Goal: Information Seeking & Learning: Learn about a topic

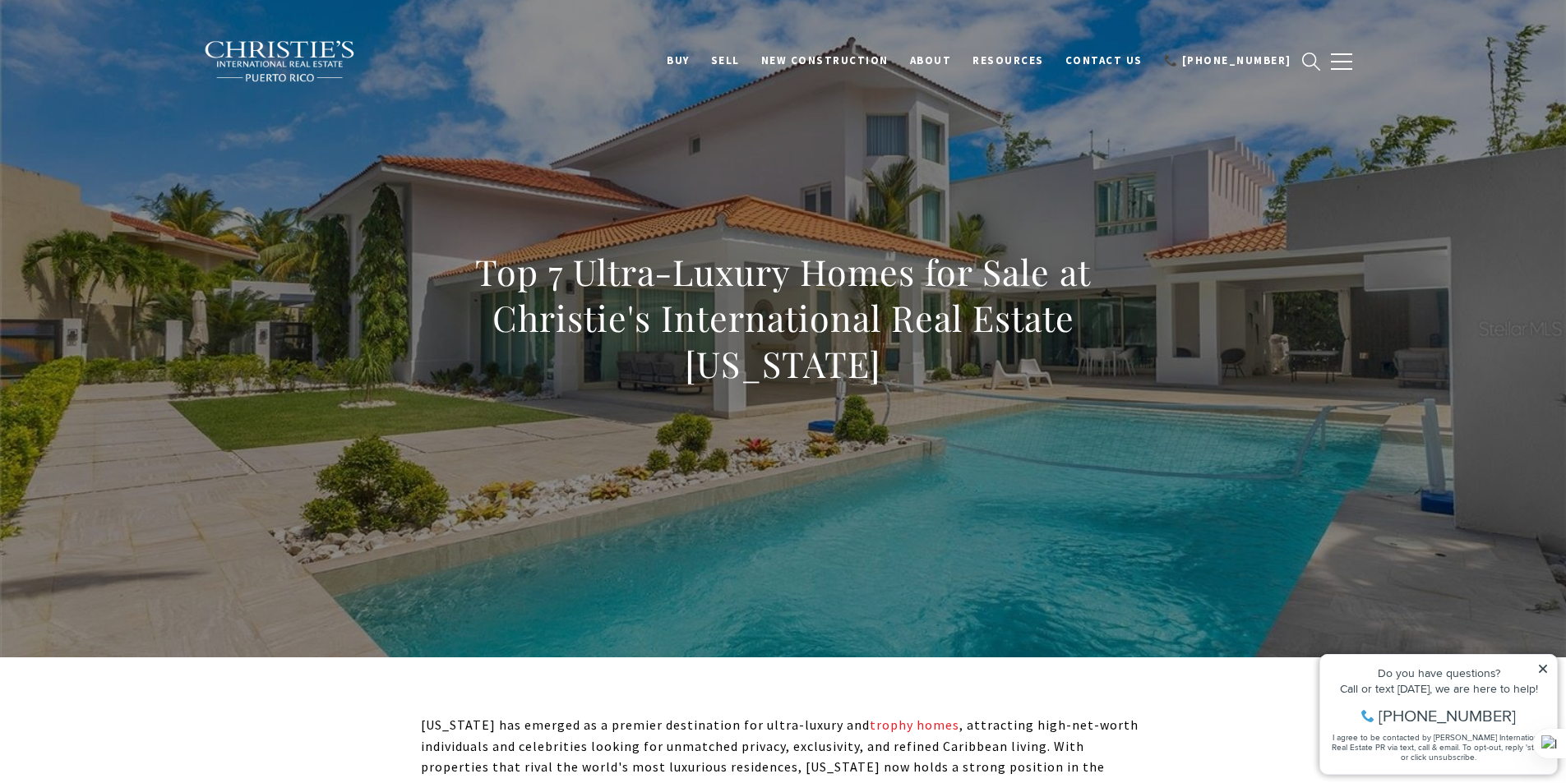
click at [1545, 673] on icon at bounding box center [1543, 669] width 12 height 12
click at [1545, 669] on icon at bounding box center [1543, 669] width 12 height 12
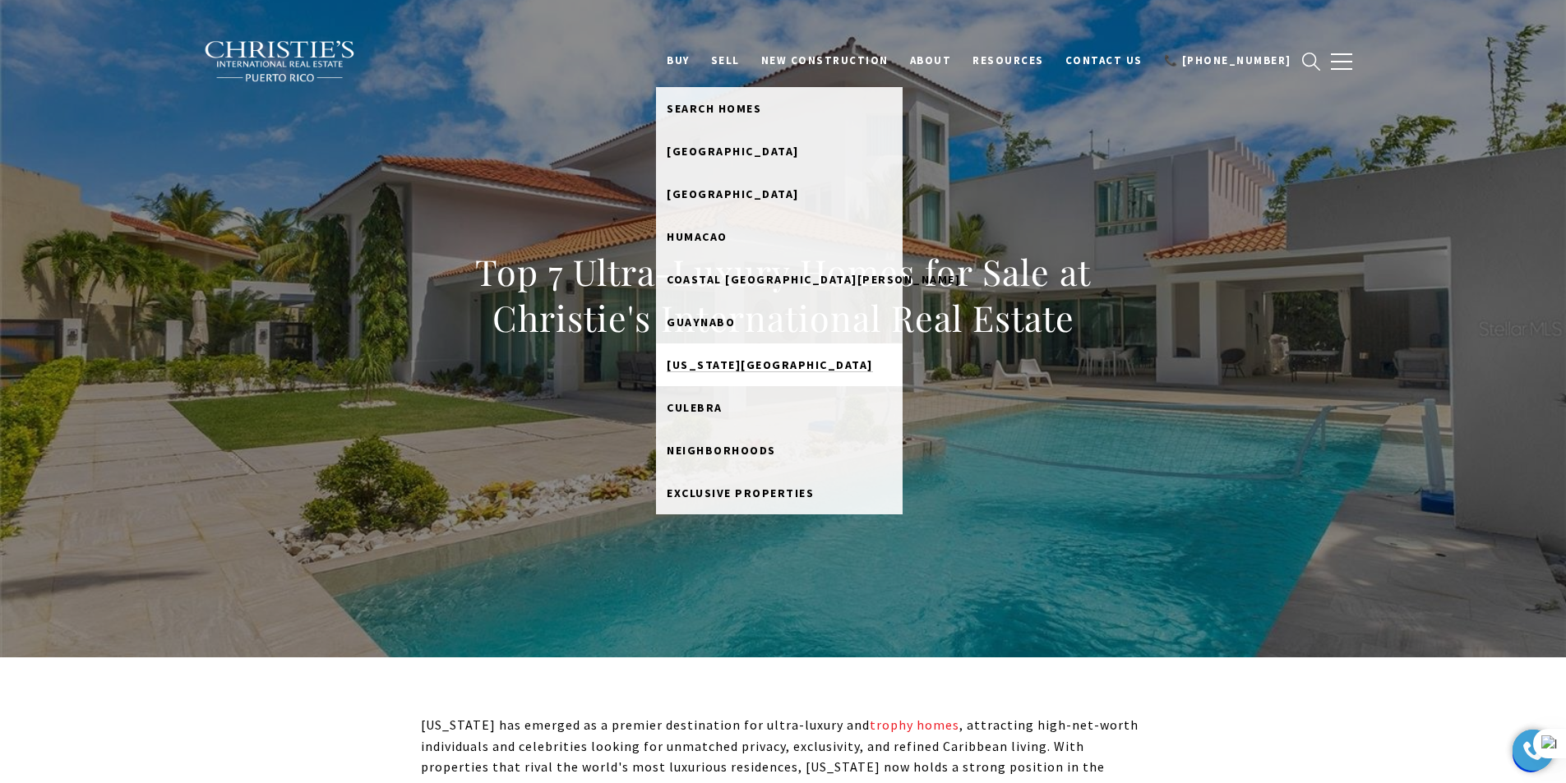
click at [783, 360] on span "Puerto Rico West Coast" at bounding box center [770, 365] width 206 height 15
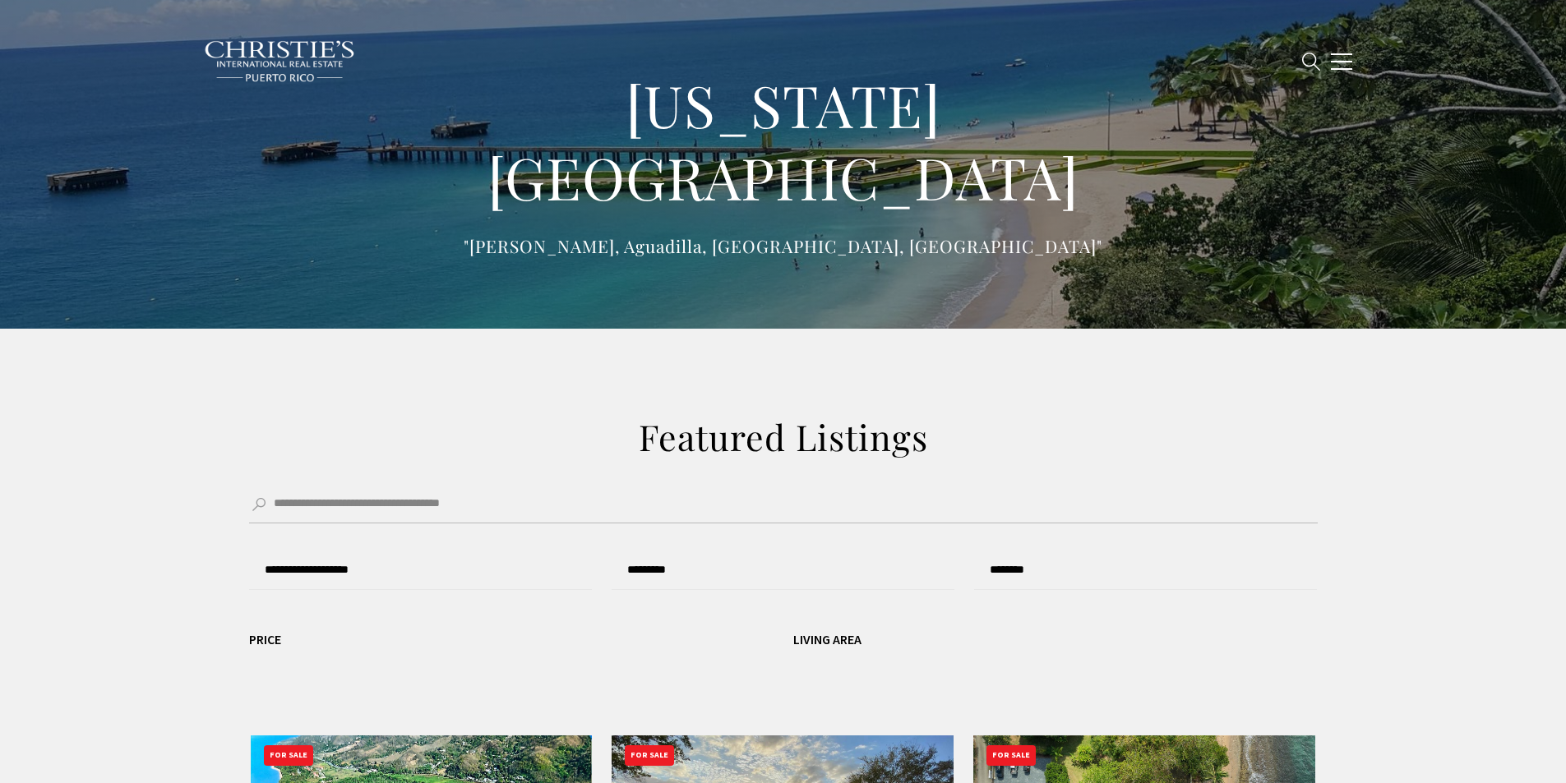
type input "**********"
type input "*********"
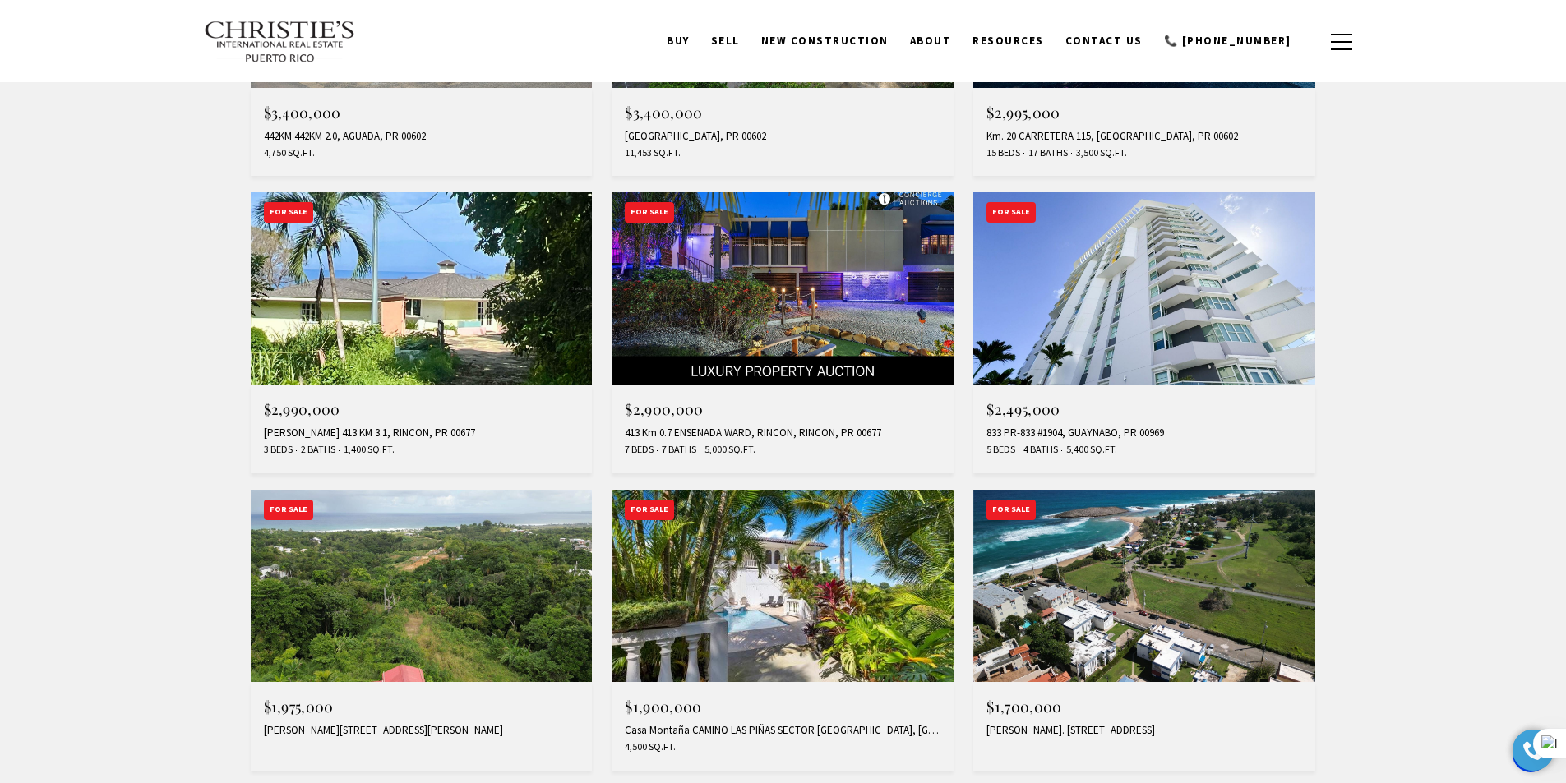
scroll to position [891, 0]
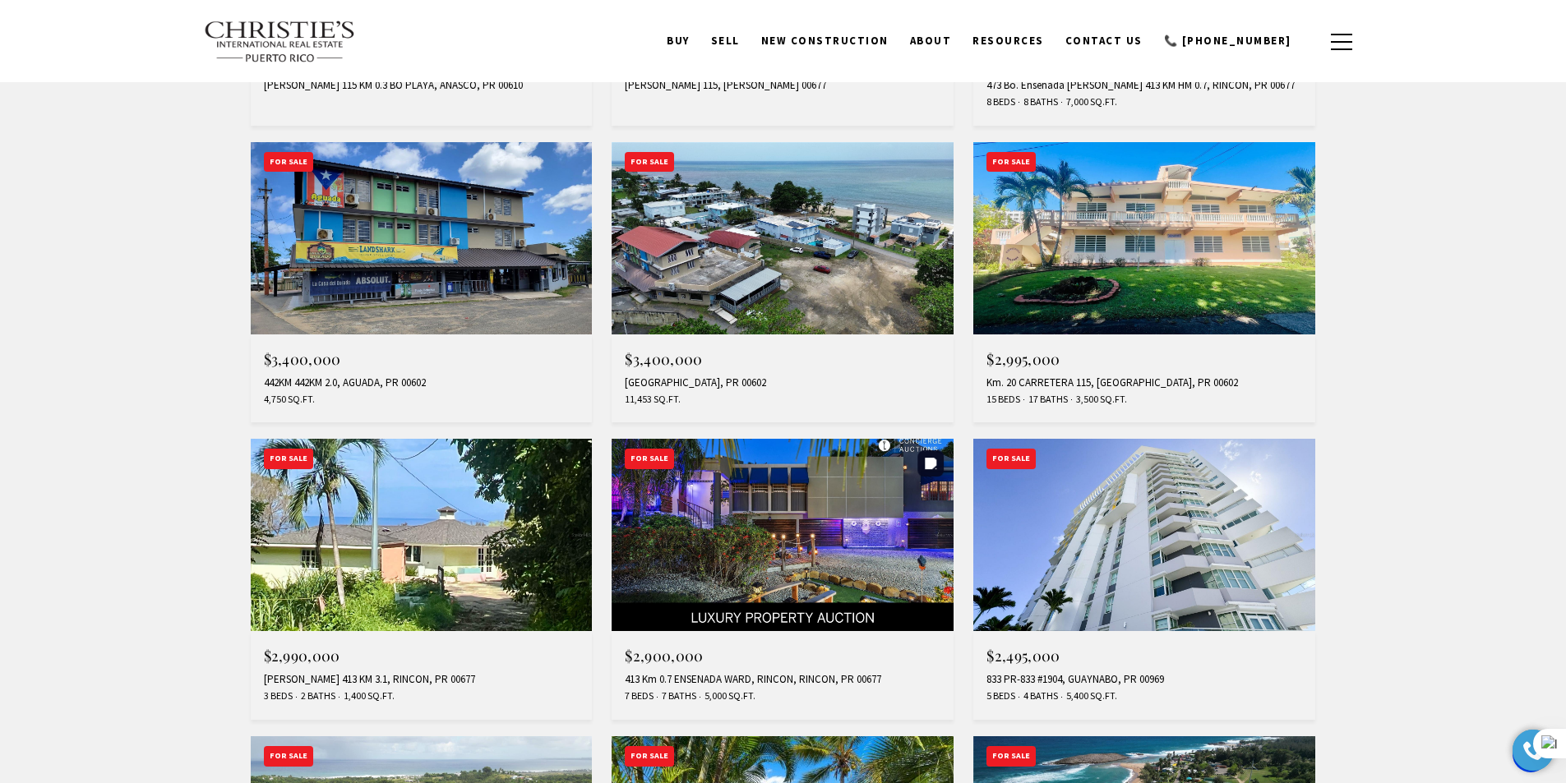
click at [832, 576] on img at bounding box center [783, 535] width 342 height 192
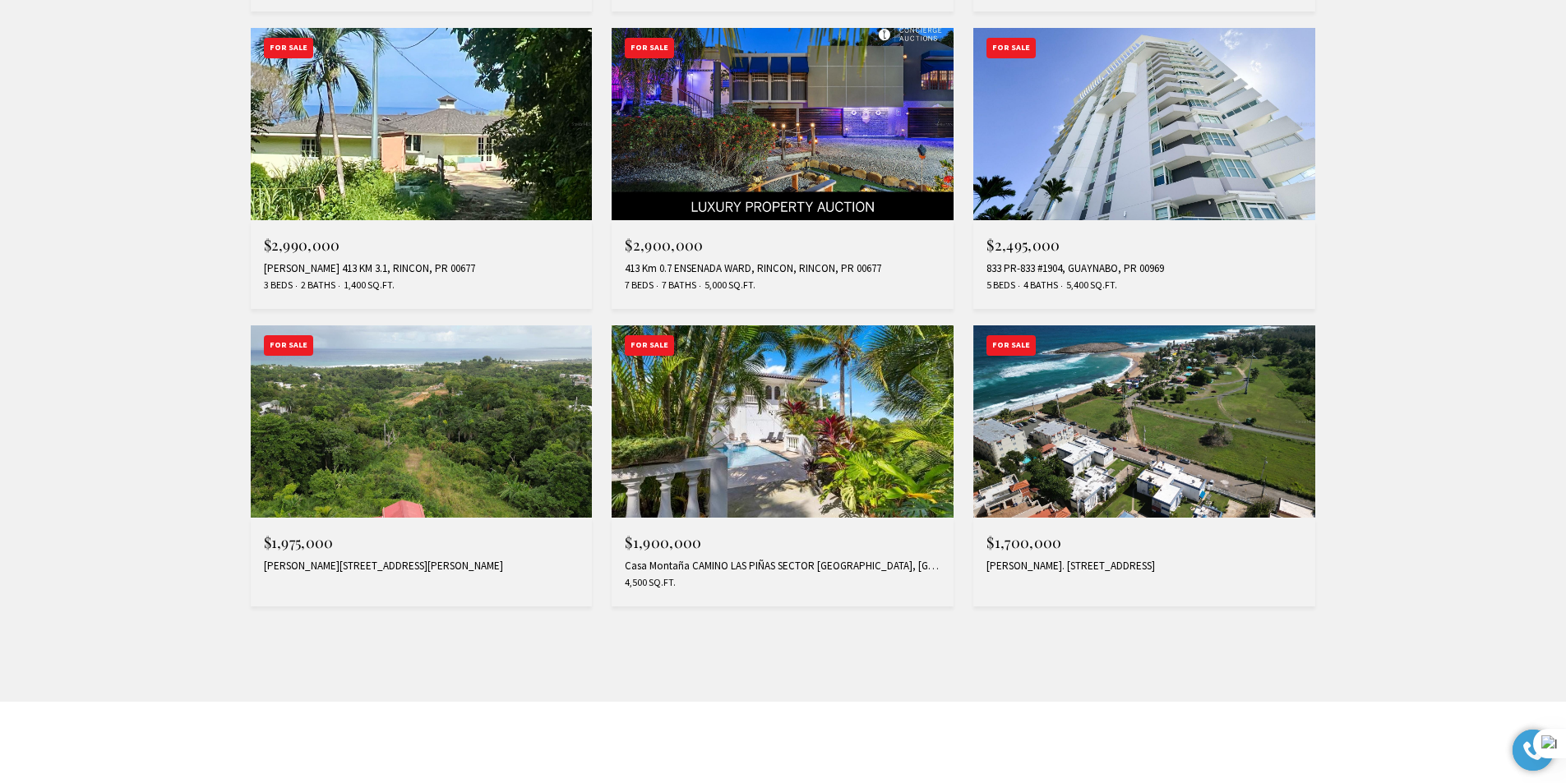
scroll to position [1384, 0]
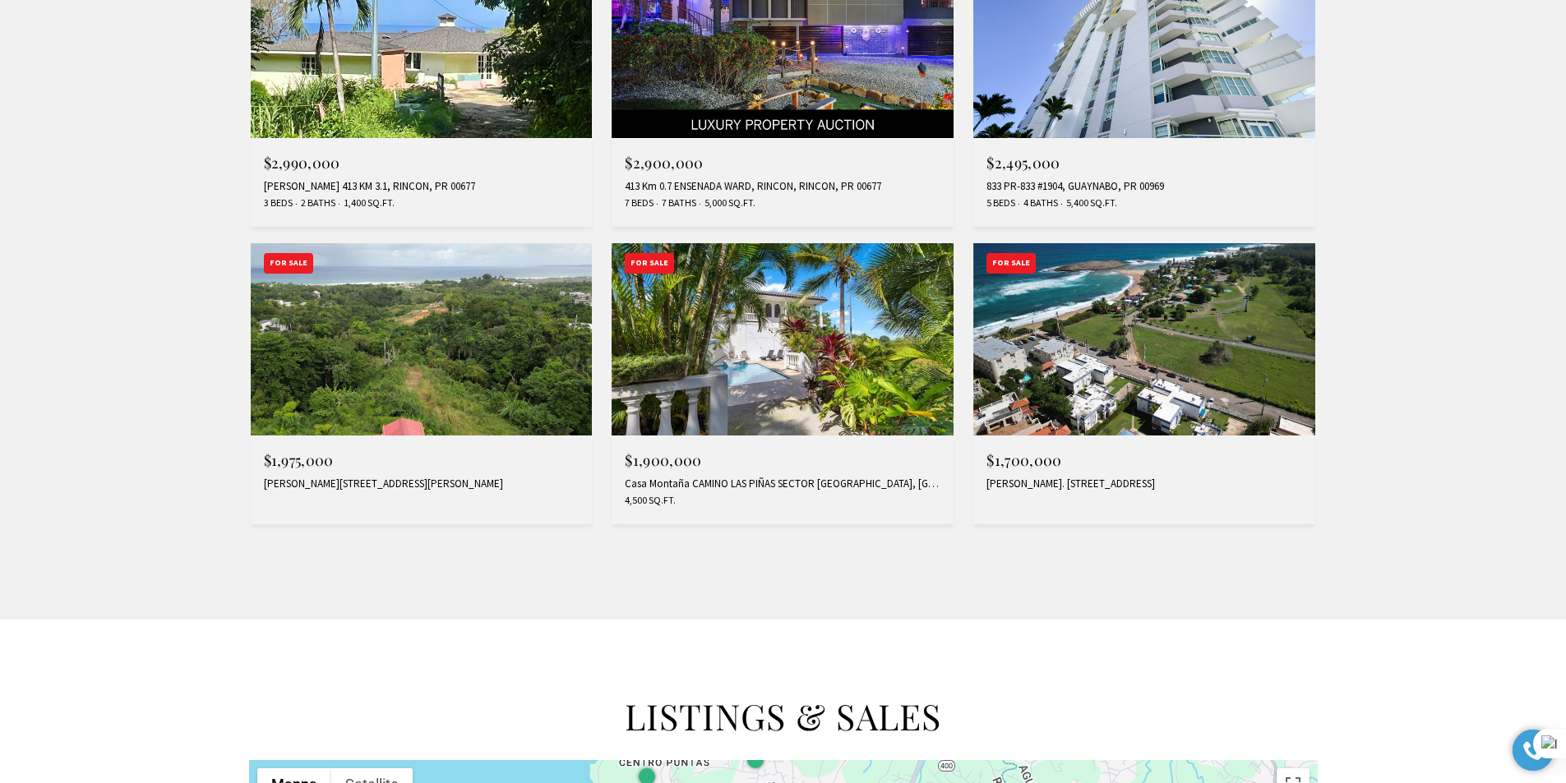
click at [843, 482] on div "Casa Montaña CAMINO LAS PIÑAS SECTOR LA JOYA, RINCON, PR 00677" at bounding box center [783, 484] width 316 height 13
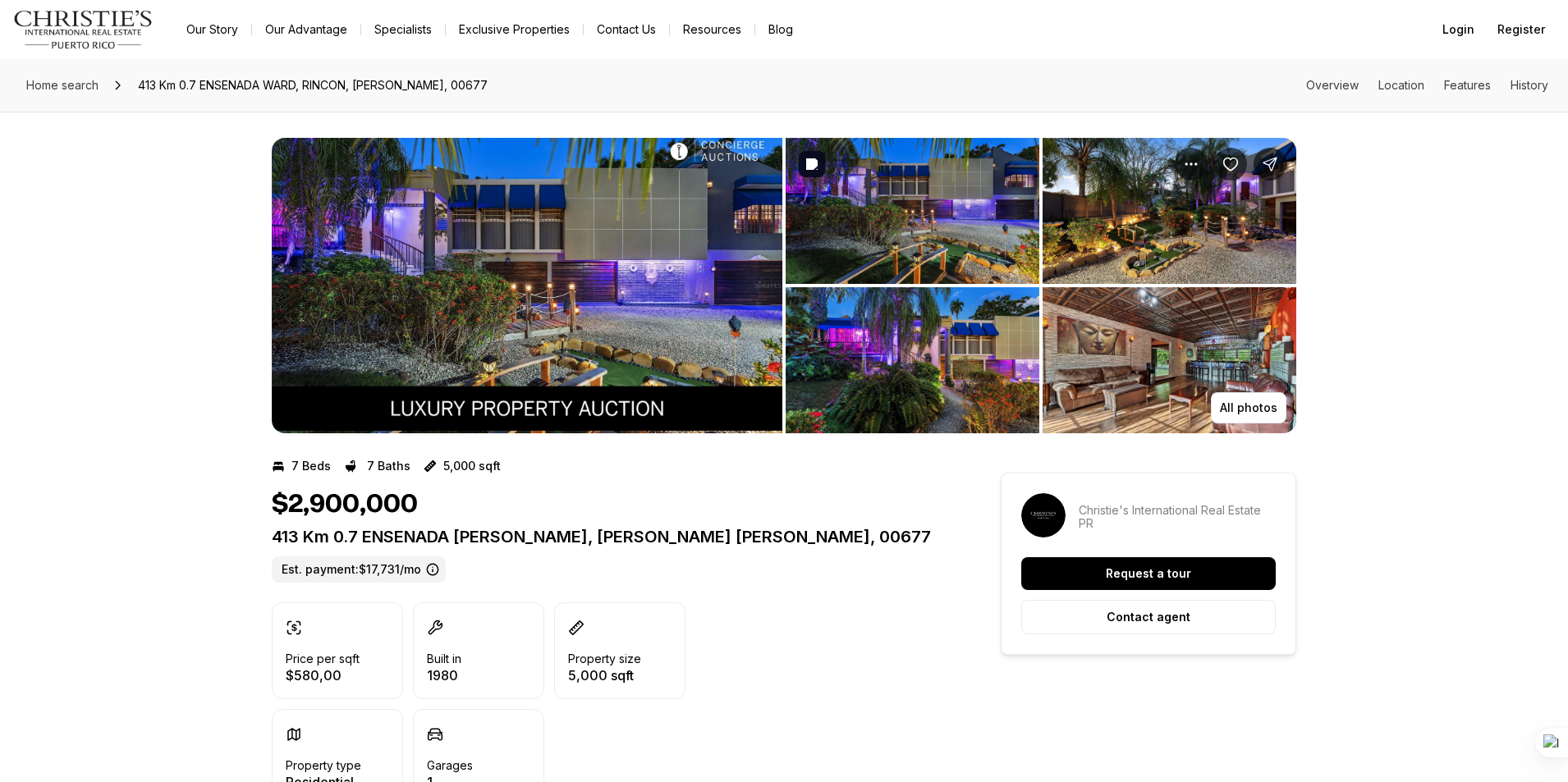
click at [942, 208] on img "View image gallery" at bounding box center [913, 211] width 254 height 146
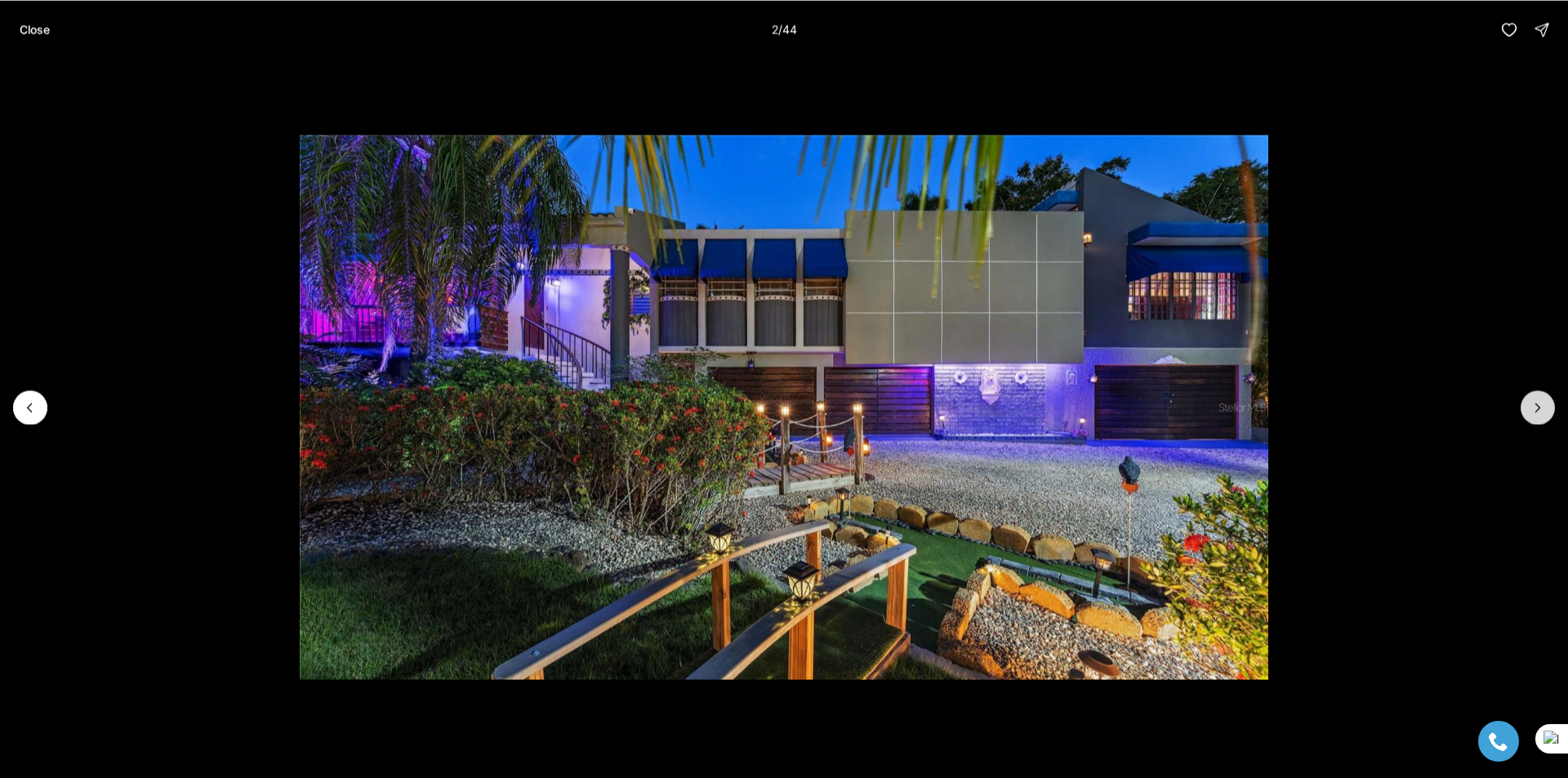
click at [1530, 411] on icon "Next slide" at bounding box center [1538, 407] width 16 height 16
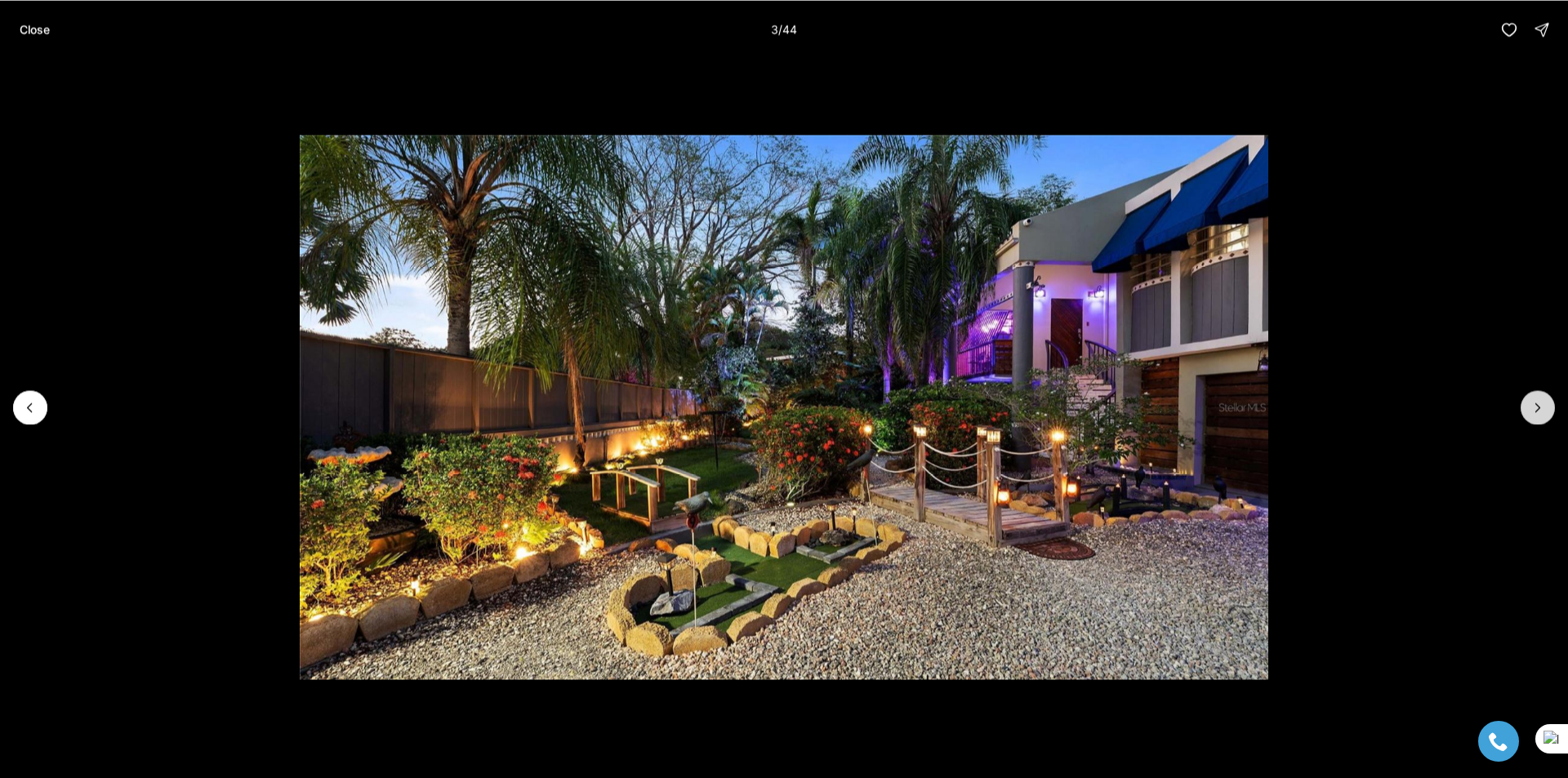
click at [1536, 411] on icon "Next slide" at bounding box center [1538, 407] width 4 height 8
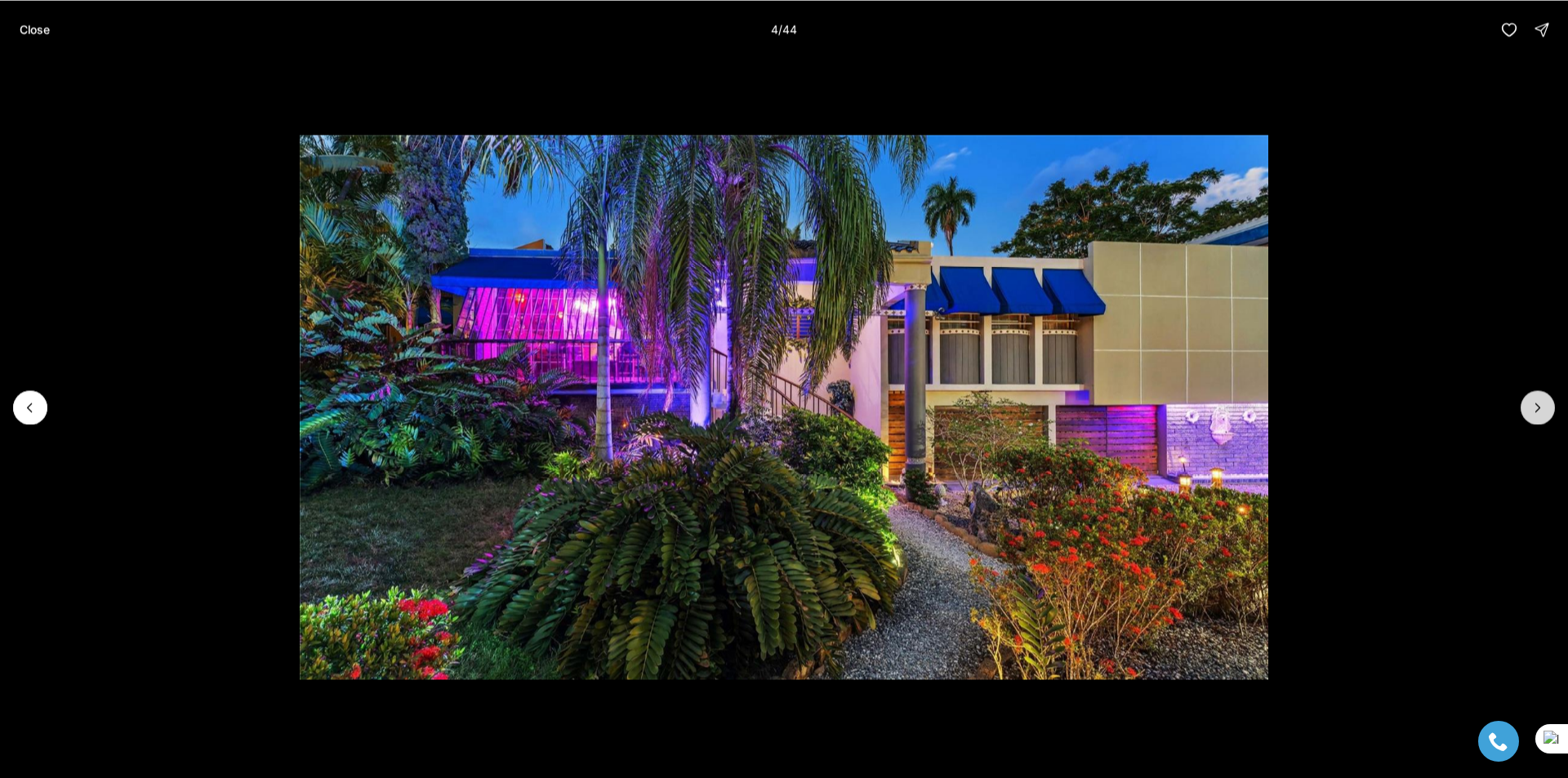
click at [1536, 411] on icon "Next slide" at bounding box center [1538, 407] width 4 height 8
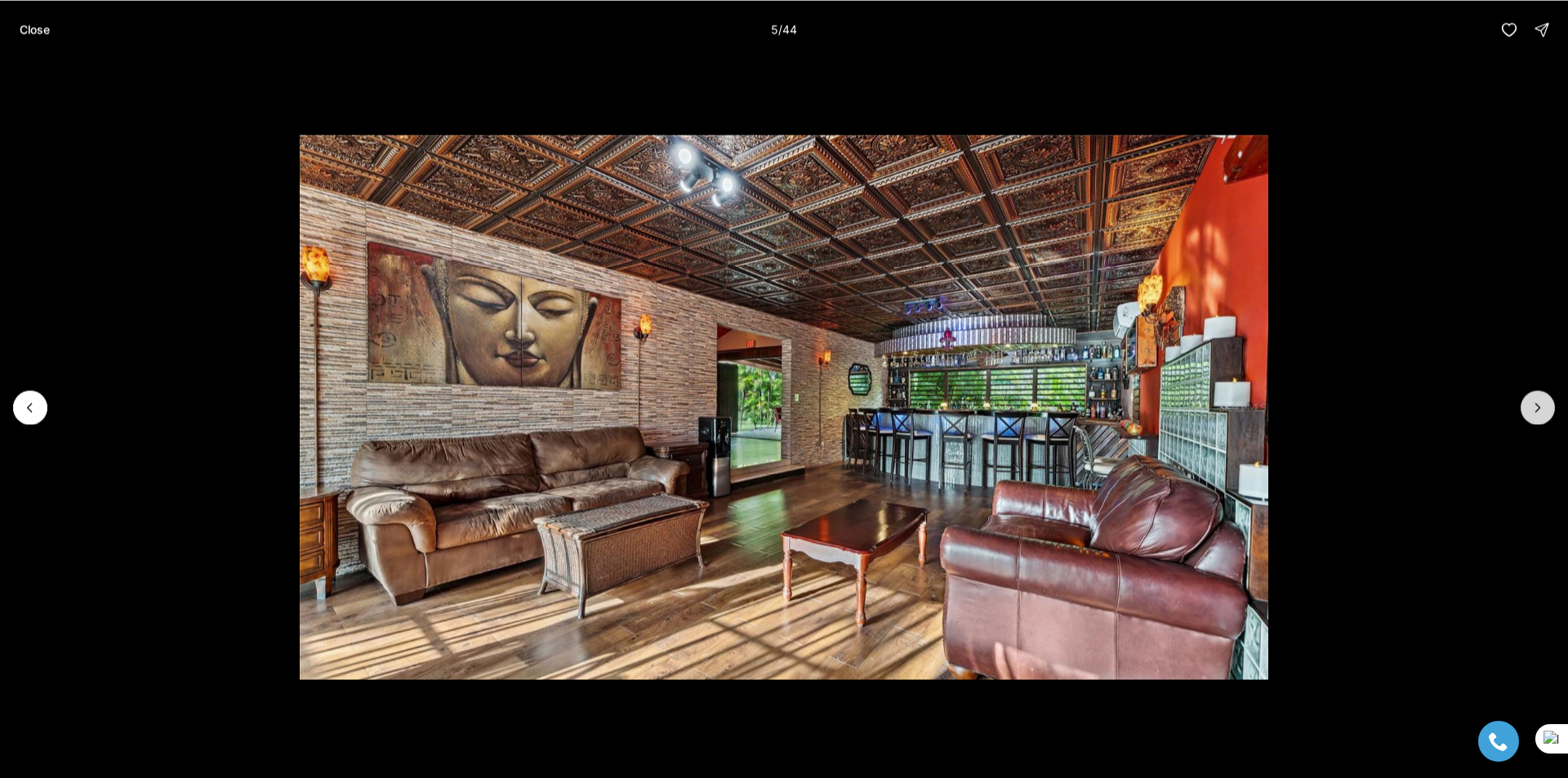
click at [1536, 411] on icon "Next slide" at bounding box center [1538, 407] width 4 height 8
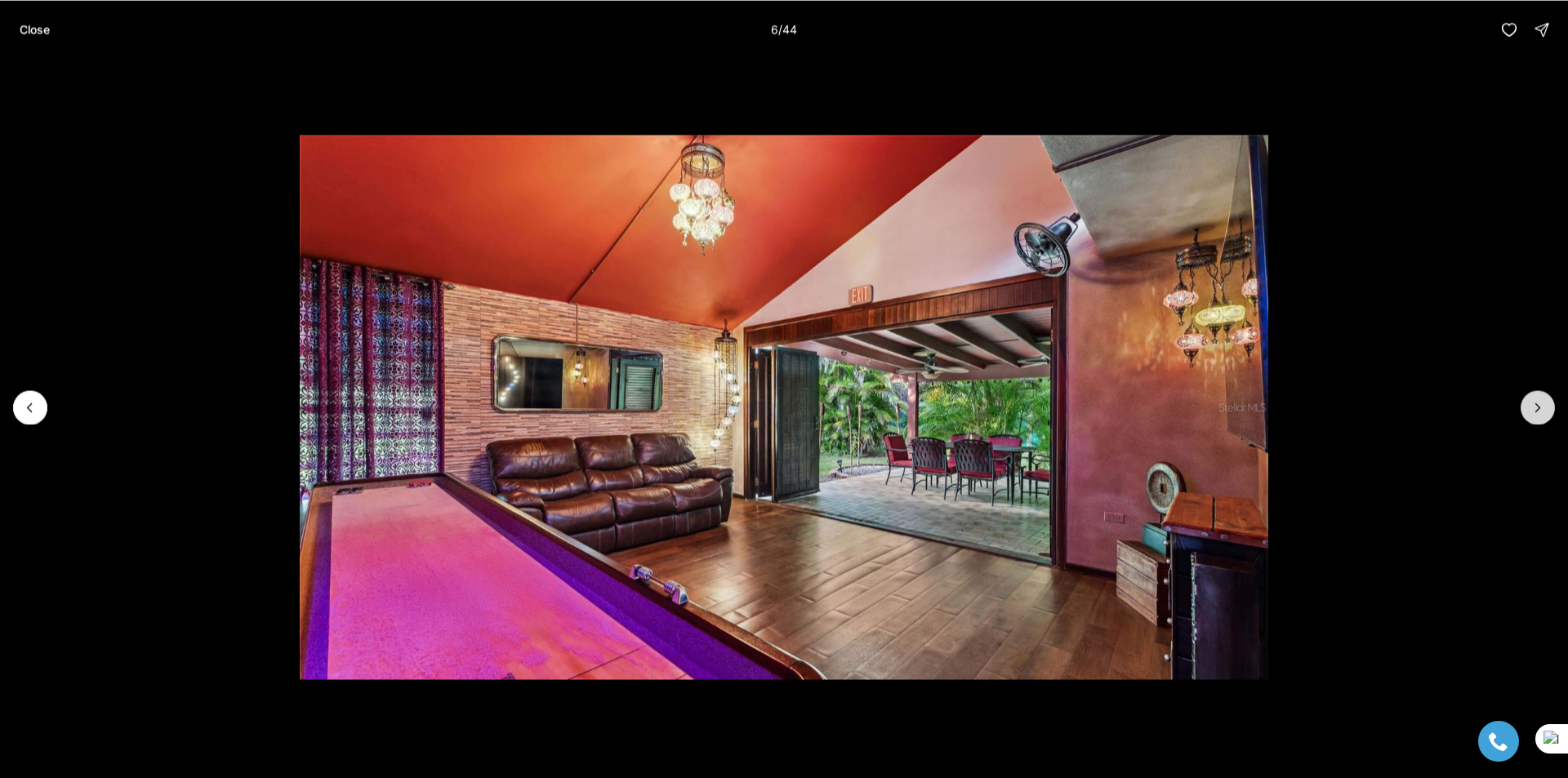
click at [1536, 411] on icon "Next slide" at bounding box center [1538, 407] width 4 height 8
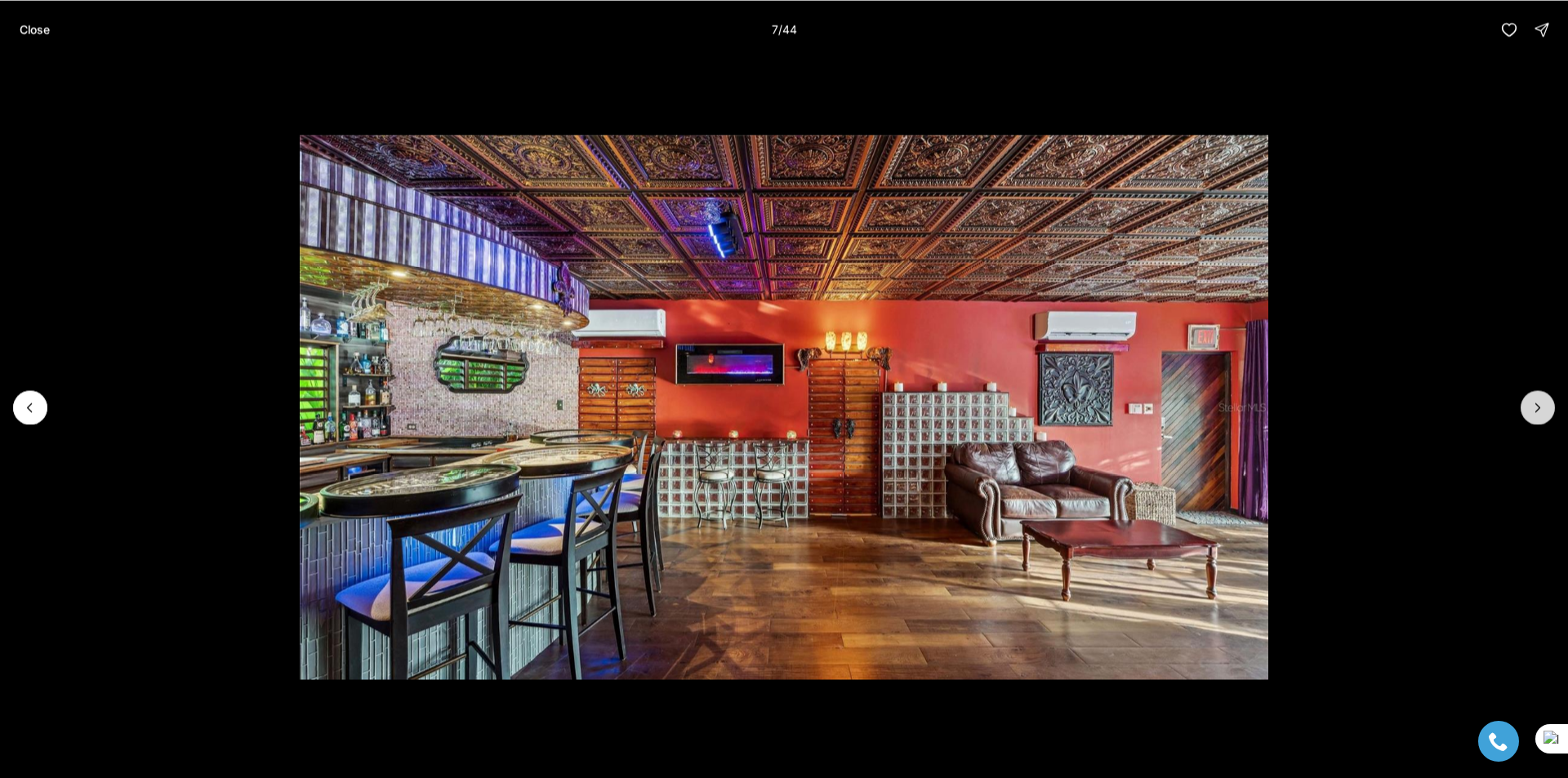
click at [1536, 411] on icon "Next slide" at bounding box center [1538, 407] width 4 height 8
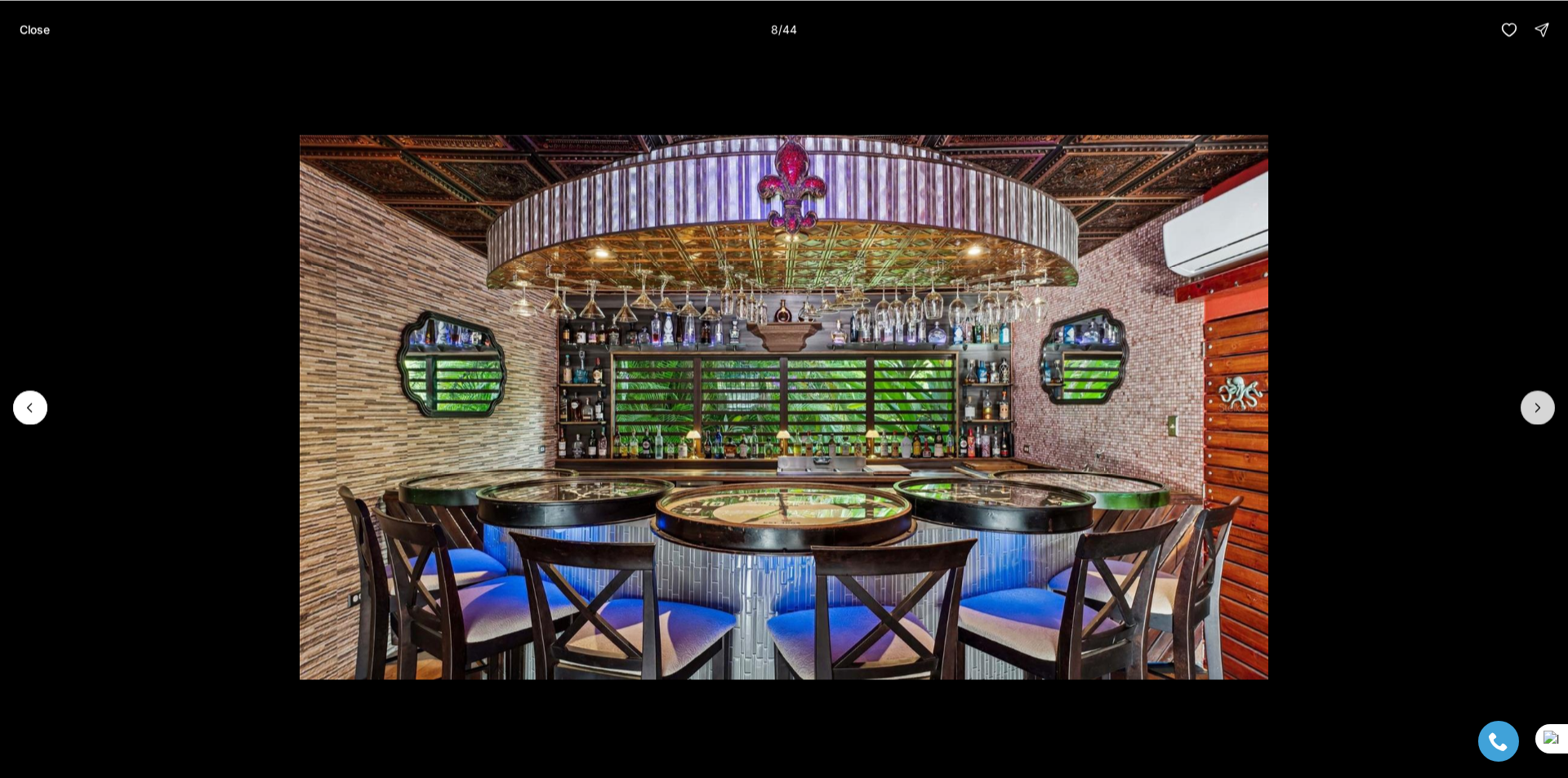
click at [1536, 411] on icon "Next slide" at bounding box center [1538, 407] width 4 height 8
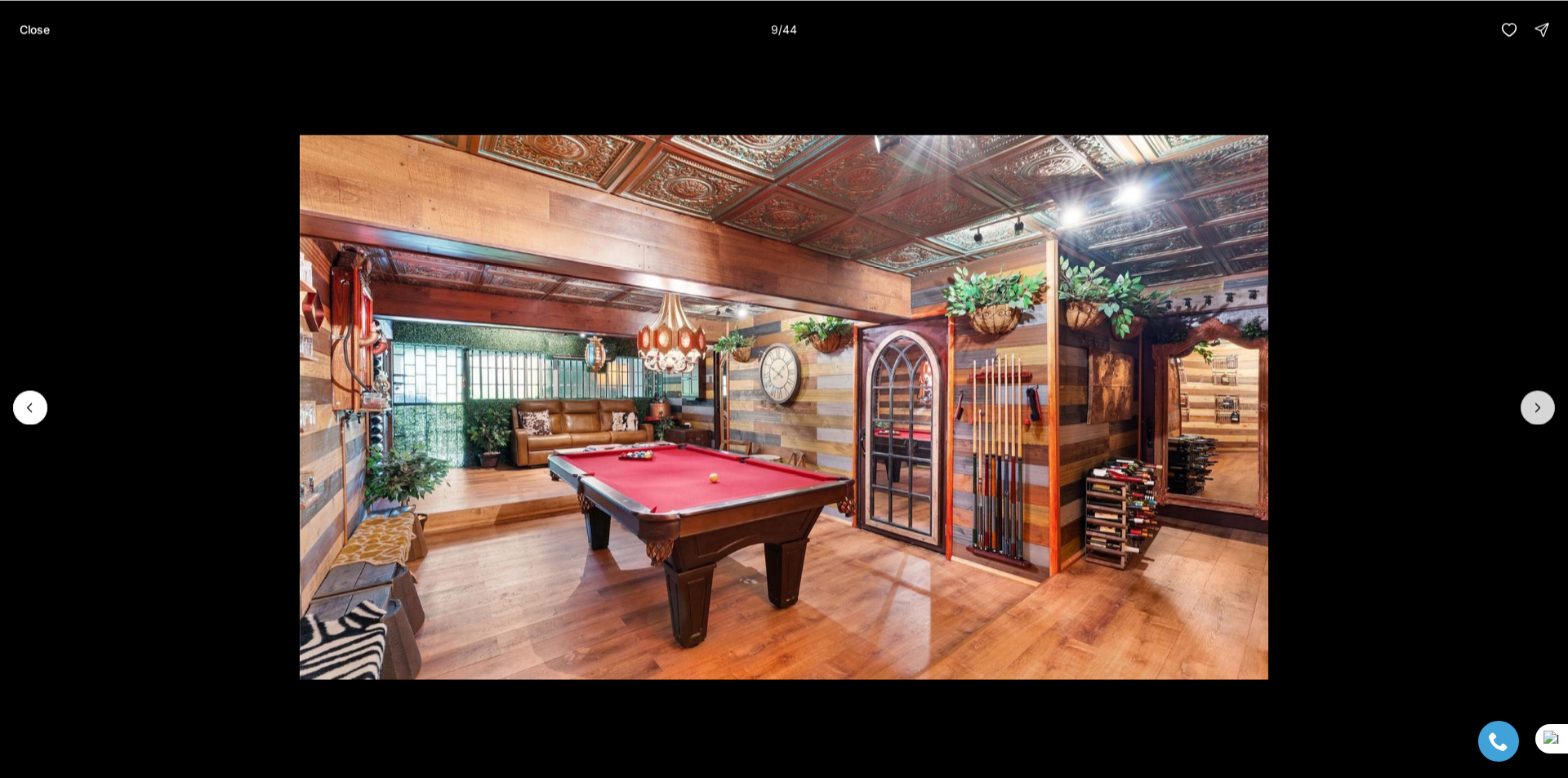
click at [1536, 411] on icon "Next slide" at bounding box center [1538, 407] width 4 height 8
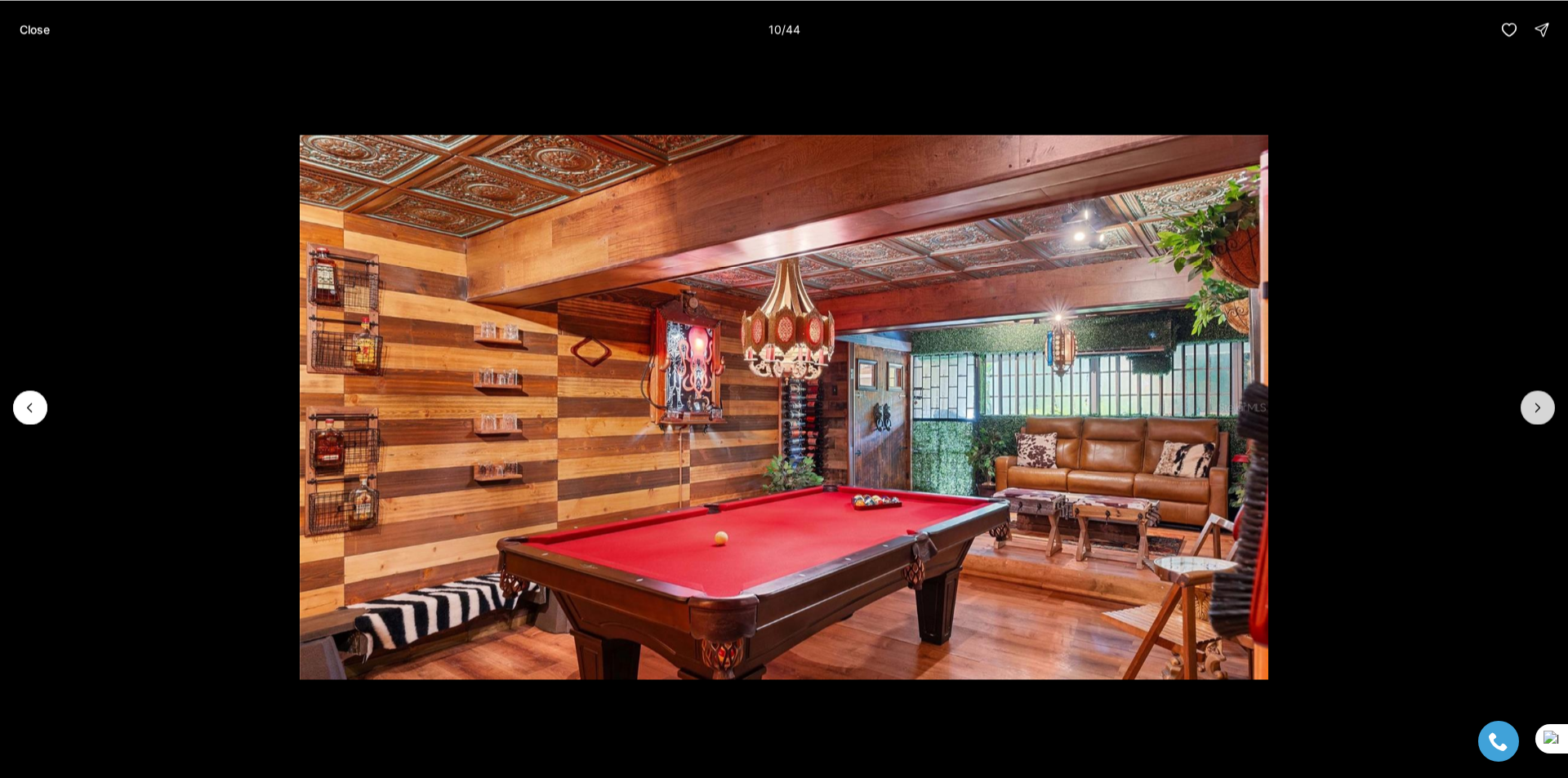
click at [1536, 411] on icon "Next slide" at bounding box center [1538, 407] width 4 height 8
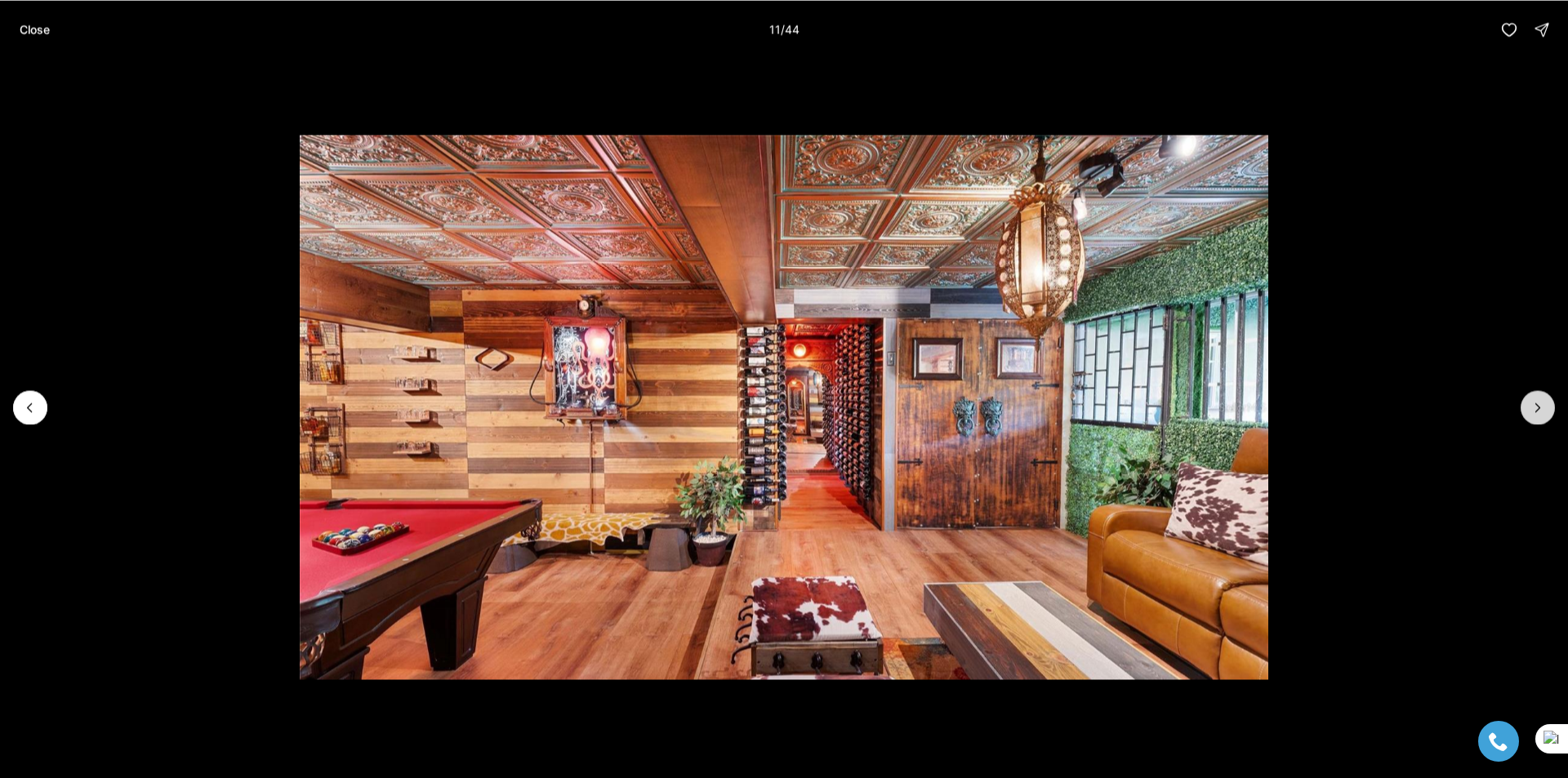
click at [1536, 411] on icon "Next slide" at bounding box center [1538, 407] width 4 height 8
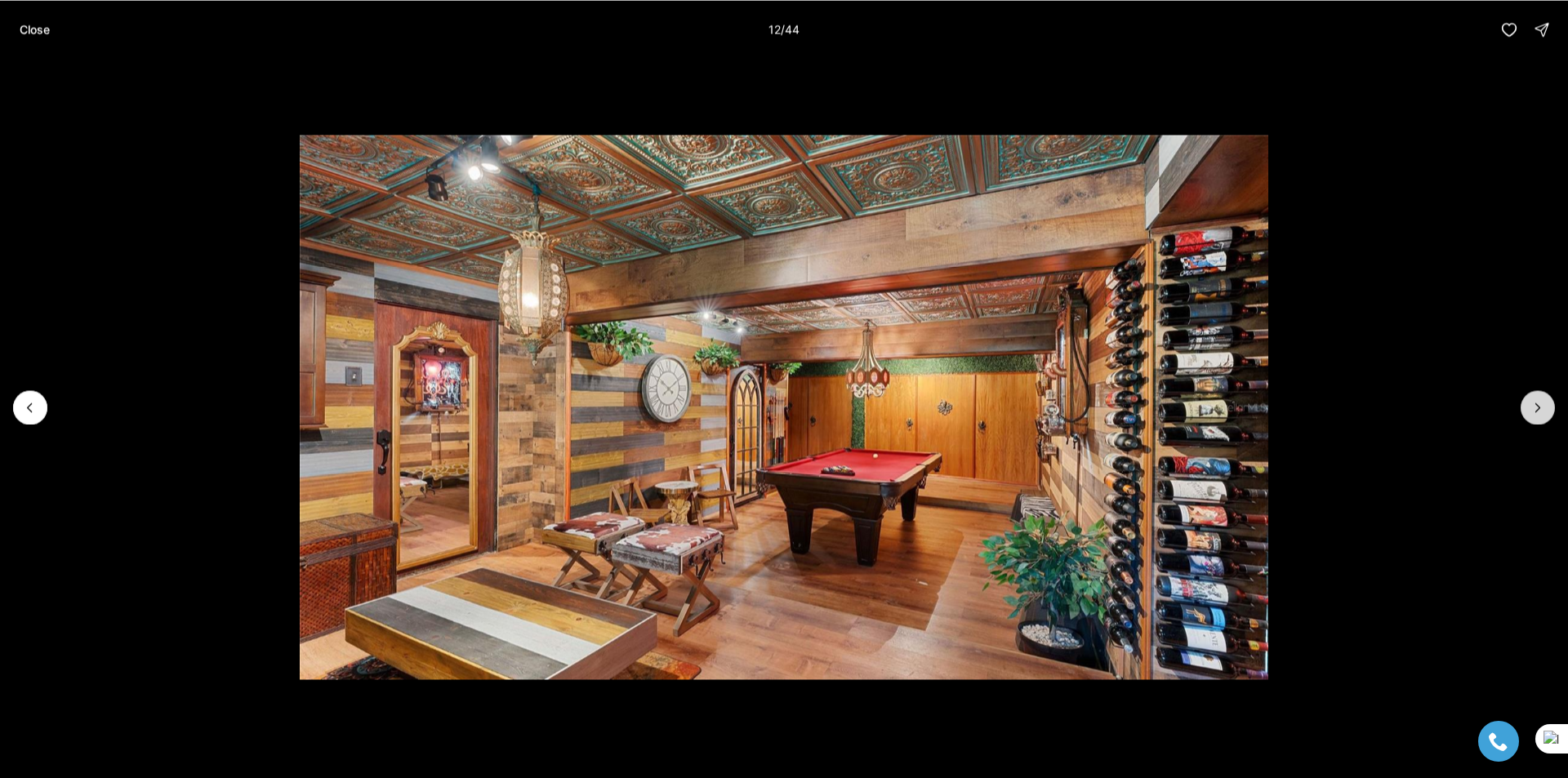
click at [1536, 411] on icon "Next slide" at bounding box center [1538, 407] width 4 height 8
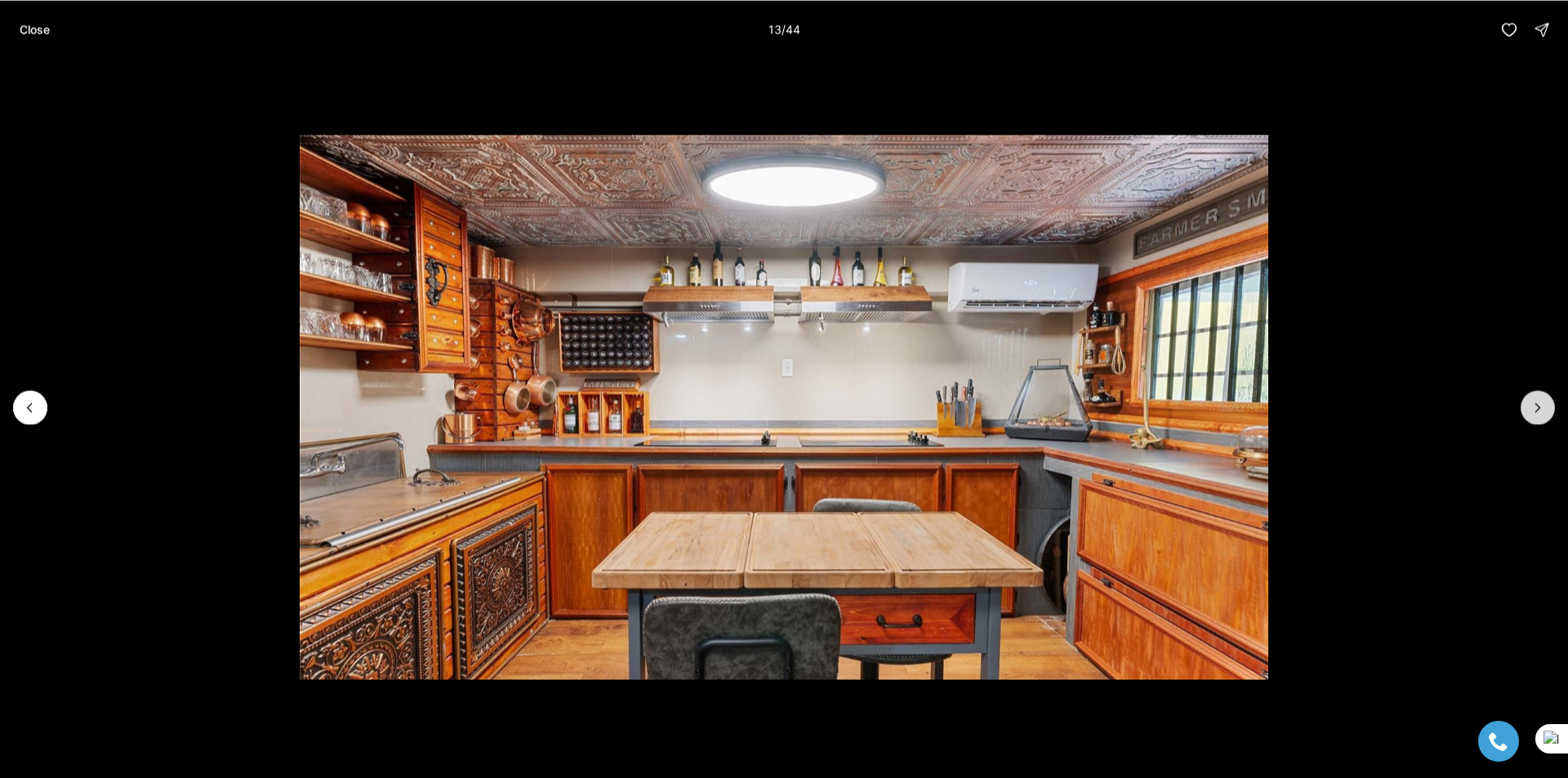
click at [1536, 411] on icon "Next slide" at bounding box center [1538, 407] width 4 height 8
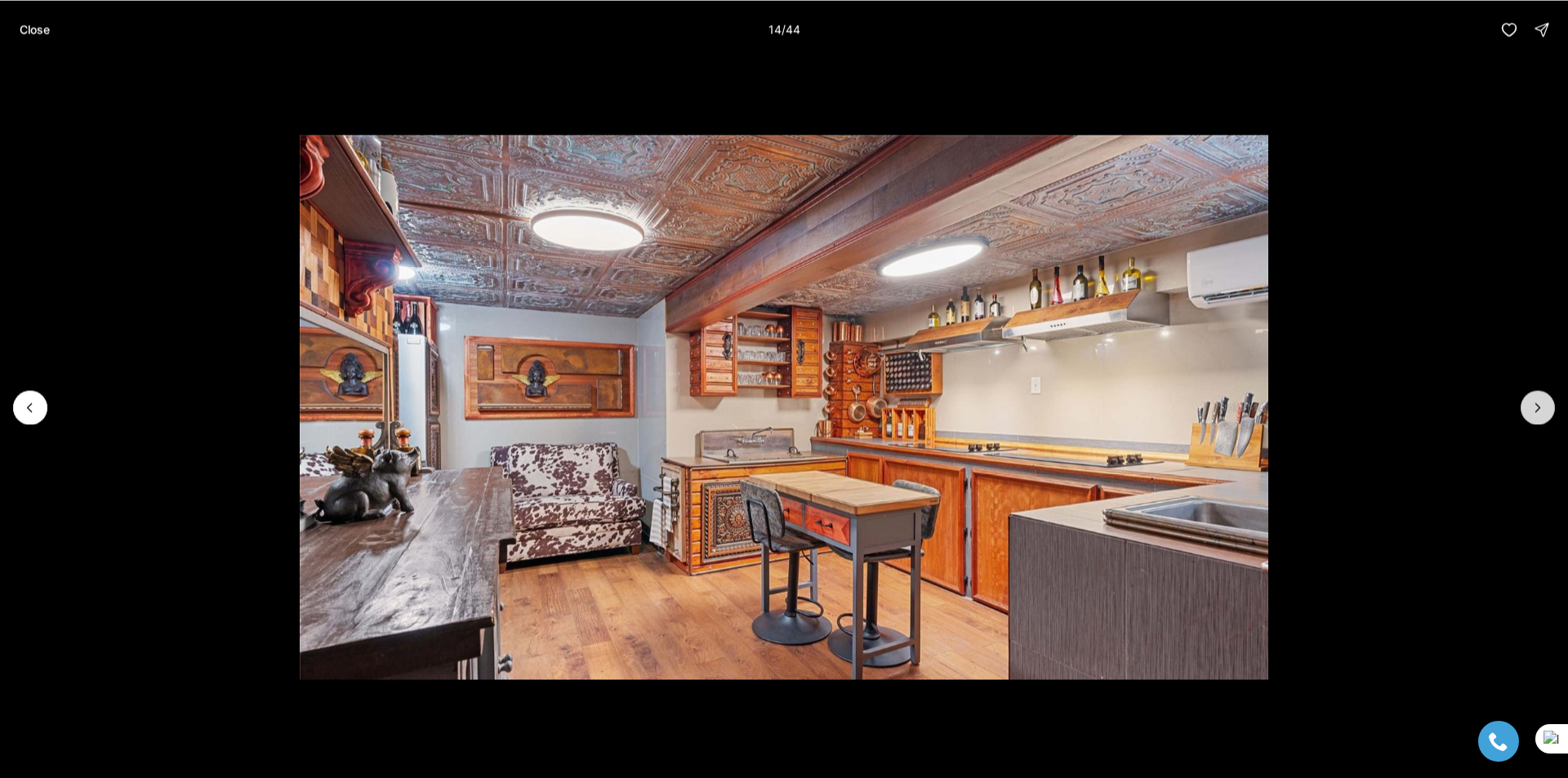
click at [1536, 411] on icon "Next slide" at bounding box center [1538, 407] width 4 height 8
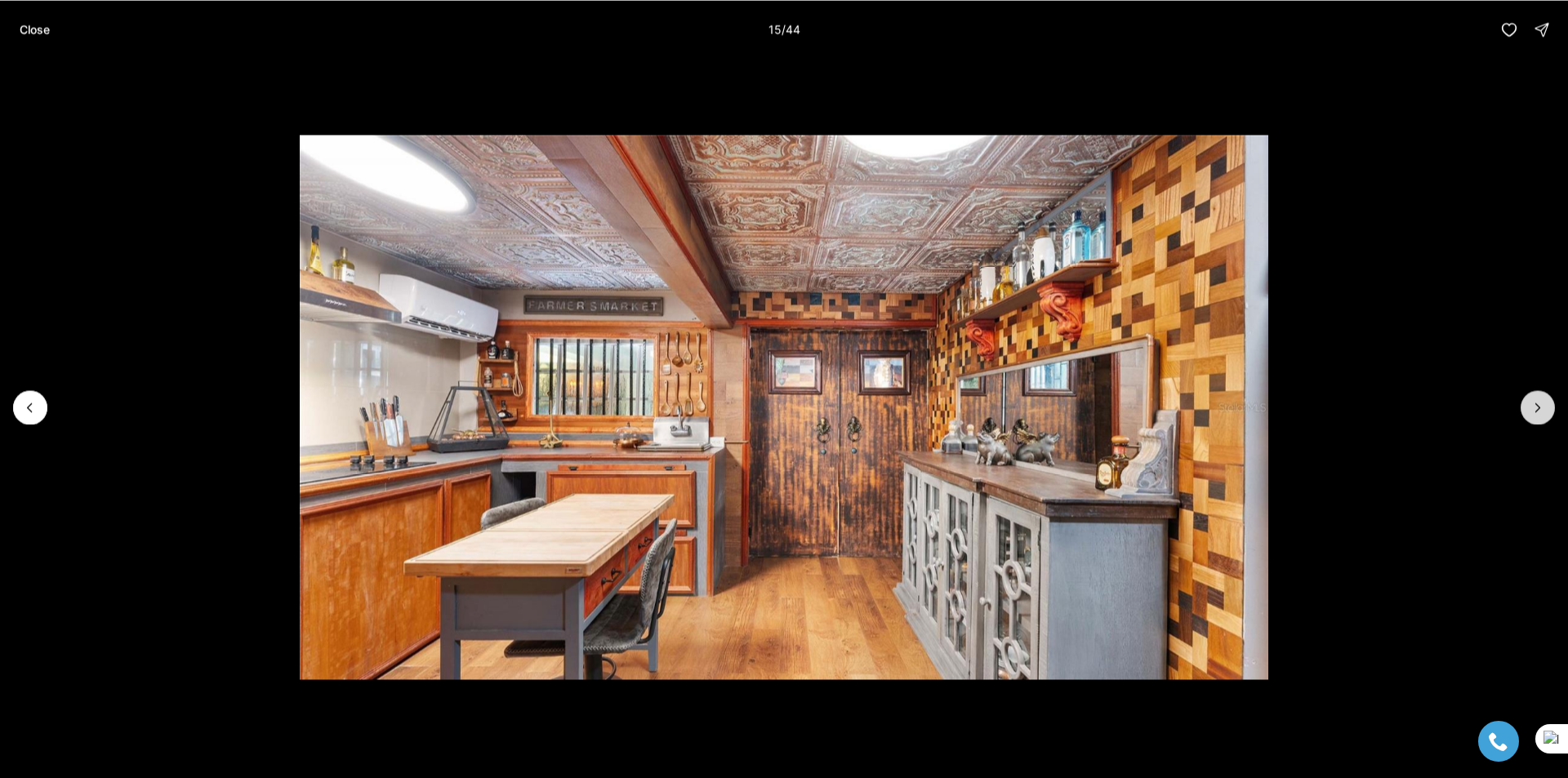
click at [1536, 411] on icon "Next slide" at bounding box center [1538, 407] width 4 height 8
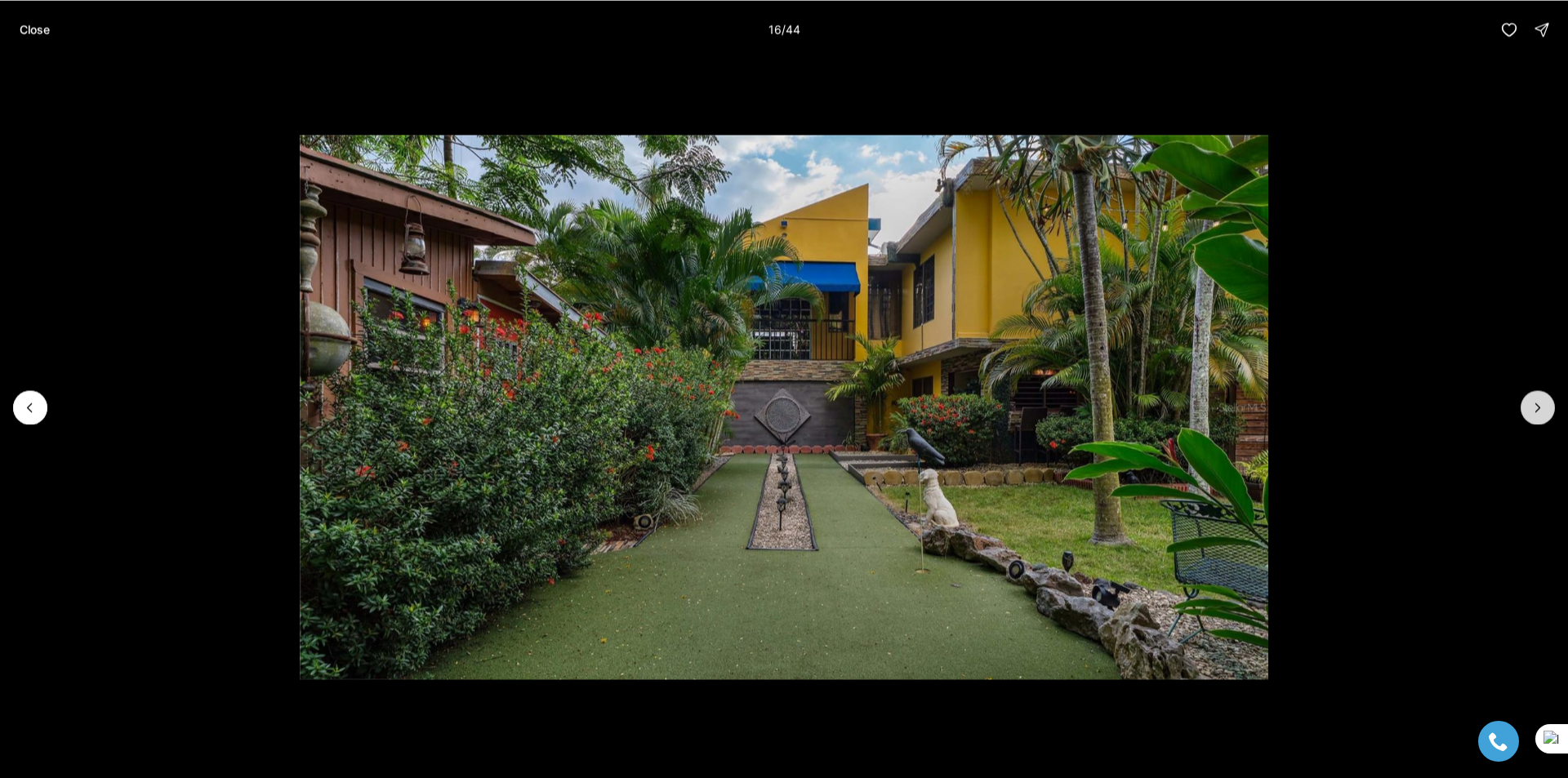
click at [1536, 411] on icon "Next slide" at bounding box center [1538, 407] width 4 height 8
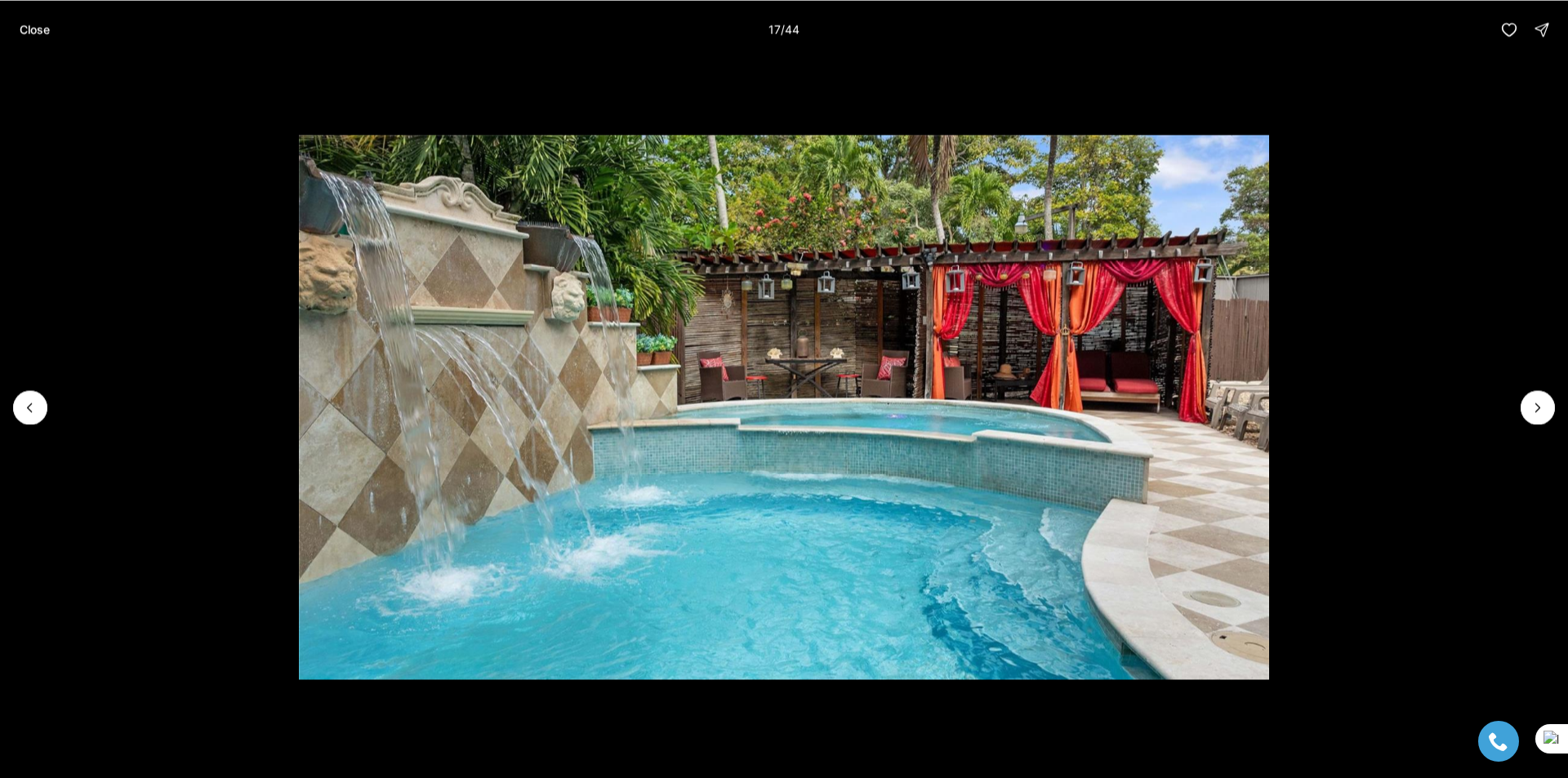
click at [54, 398] on li "17 of 44" at bounding box center [784, 406] width 1568 height 697
click at [30, 406] on icon "Previous slide" at bounding box center [30, 407] width 4 height 8
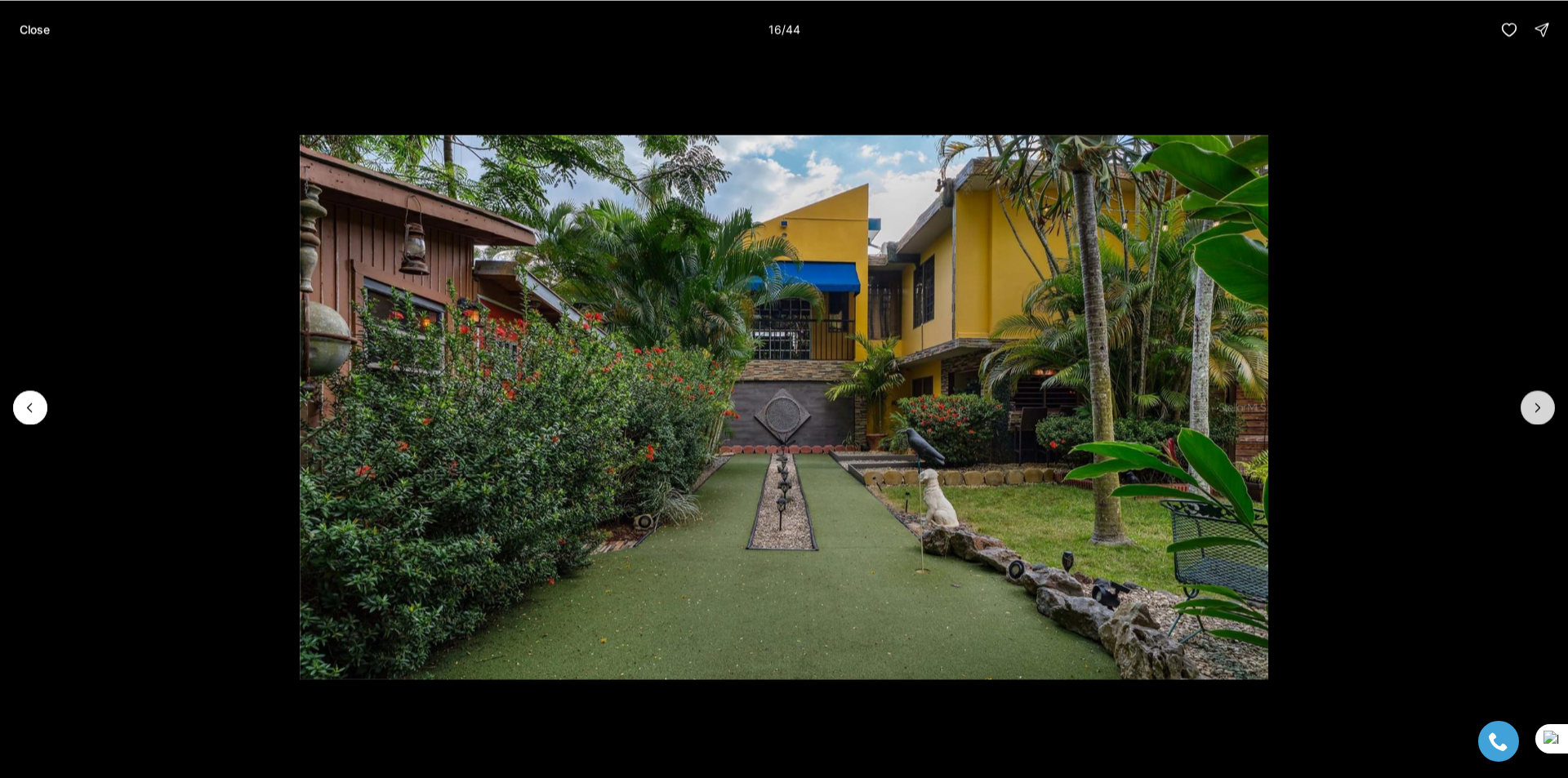
click at [1534, 411] on icon "Next slide" at bounding box center [1538, 407] width 16 height 16
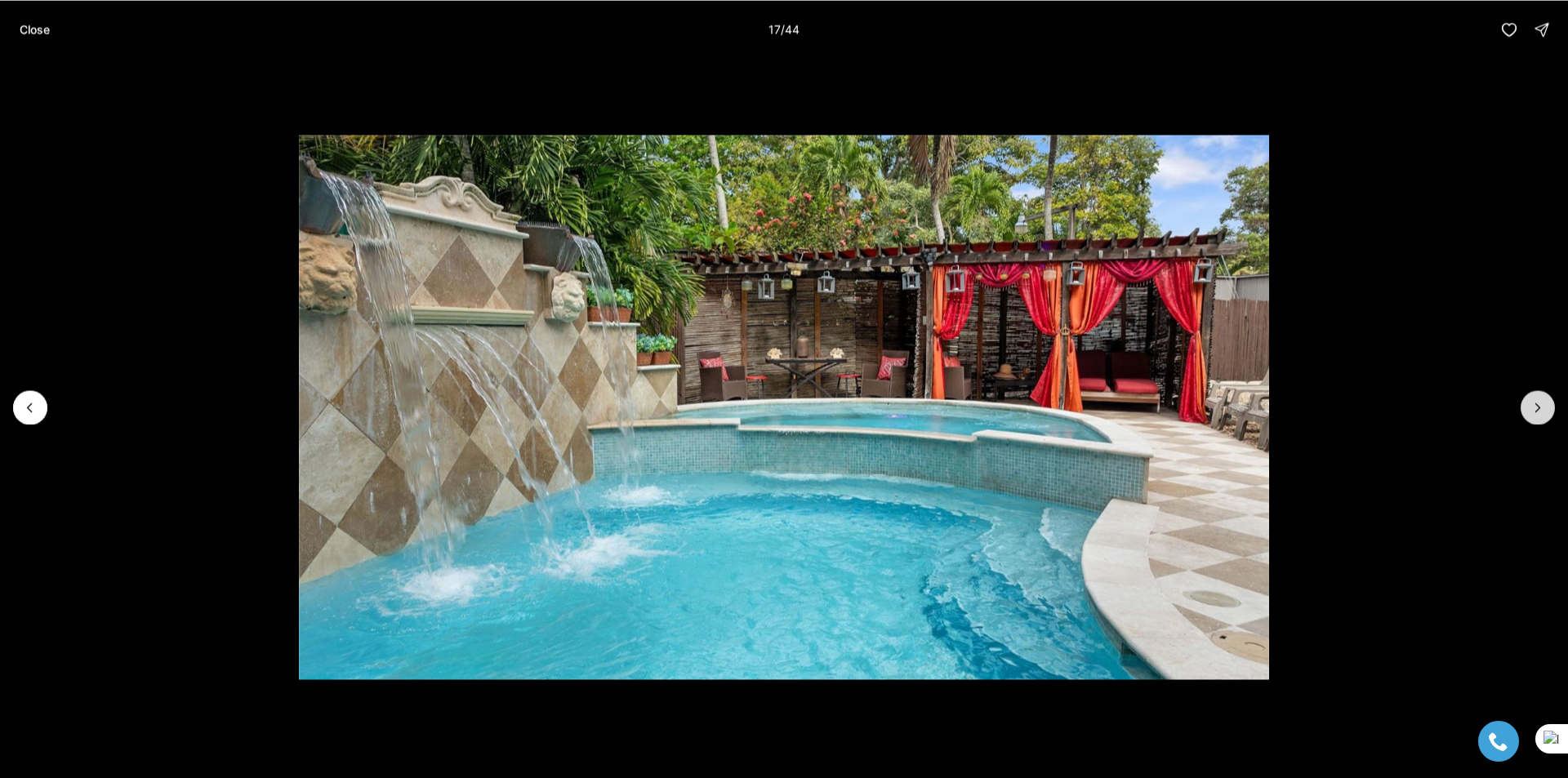
click at [1534, 411] on icon "Next slide" at bounding box center [1538, 407] width 16 height 16
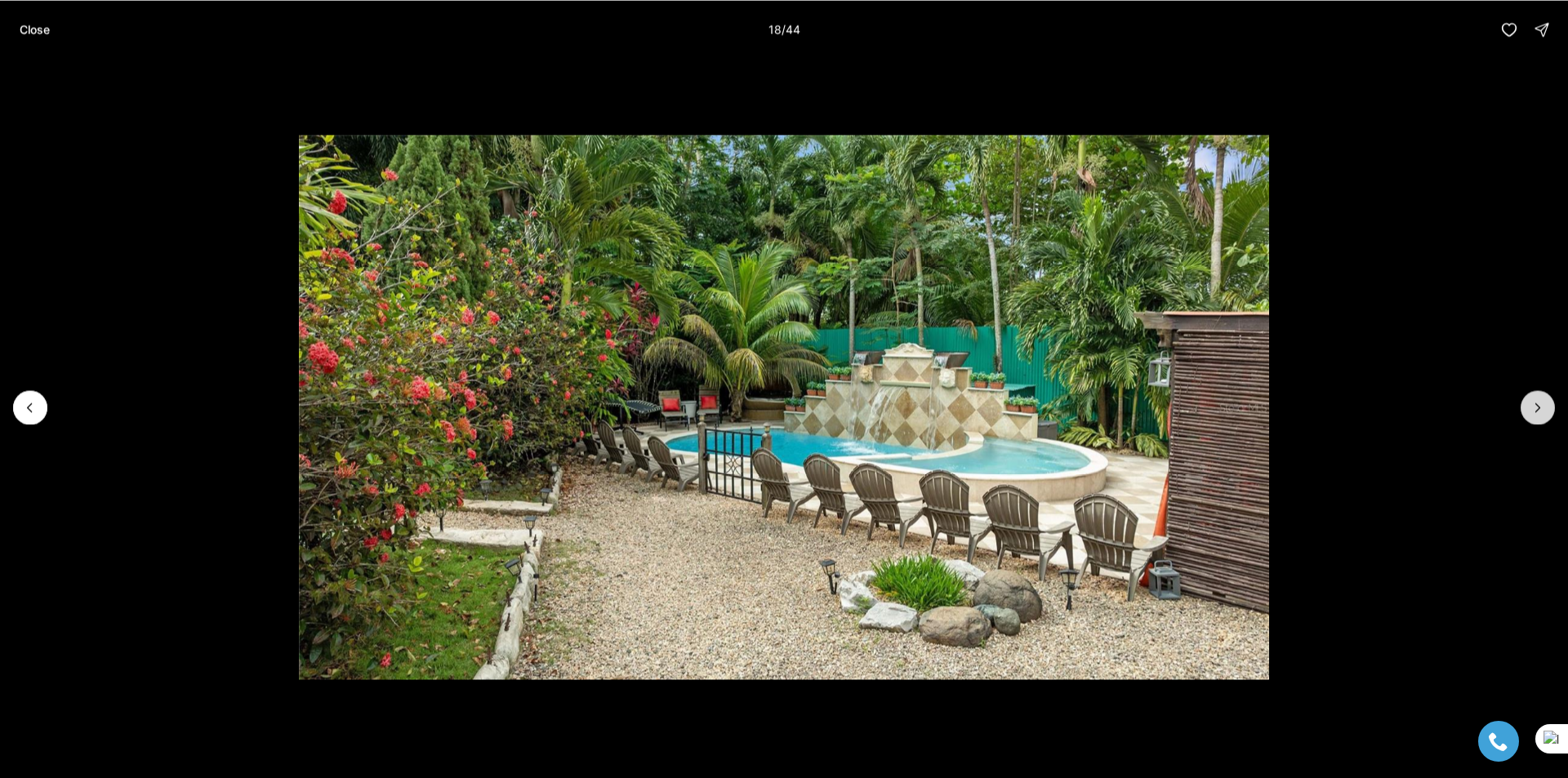
click at [1534, 411] on icon "Next slide" at bounding box center [1538, 407] width 16 height 16
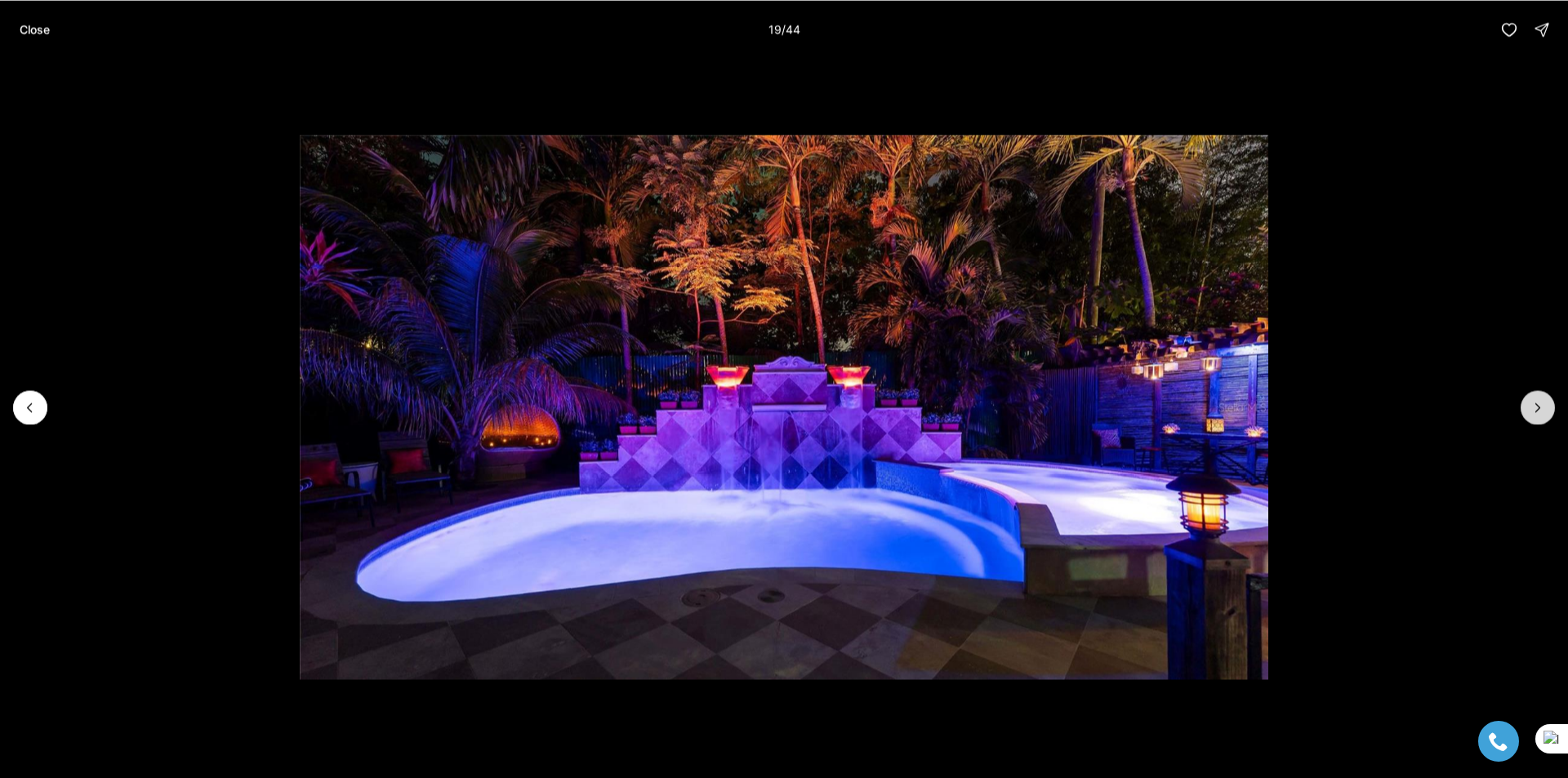
click at [1534, 411] on icon "Next slide" at bounding box center [1538, 407] width 16 height 16
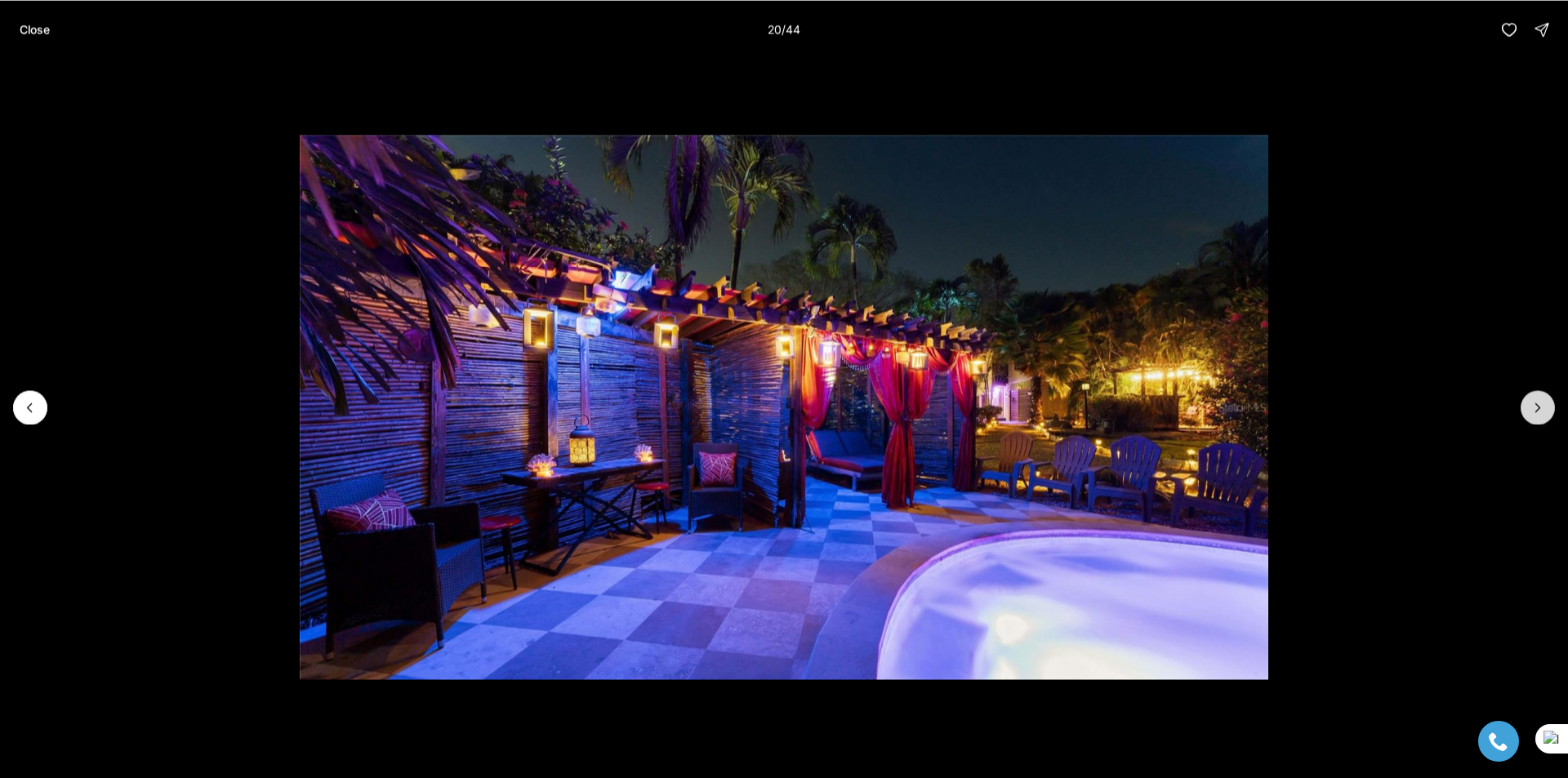
click at [1538, 402] on icon "Next slide" at bounding box center [1538, 407] width 16 height 16
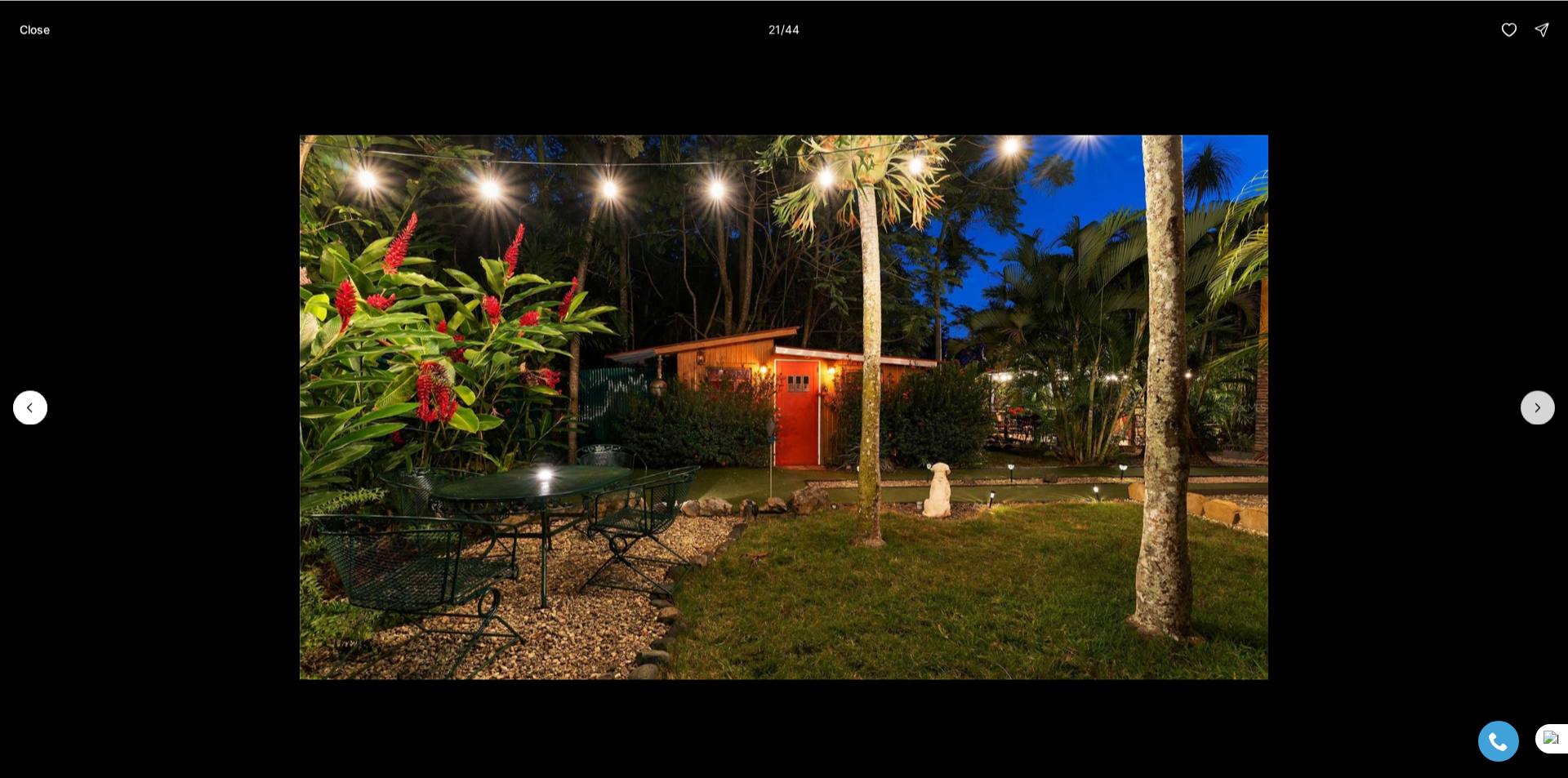
click at [1538, 402] on icon "Next slide" at bounding box center [1538, 407] width 16 height 16
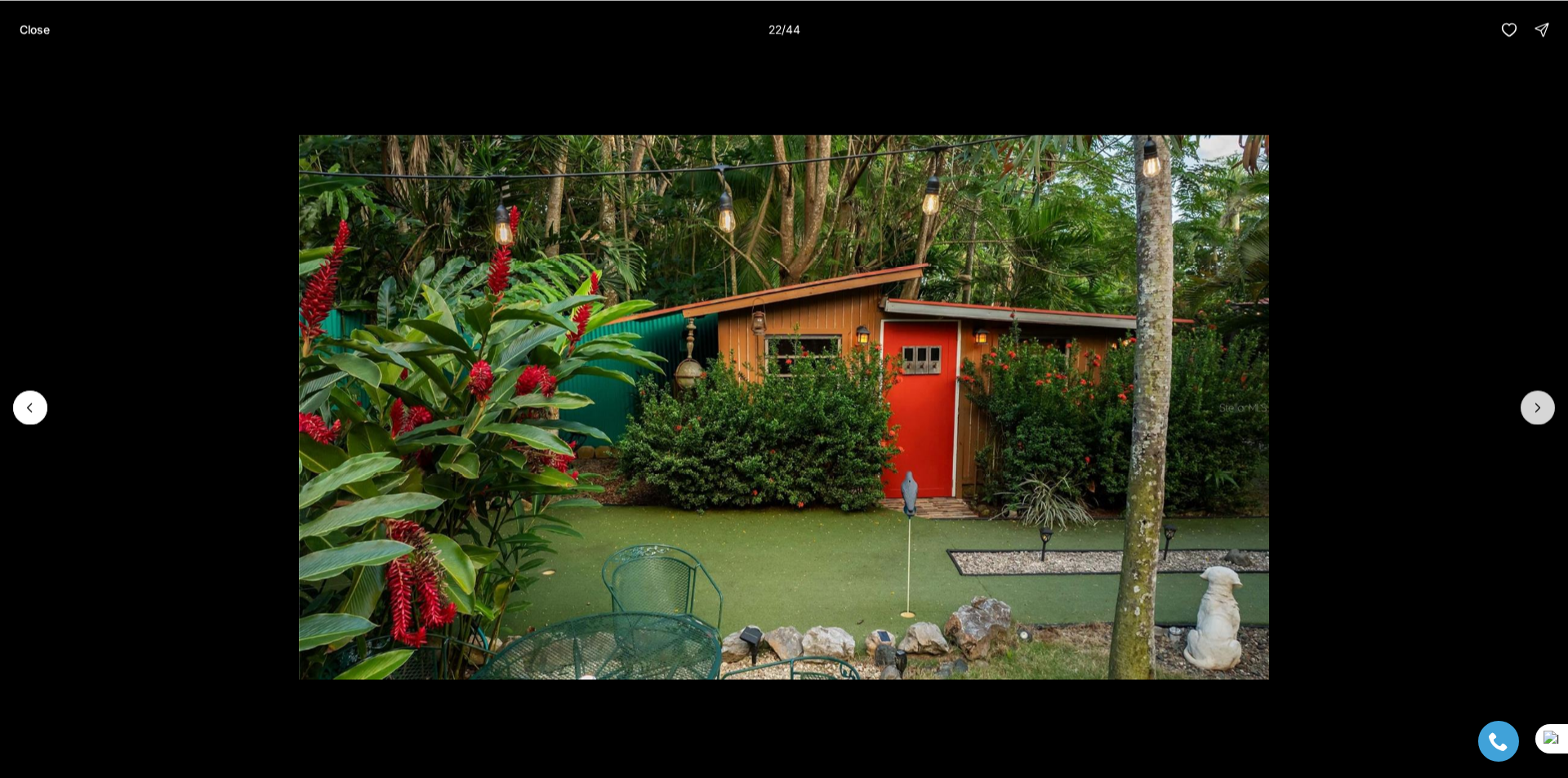
click at [1538, 402] on icon "Next slide" at bounding box center [1538, 407] width 16 height 16
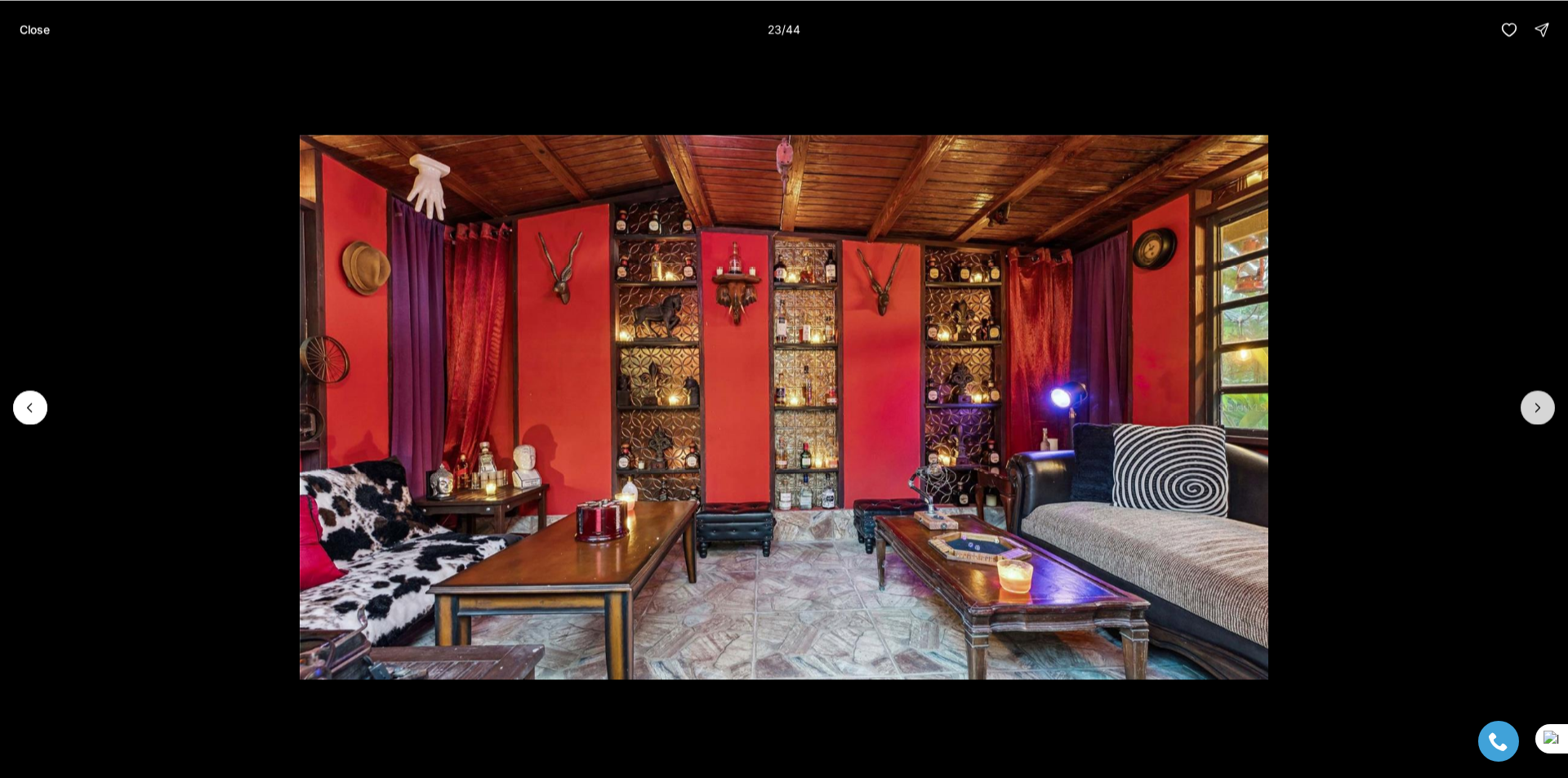
click at [1538, 402] on icon "Next slide" at bounding box center [1538, 407] width 16 height 16
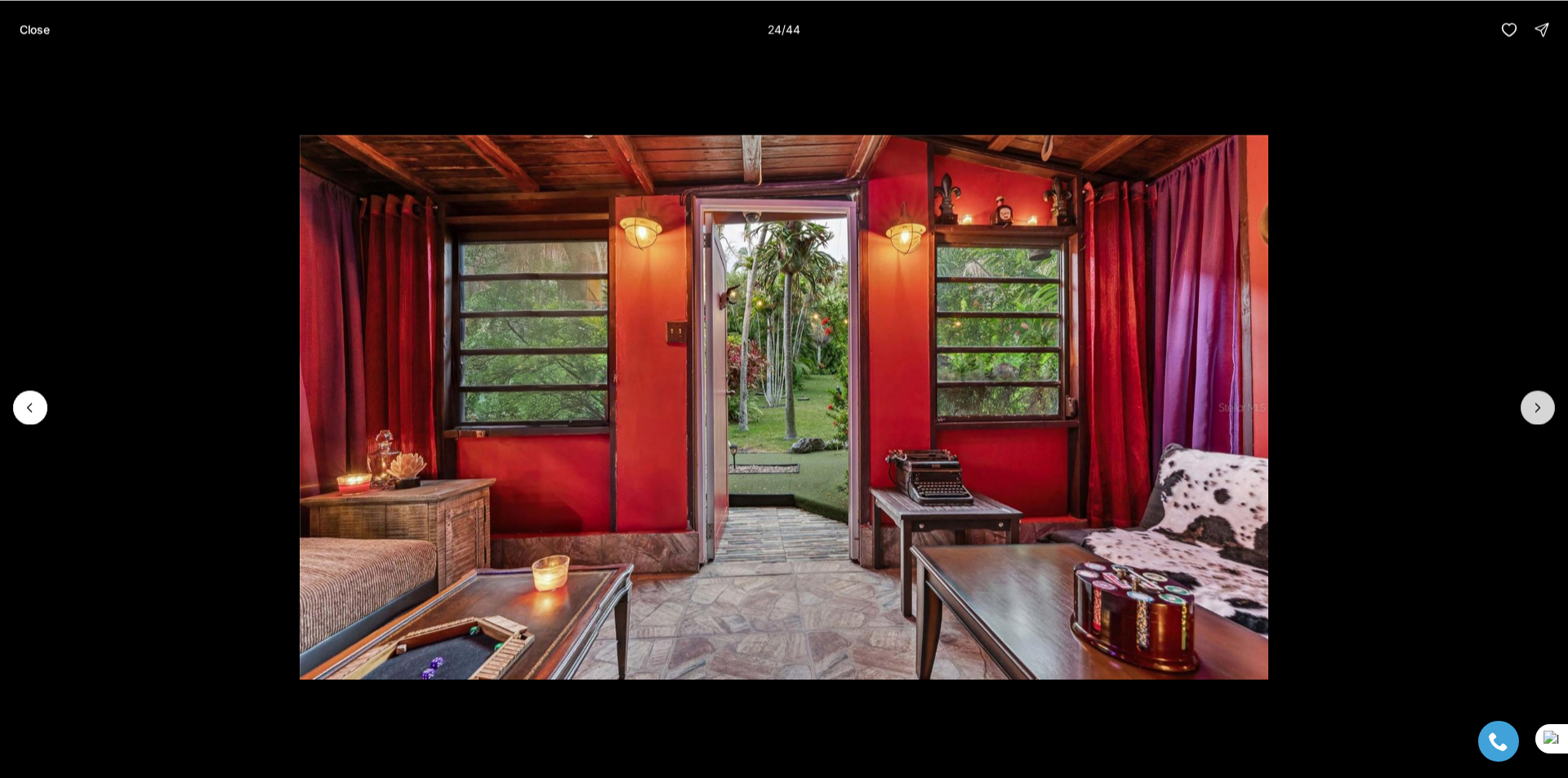
click at [1538, 402] on icon "Next slide" at bounding box center [1538, 407] width 16 height 16
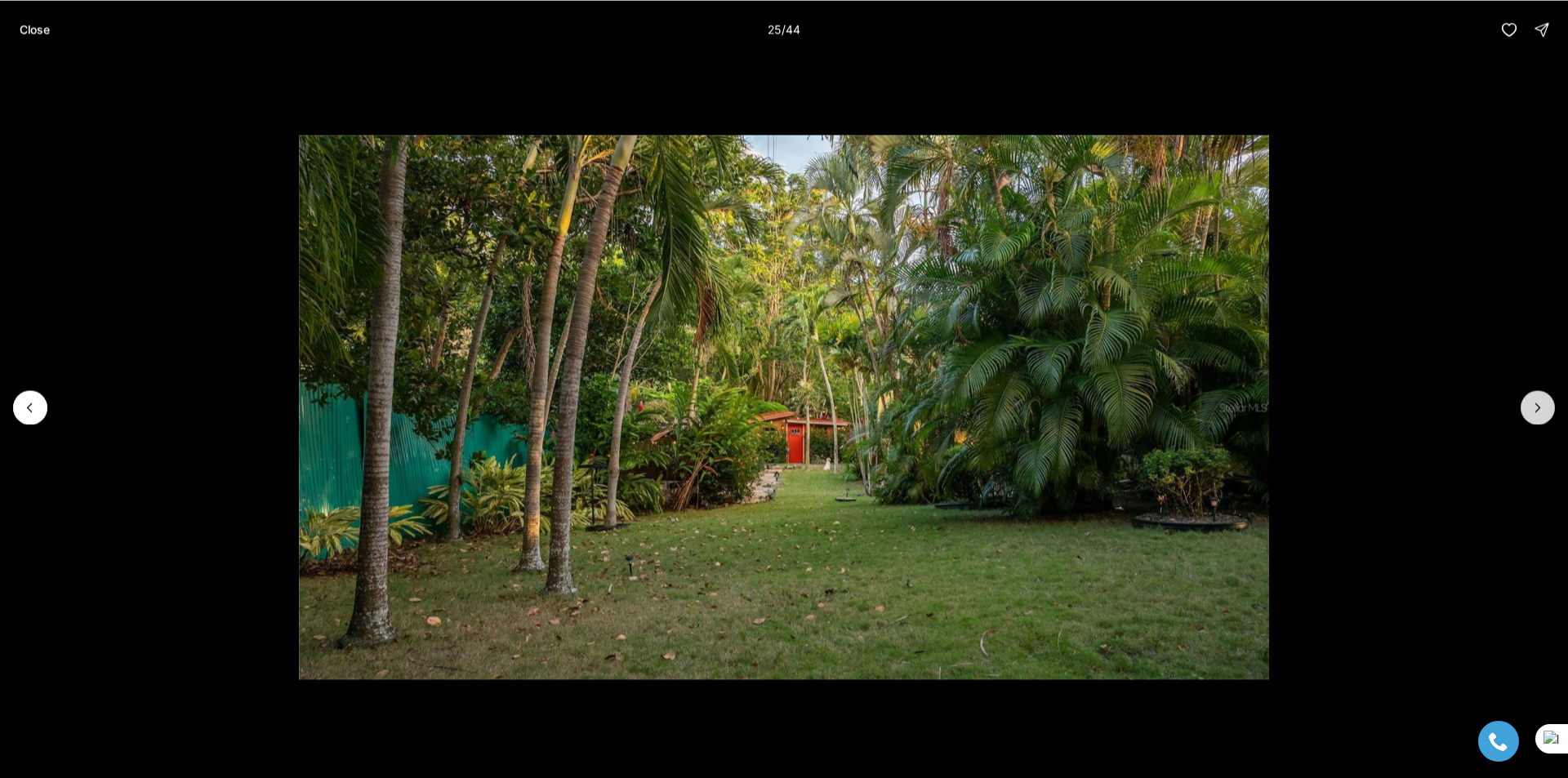
click at [1538, 402] on icon "Next slide" at bounding box center [1538, 407] width 16 height 16
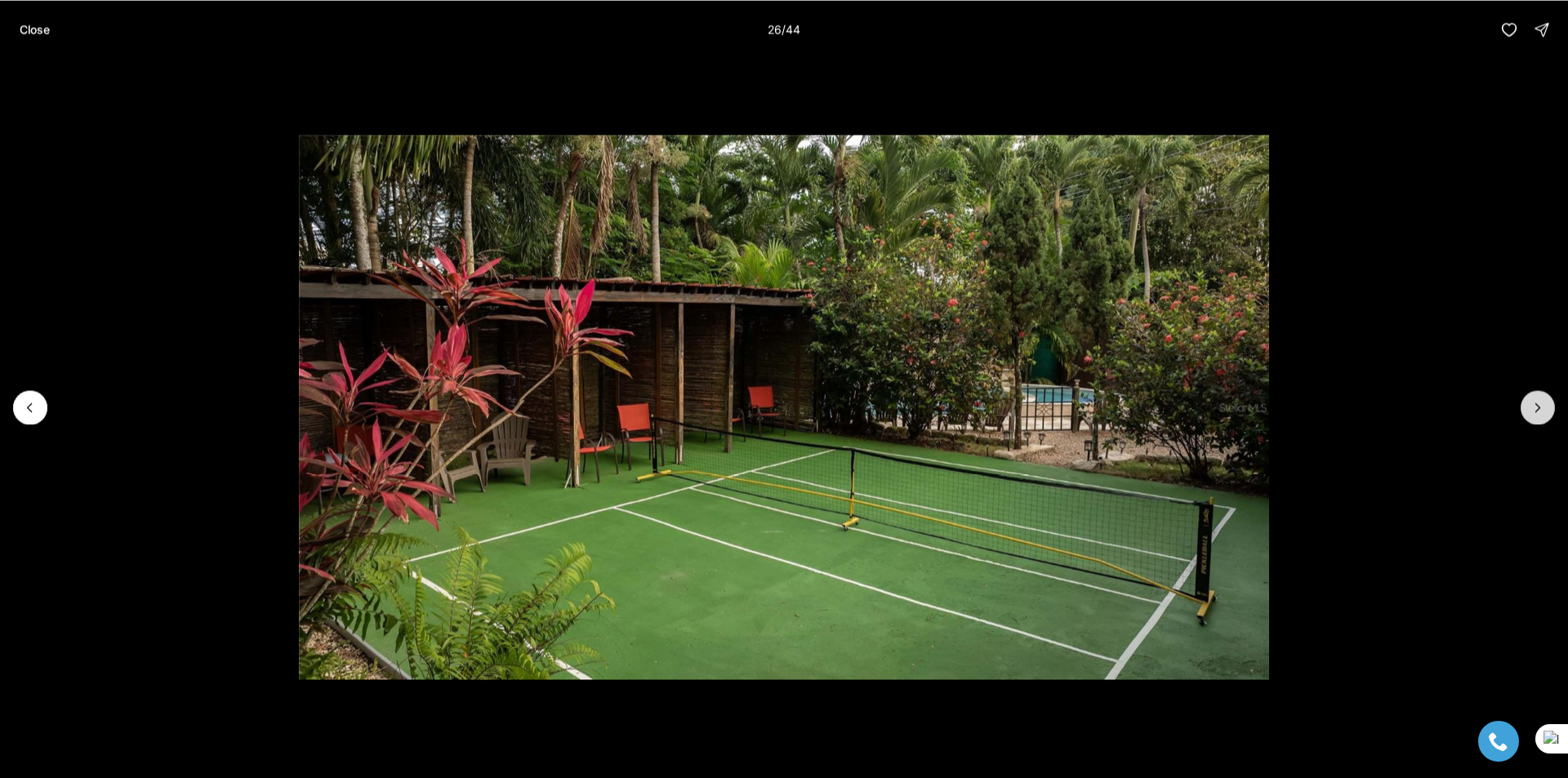
click at [1538, 402] on icon "Next slide" at bounding box center [1538, 407] width 16 height 16
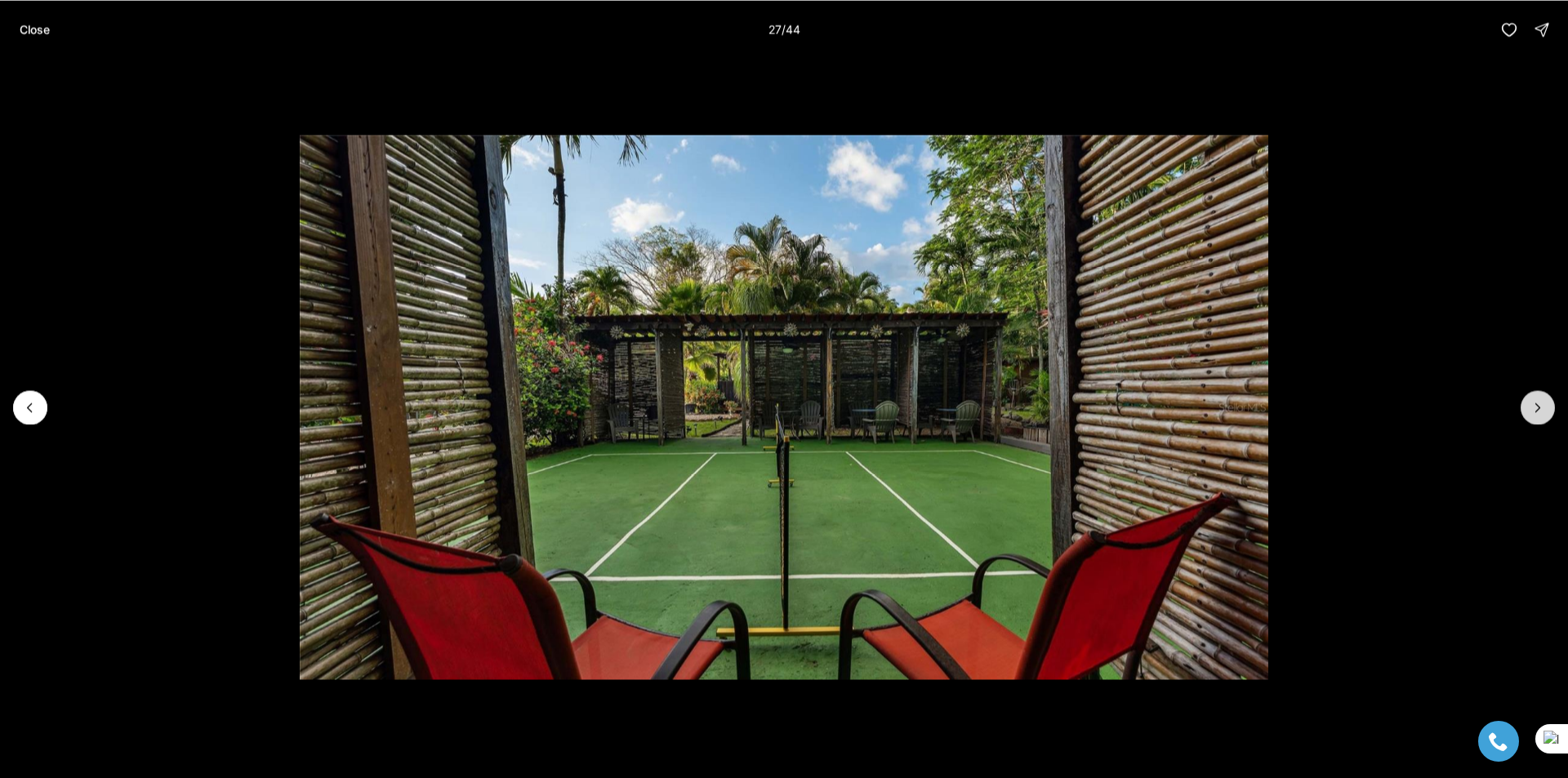
click at [1538, 402] on icon "Next slide" at bounding box center [1538, 407] width 16 height 16
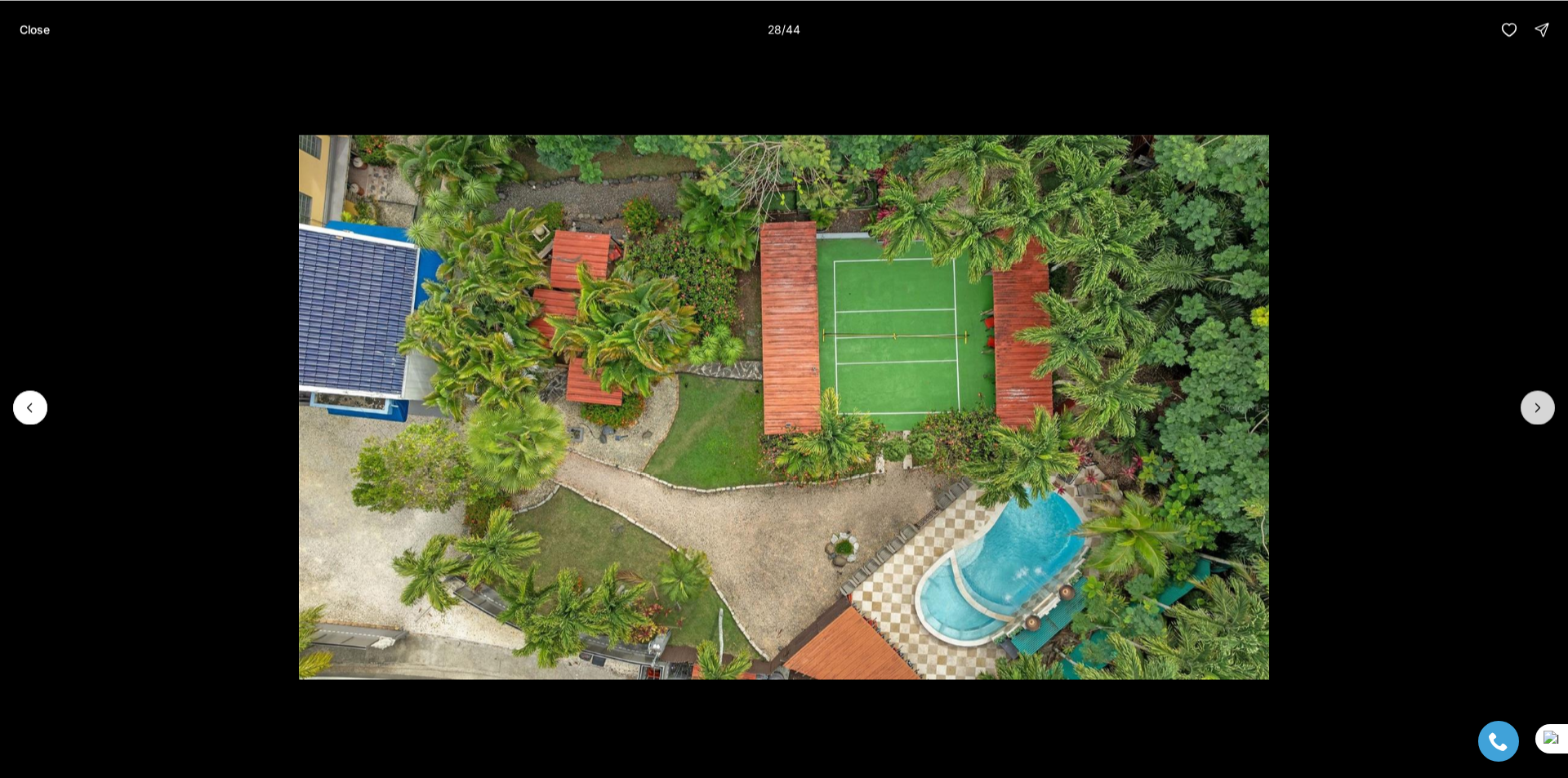
click at [1542, 406] on icon "Next slide" at bounding box center [1538, 407] width 16 height 16
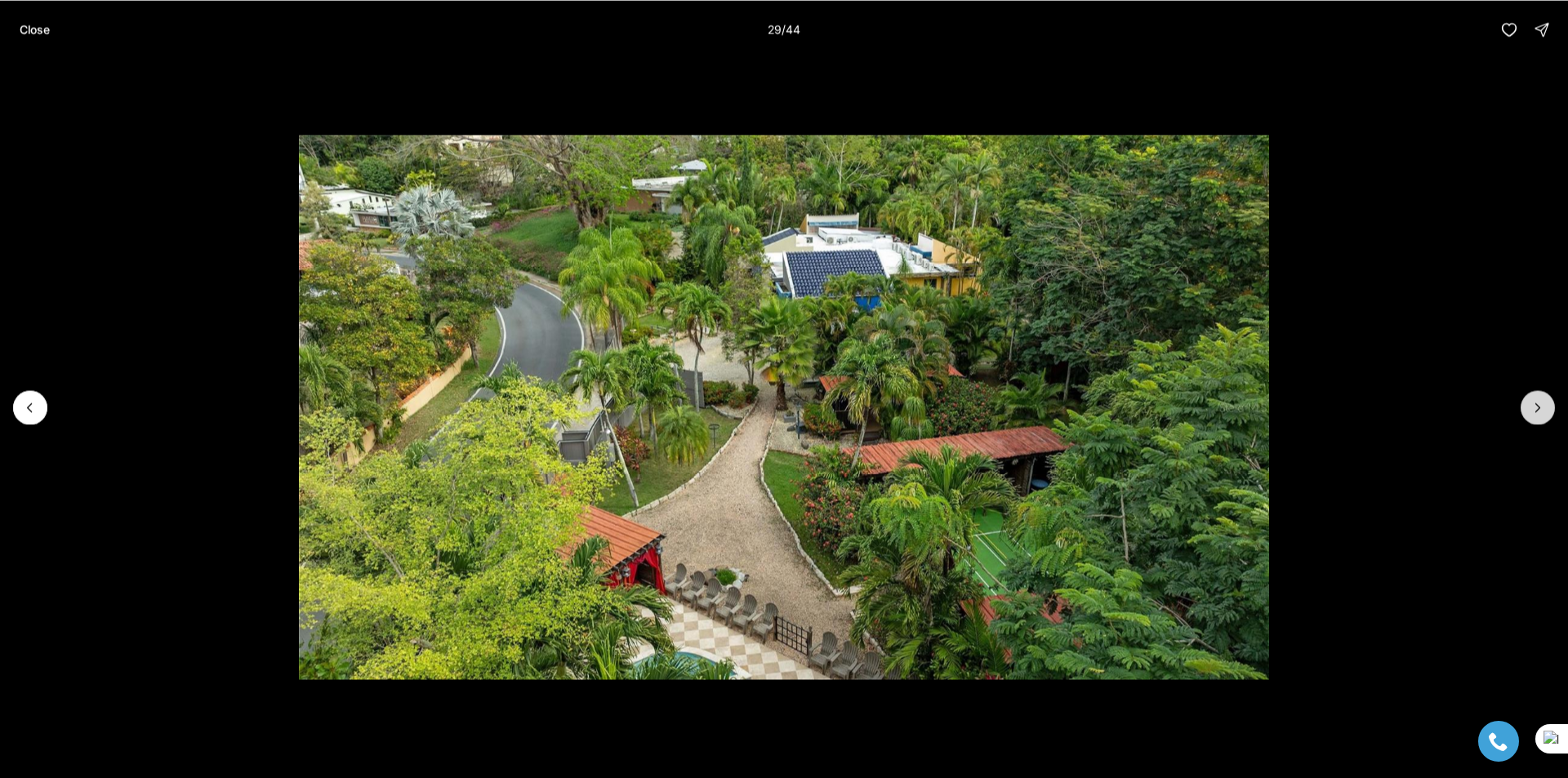
click at [1542, 406] on icon "Next slide" at bounding box center [1538, 407] width 16 height 16
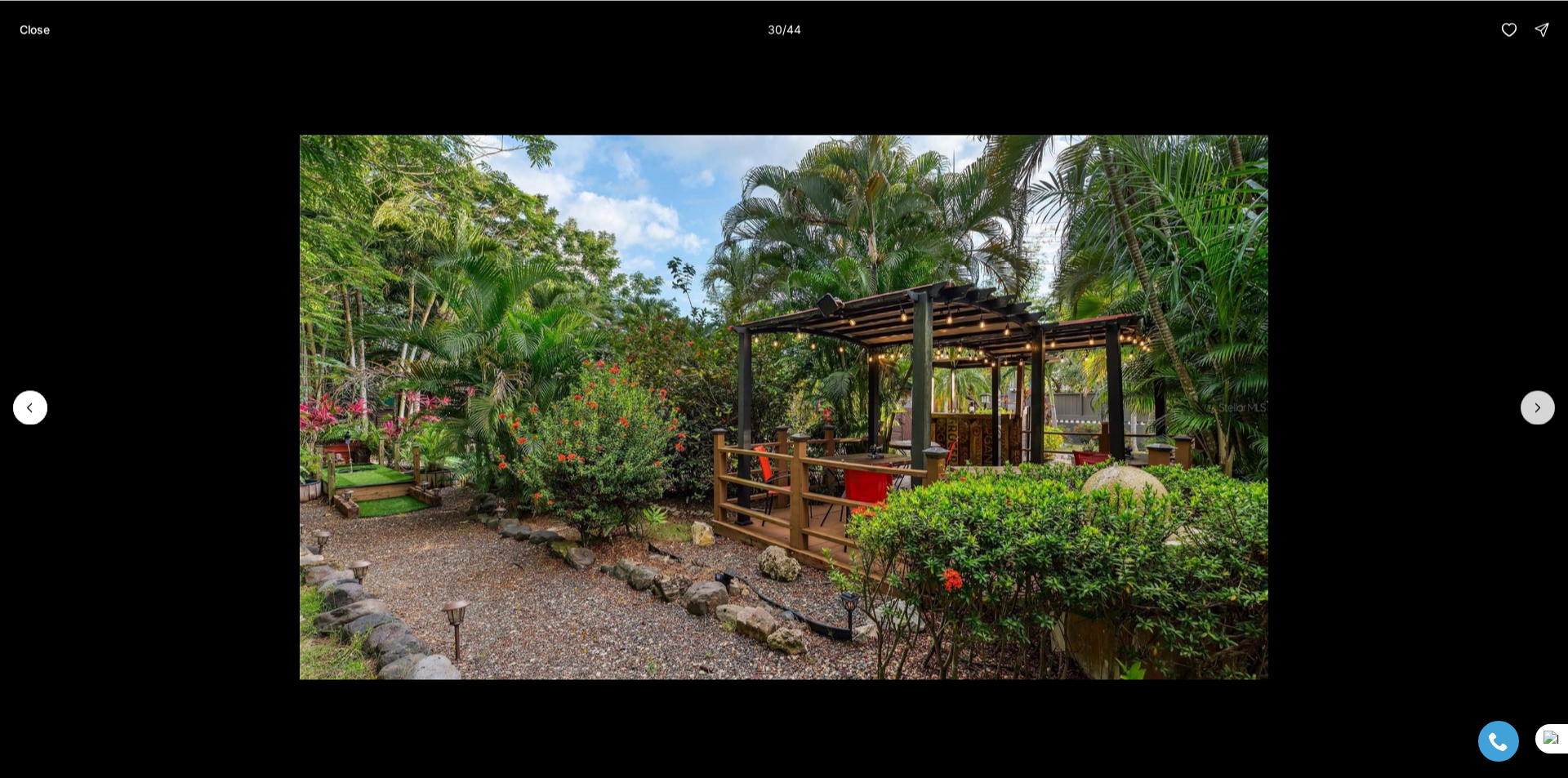
click at [1542, 406] on icon "Next slide" at bounding box center [1538, 407] width 16 height 16
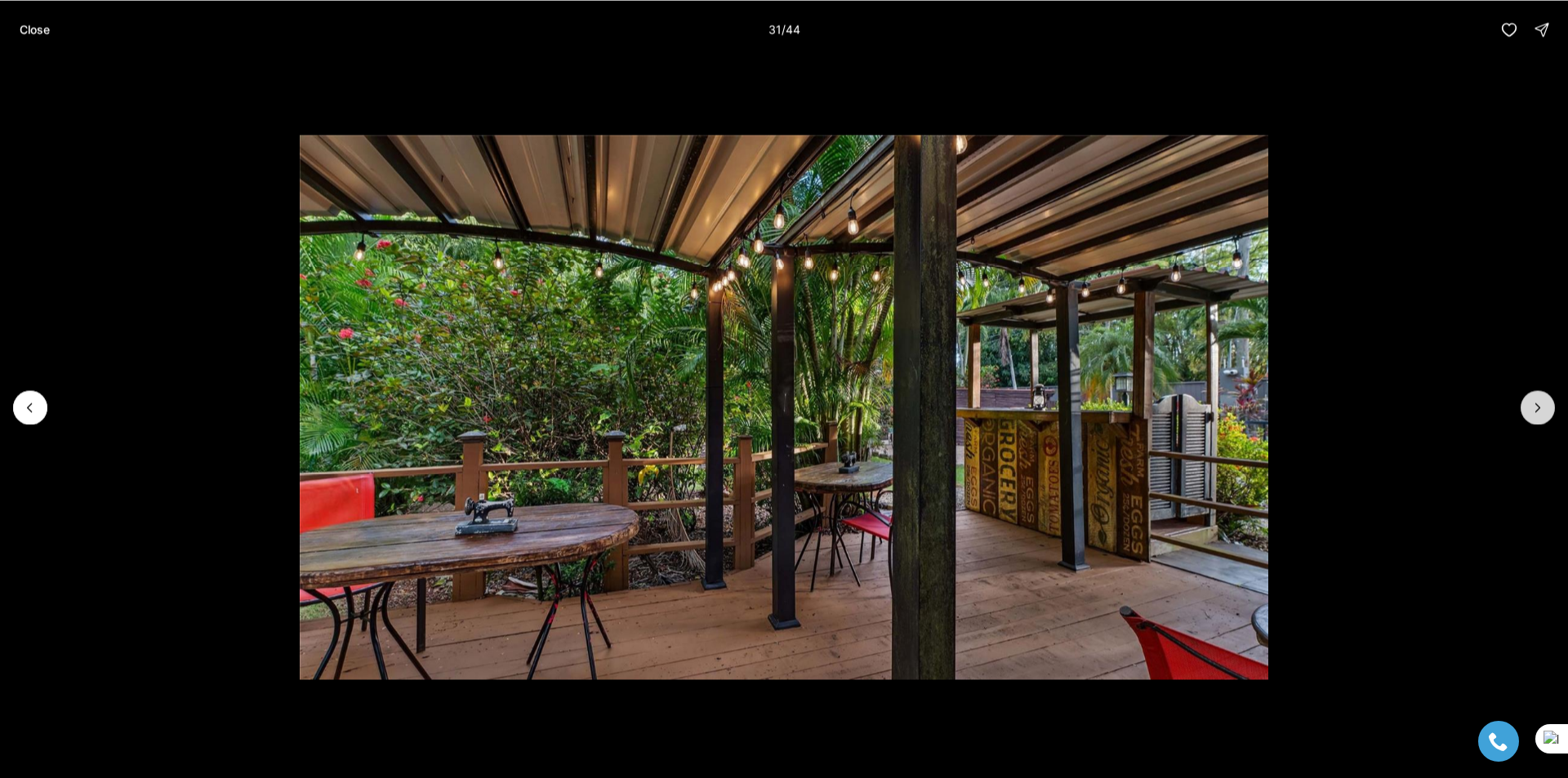
click at [1542, 406] on icon "Next slide" at bounding box center [1538, 407] width 16 height 16
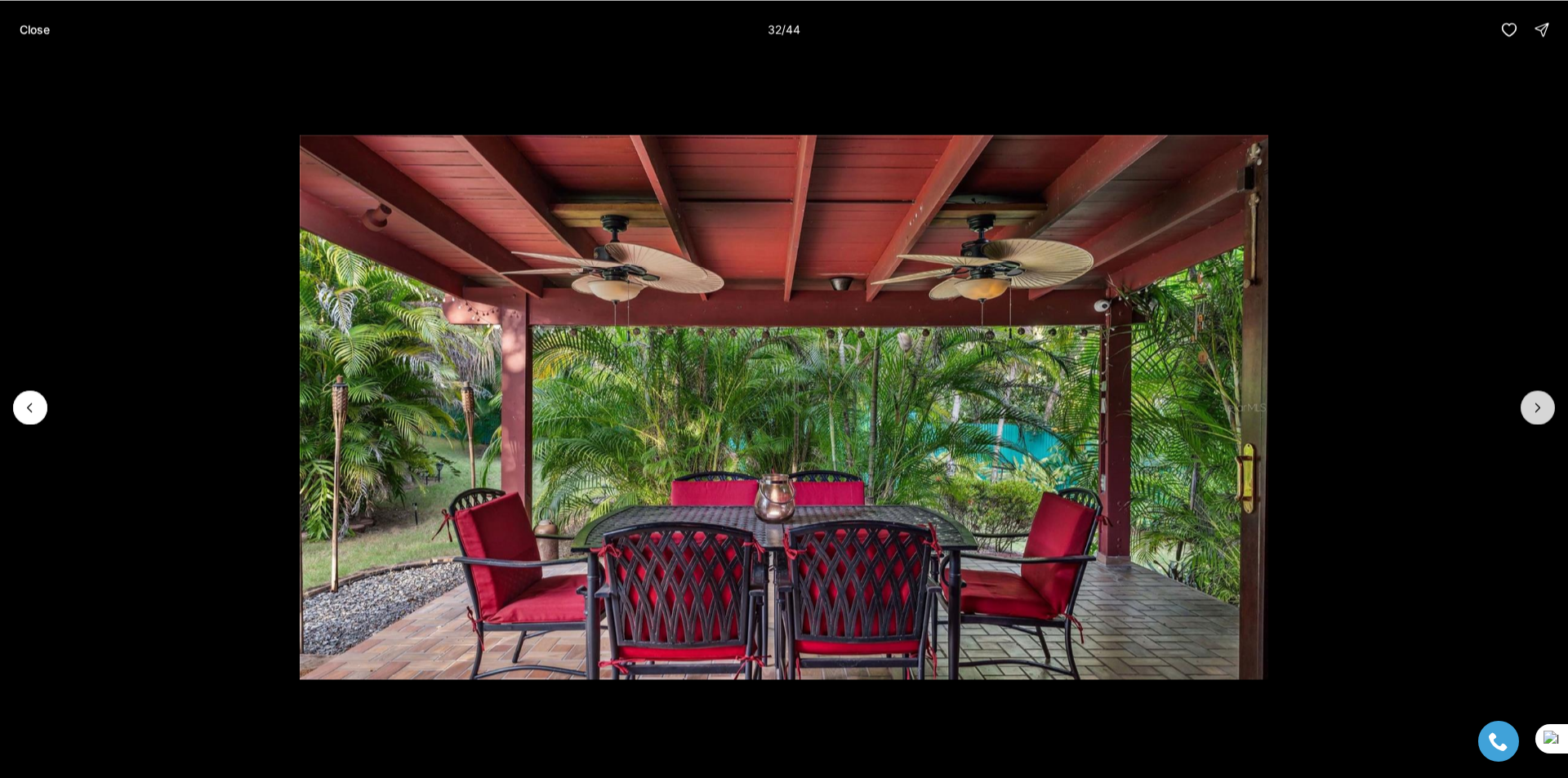
click at [1542, 406] on icon "Next slide" at bounding box center [1538, 407] width 16 height 16
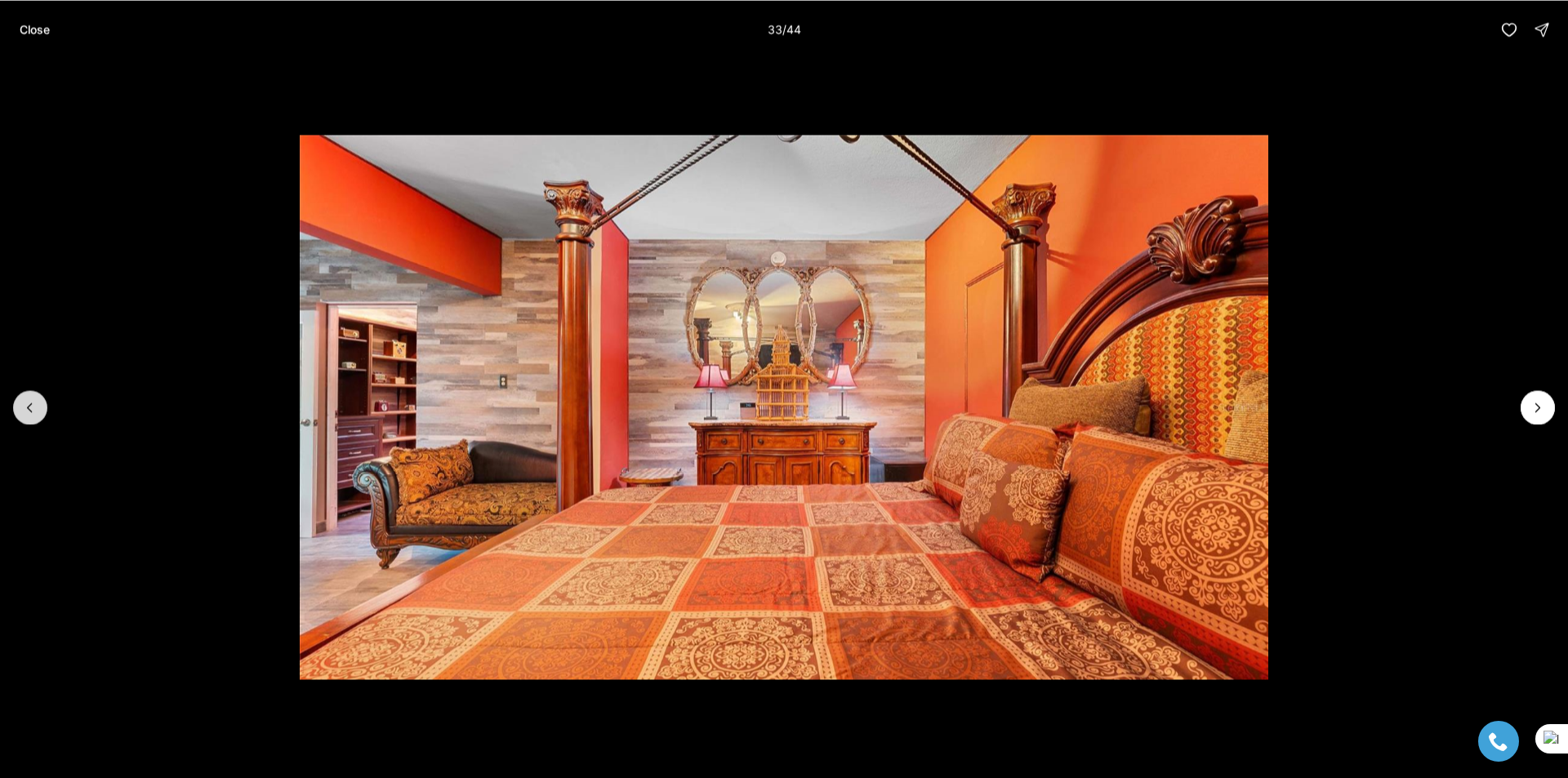
click at [17, 414] on button "Previous slide" at bounding box center [30, 407] width 35 height 35
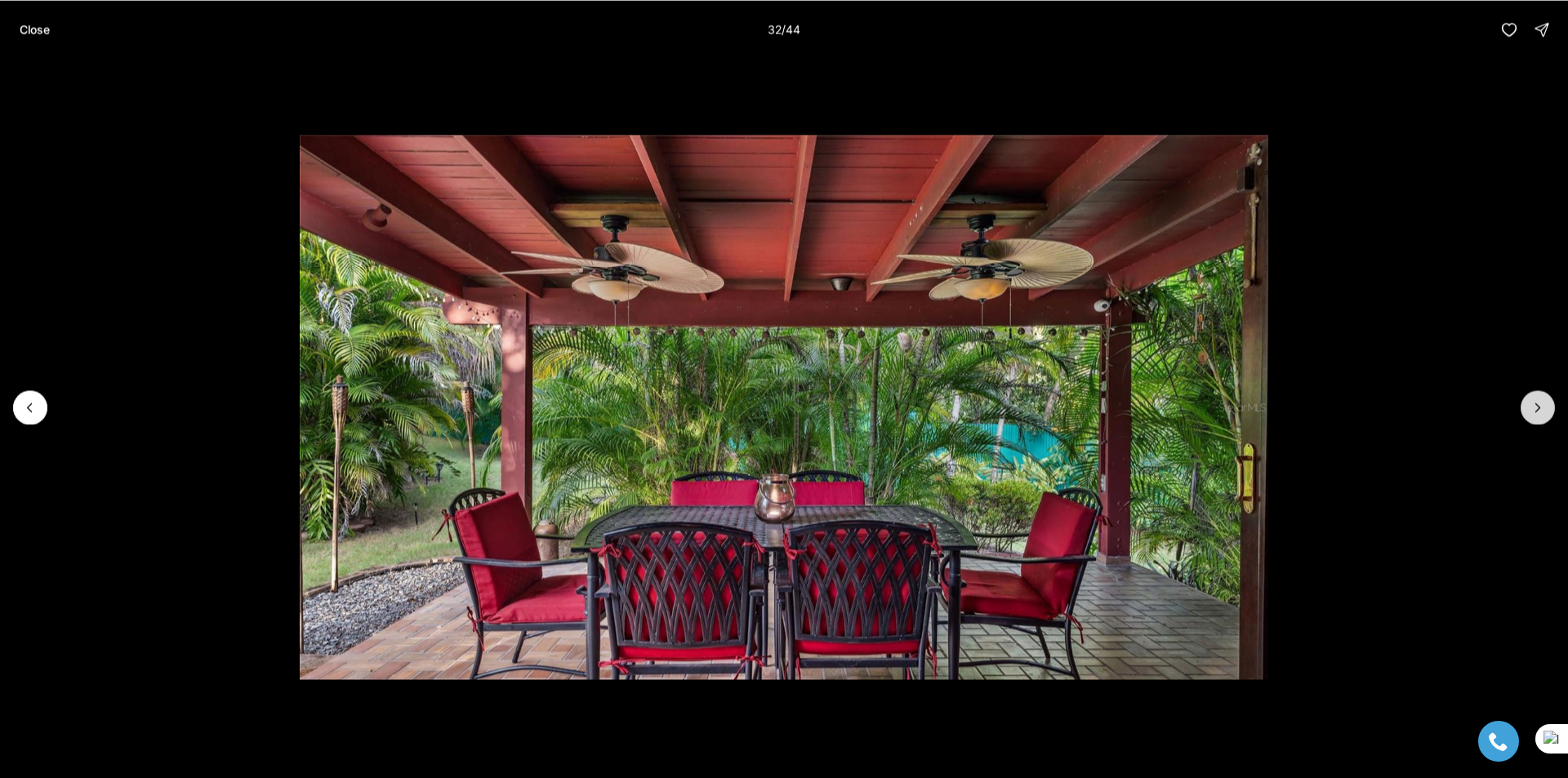
click at [1526, 411] on button "Next slide" at bounding box center [1538, 407] width 35 height 35
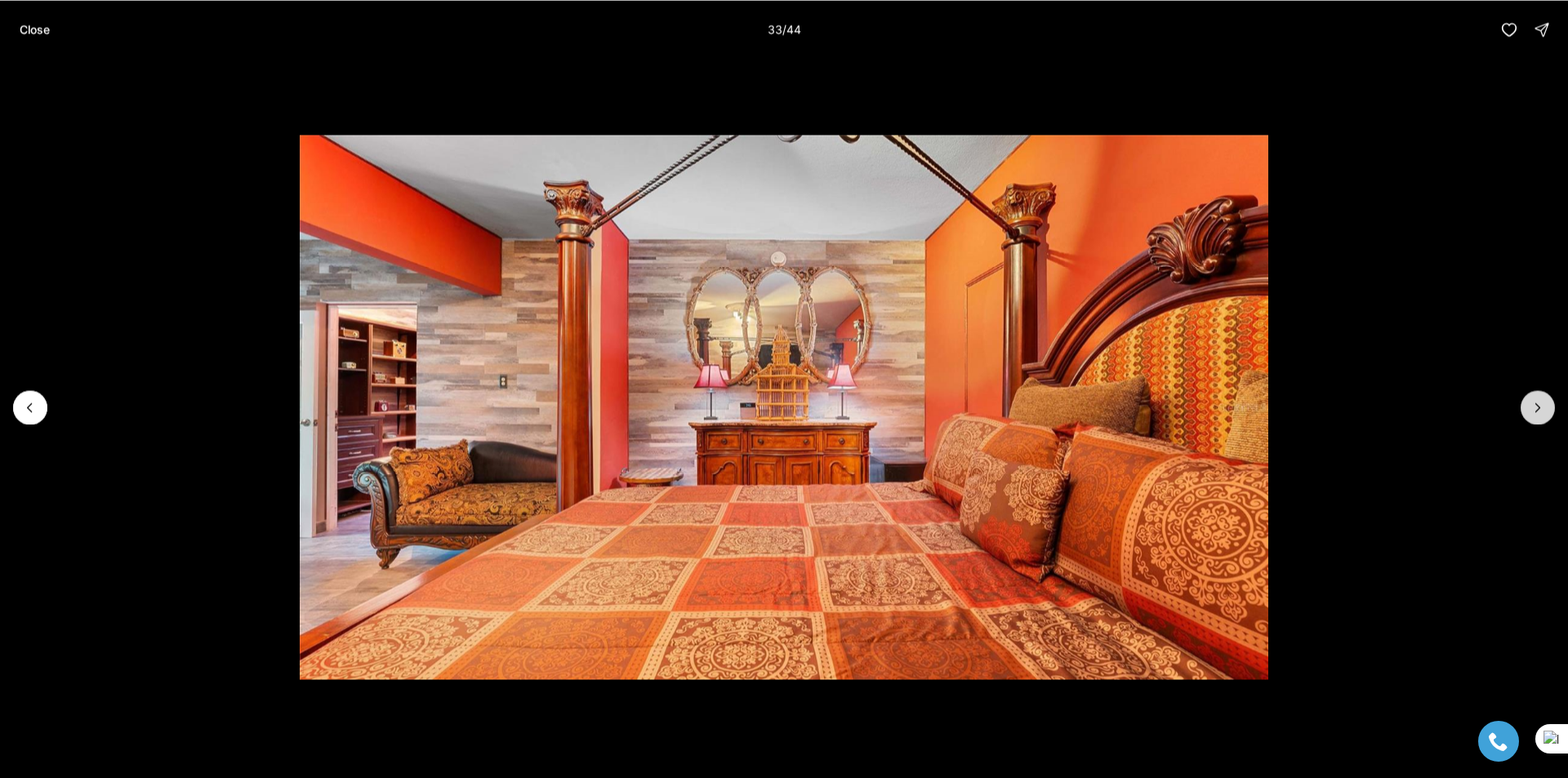
click at [1526, 411] on button "Next slide" at bounding box center [1538, 407] width 35 height 35
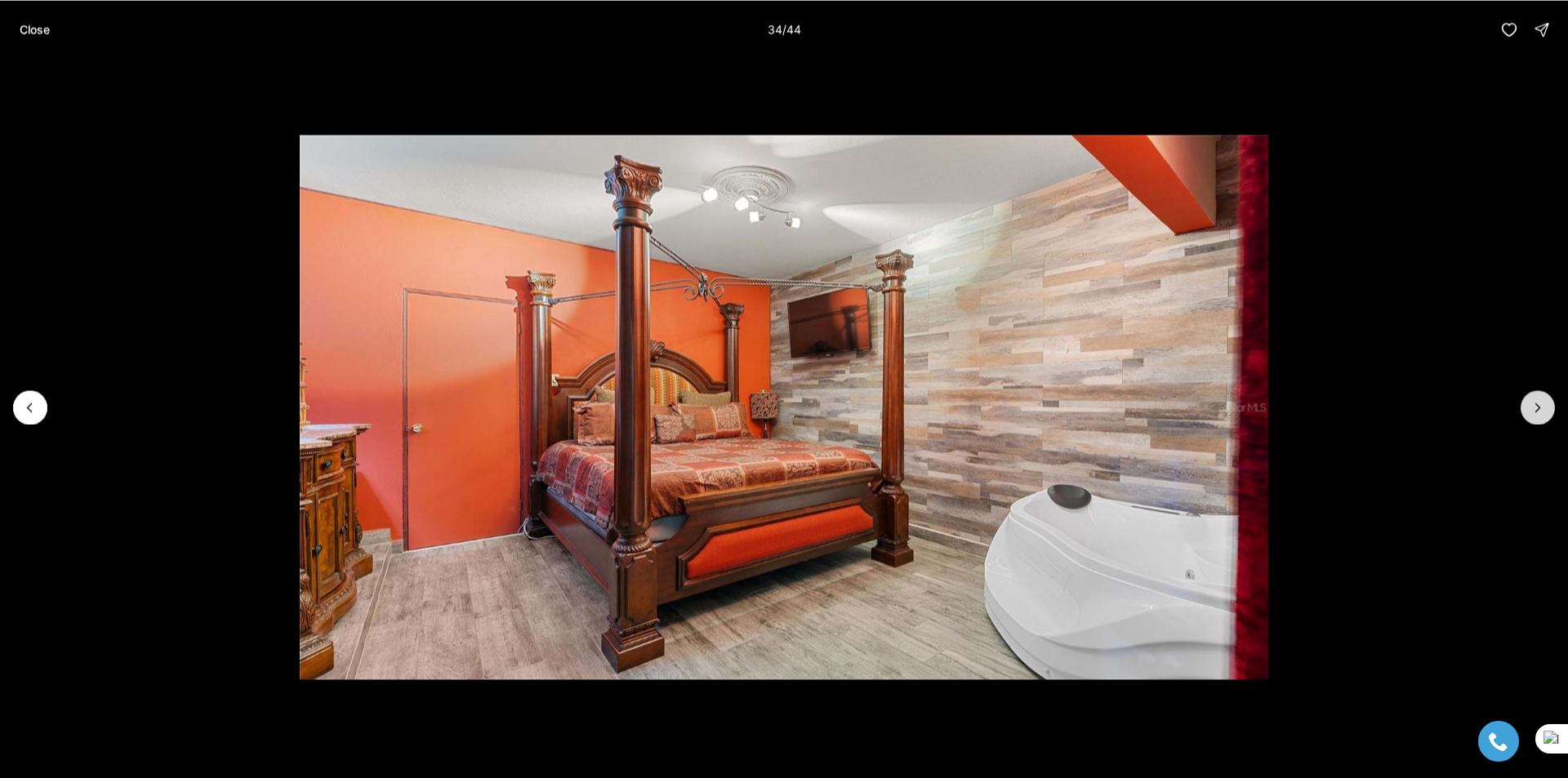
click at [1529, 406] on button "Next slide" at bounding box center [1538, 407] width 35 height 35
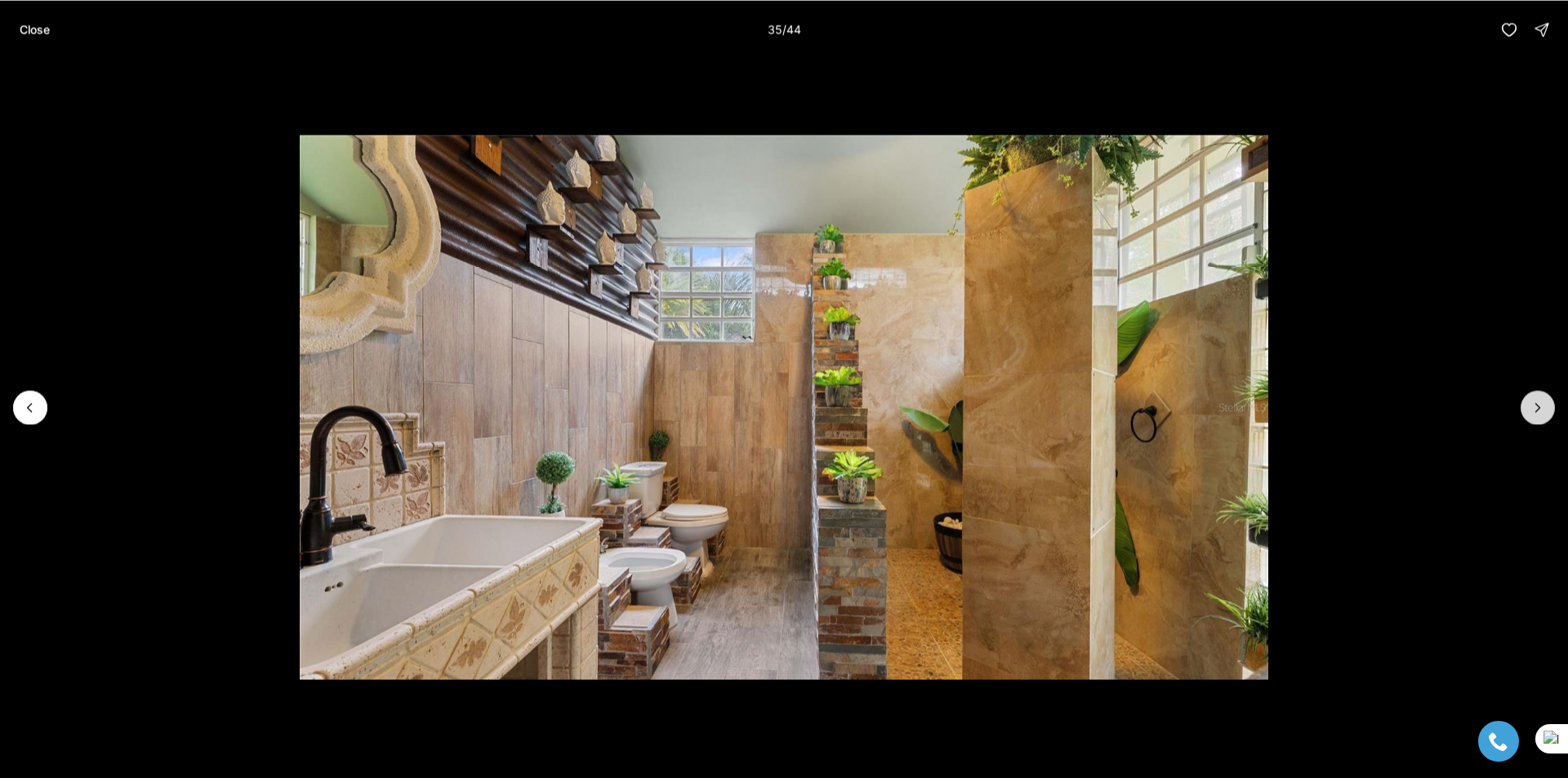
click at [1537, 408] on icon "Next slide" at bounding box center [1538, 407] width 16 height 16
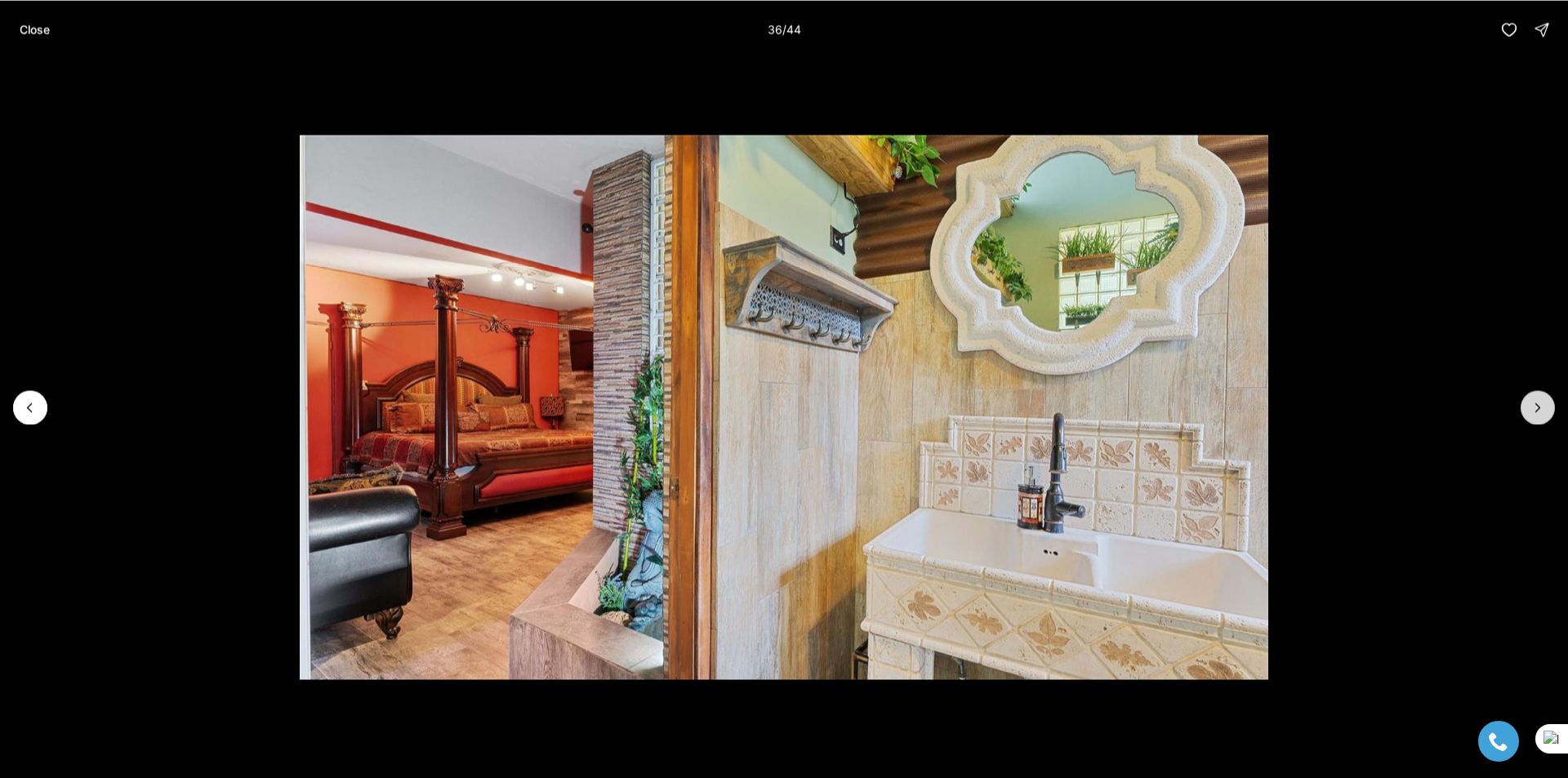
click at [1537, 408] on icon "Next slide" at bounding box center [1538, 407] width 16 height 16
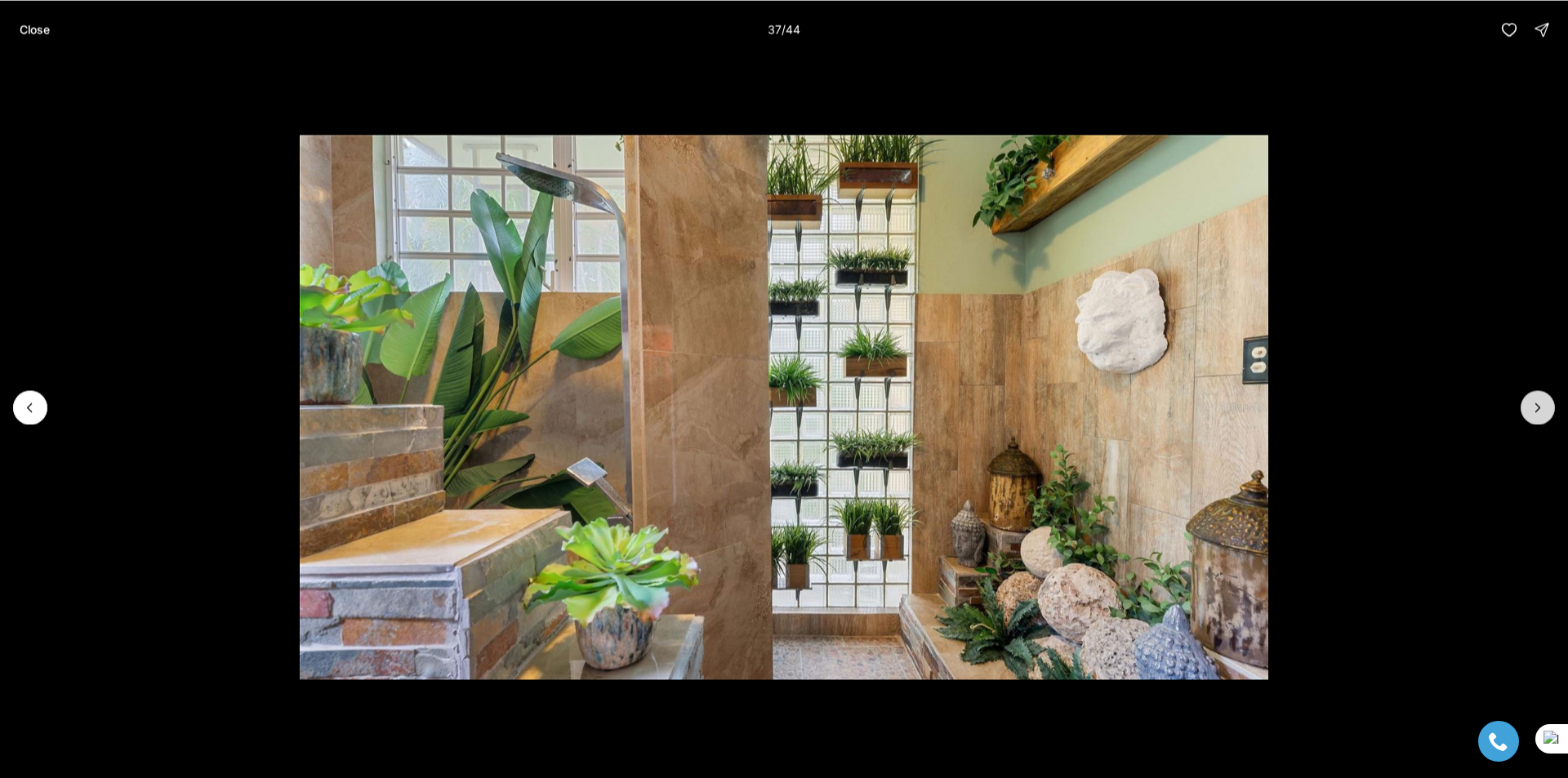
click at [1537, 408] on icon "Next slide" at bounding box center [1538, 407] width 16 height 16
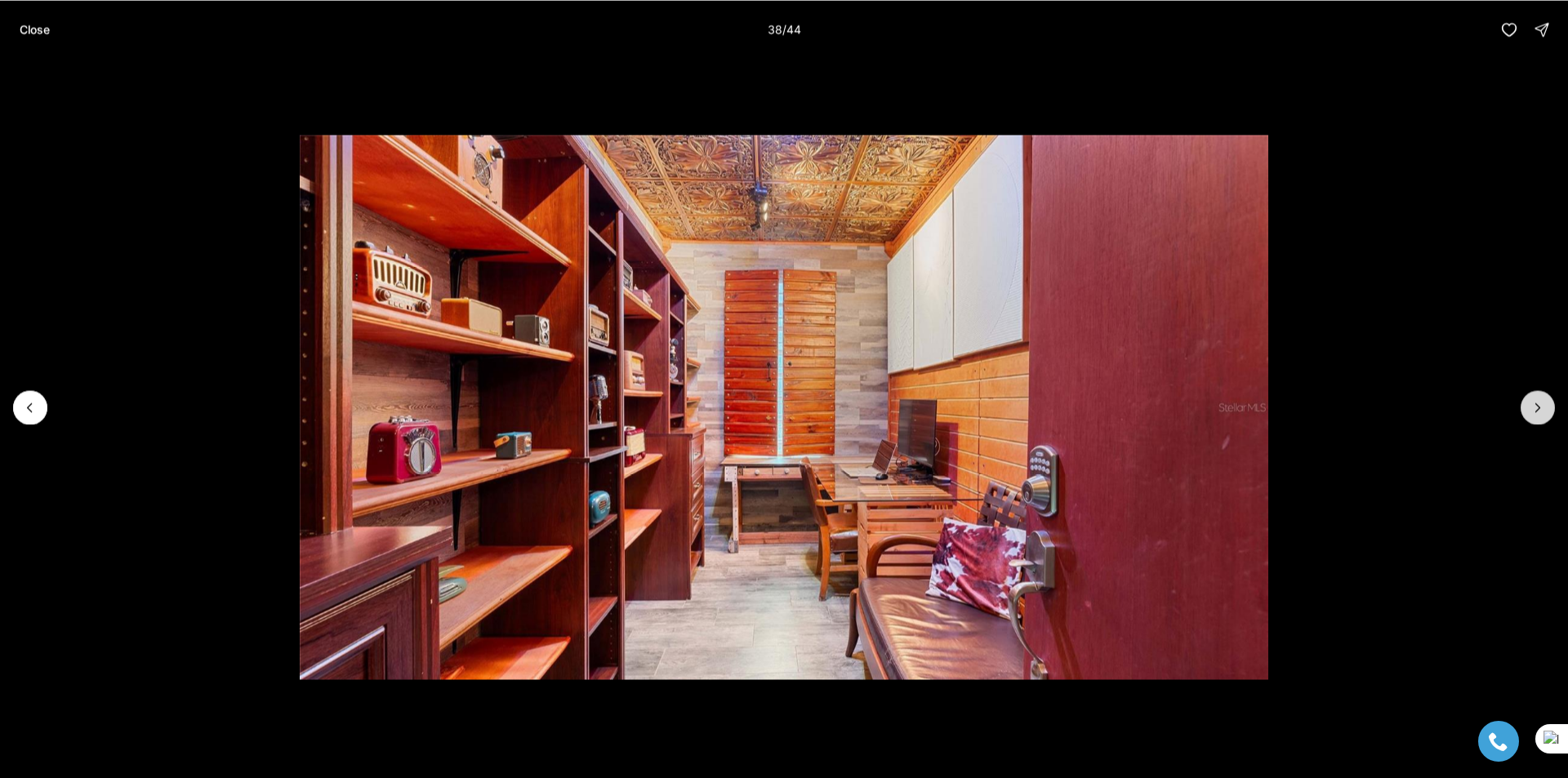
click at [1537, 408] on icon "Next slide" at bounding box center [1538, 407] width 16 height 16
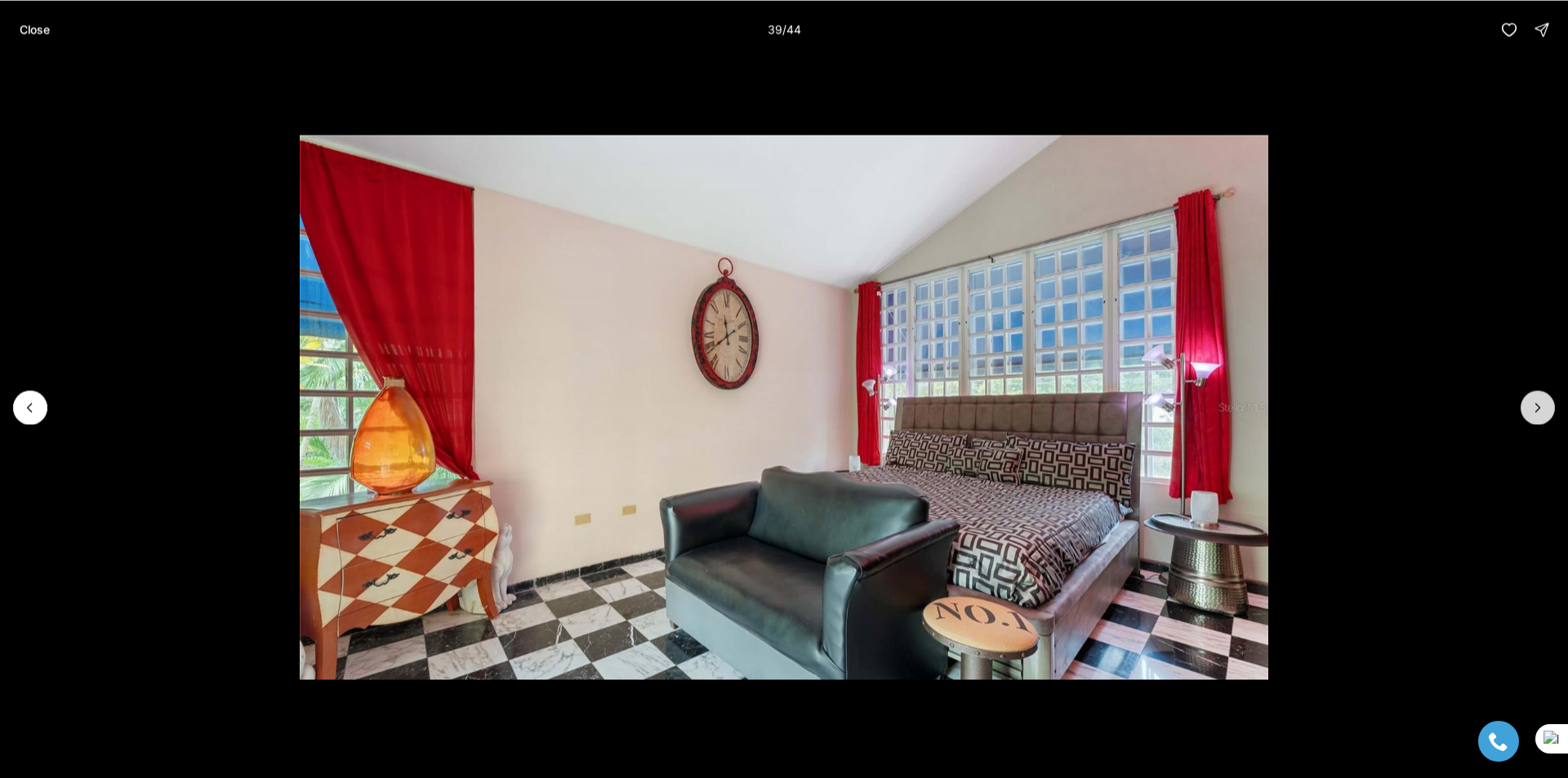
click at [1537, 408] on icon "Next slide" at bounding box center [1538, 407] width 16 height 16
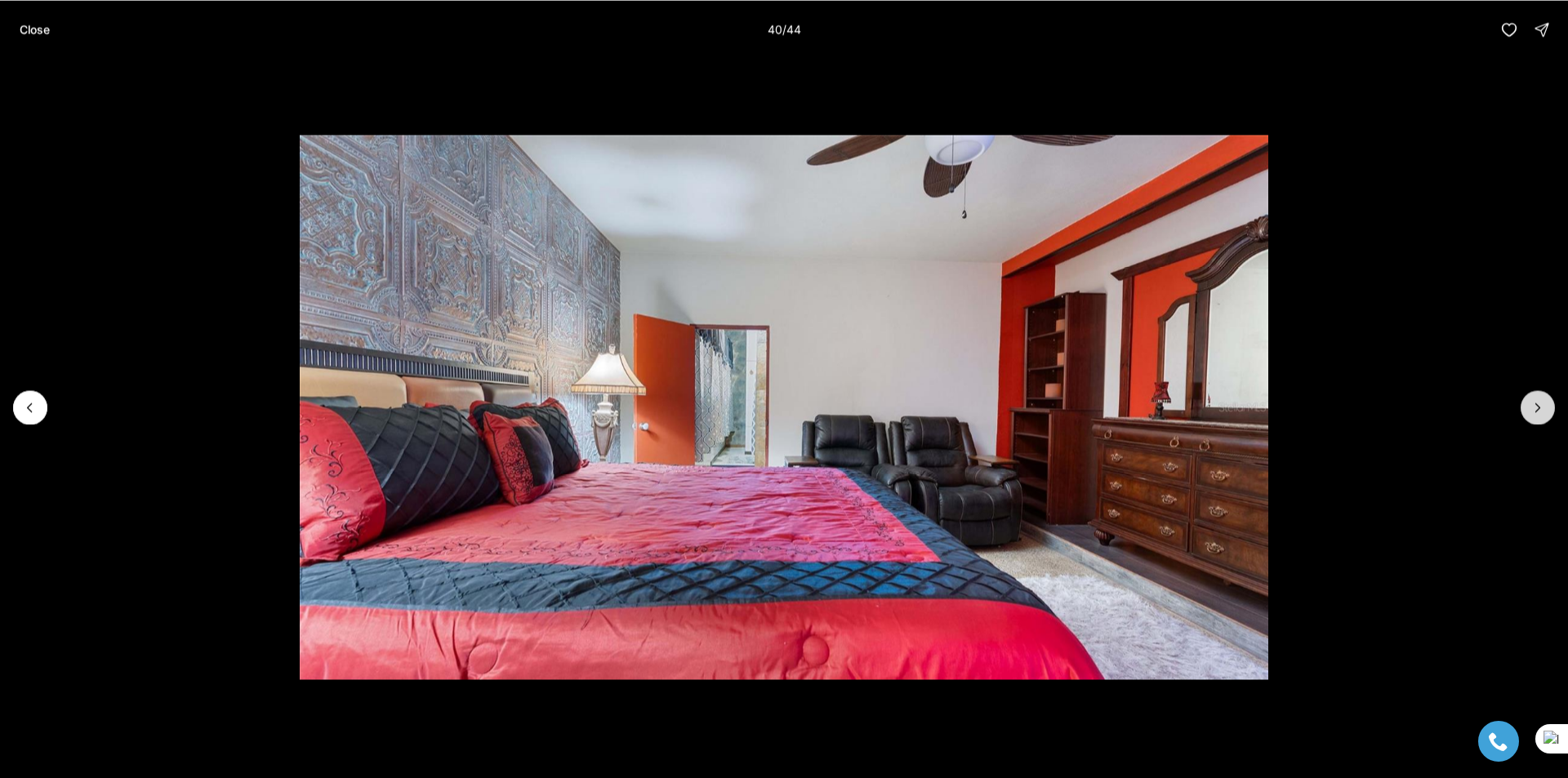
click at [1537, 408] on icon "Next slide" at bounding box center [1538, 407] width 16 height 16
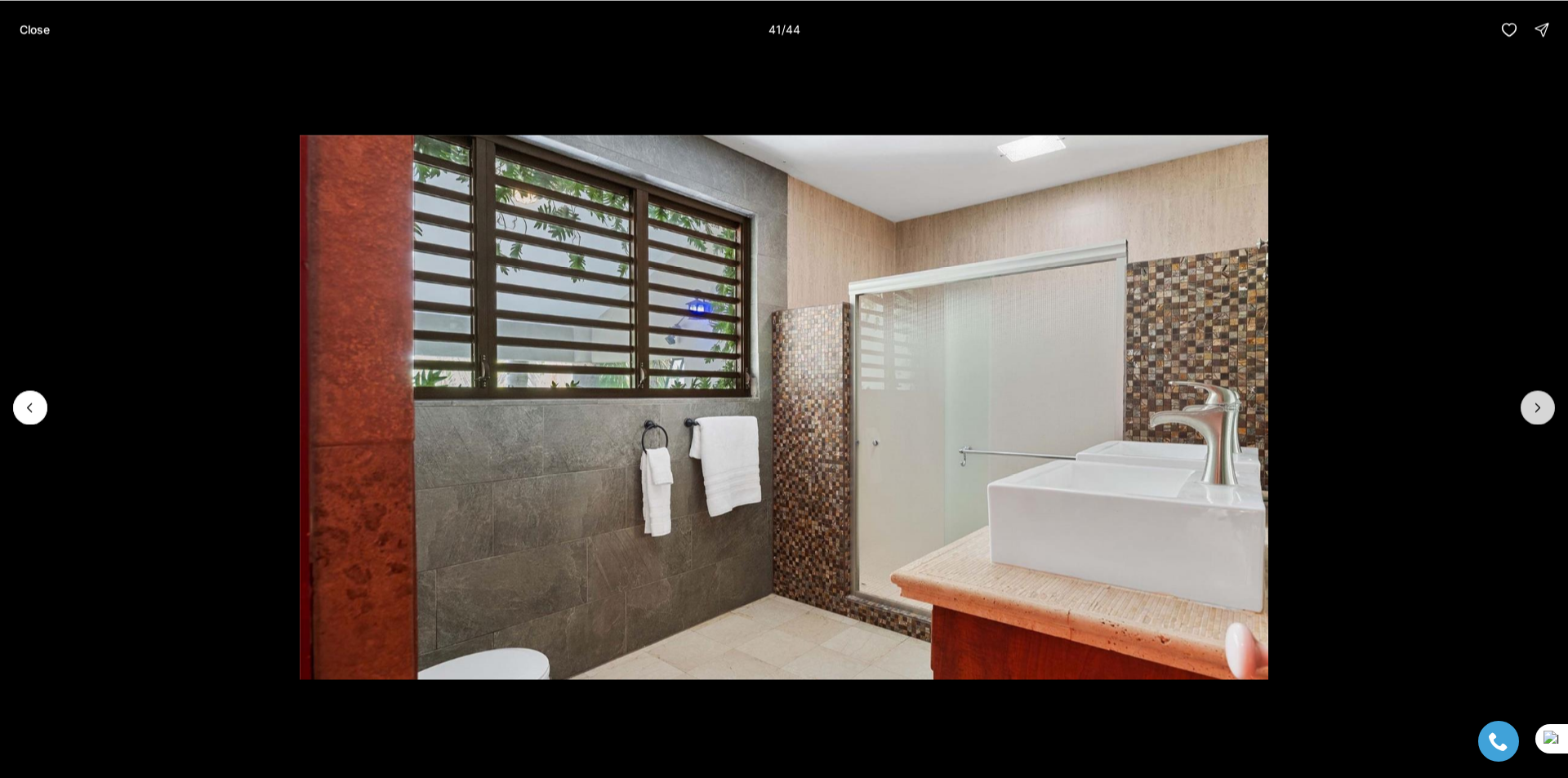
click at [1537, 408] on icon "Next slide" at bounding box center [1538, 407] width 16 height 16
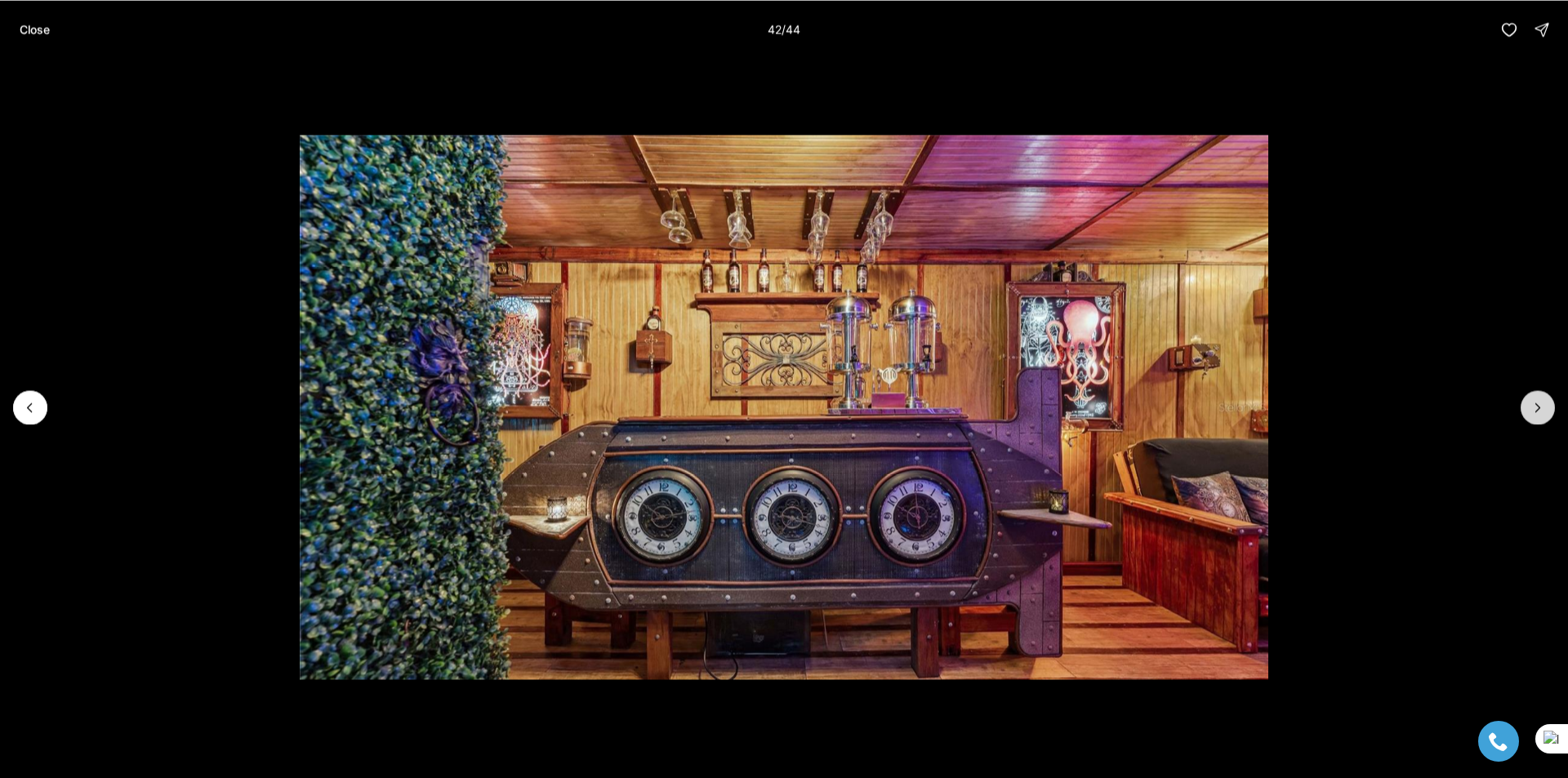
click at [1522, 414] on button "Next slide" at bounding box center [1538, 407] width 35 height 35
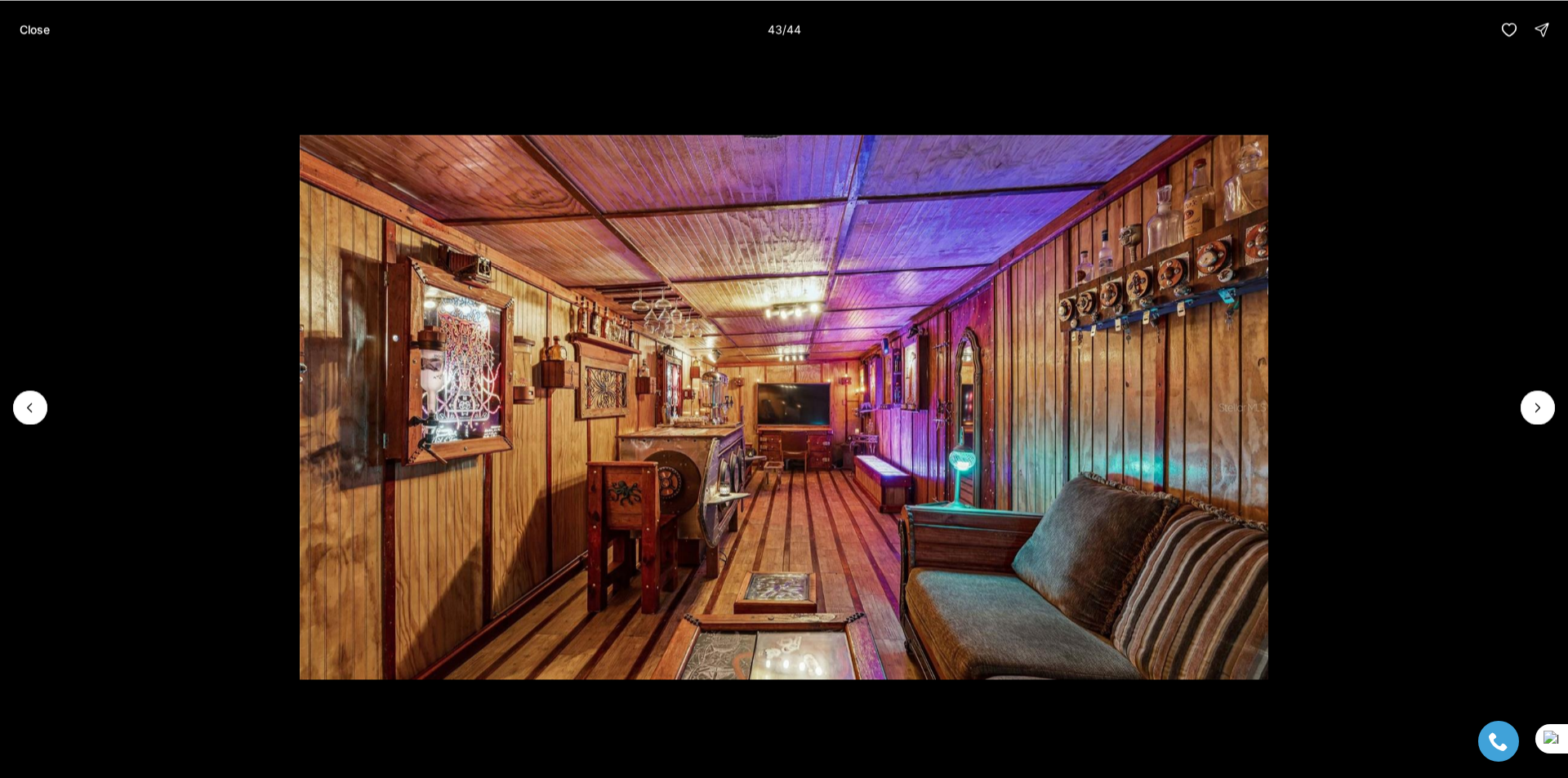
click at [1522, 415] on li "43 of 44" at bounding box center [784, 406] width 1568 height 697
click at [1528, 415] on button "Next slide" at bounding box center [1538, 407] width 35 height 35
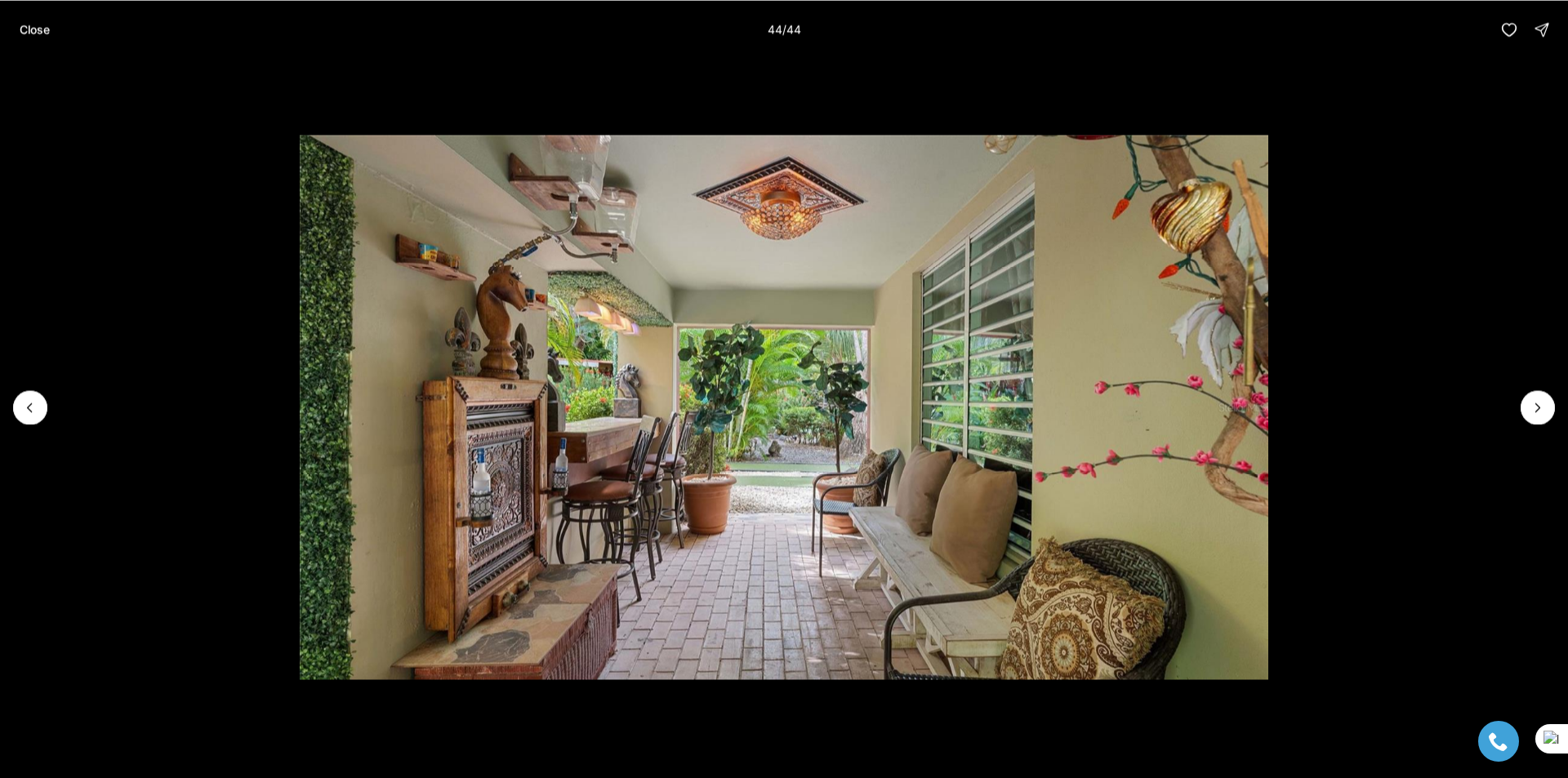
click at [1530, 415] on div at bounding box center [1538, 407] width 35 height 35
click at [1532, 415] on div at bounding box center [1538, 407] width 35 height 35
click at [25, 36] on p "Close" at bounding box center [35, 29] width 30 height 13
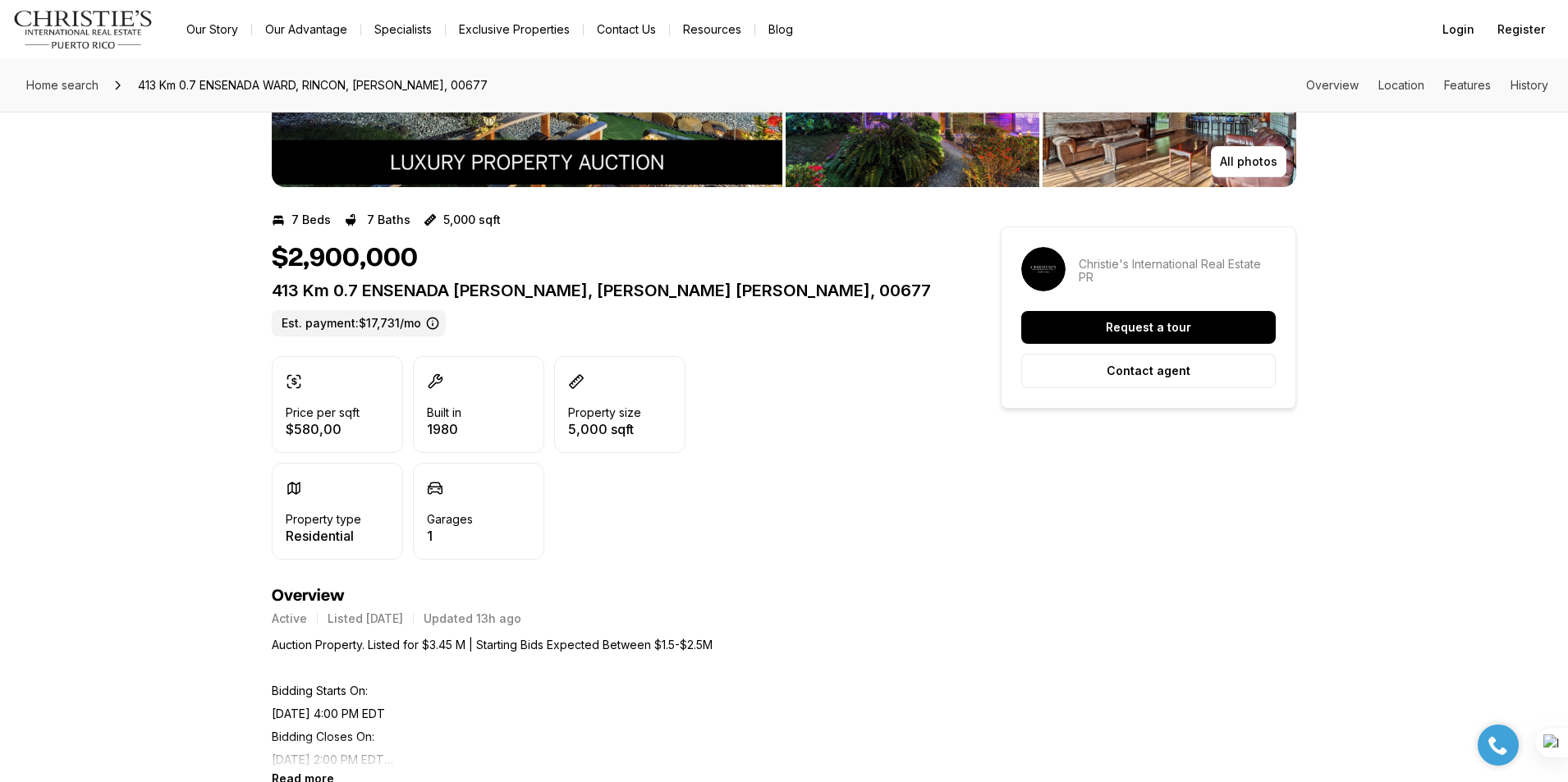
scroll to position [164, 0]
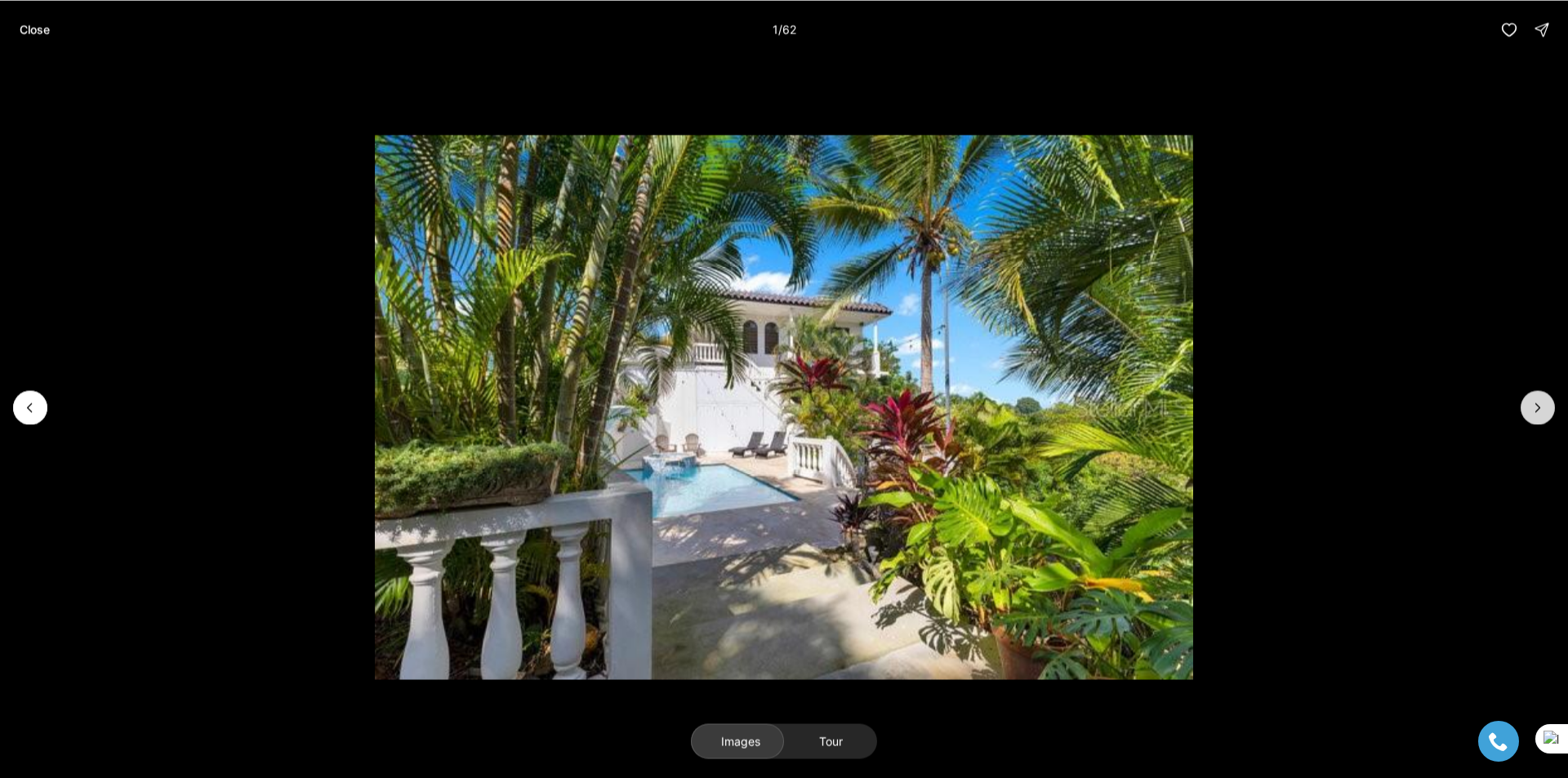
click at [1535, 414] on icon "Next slide" at bounding box center [1538, 407] width 16 height 16
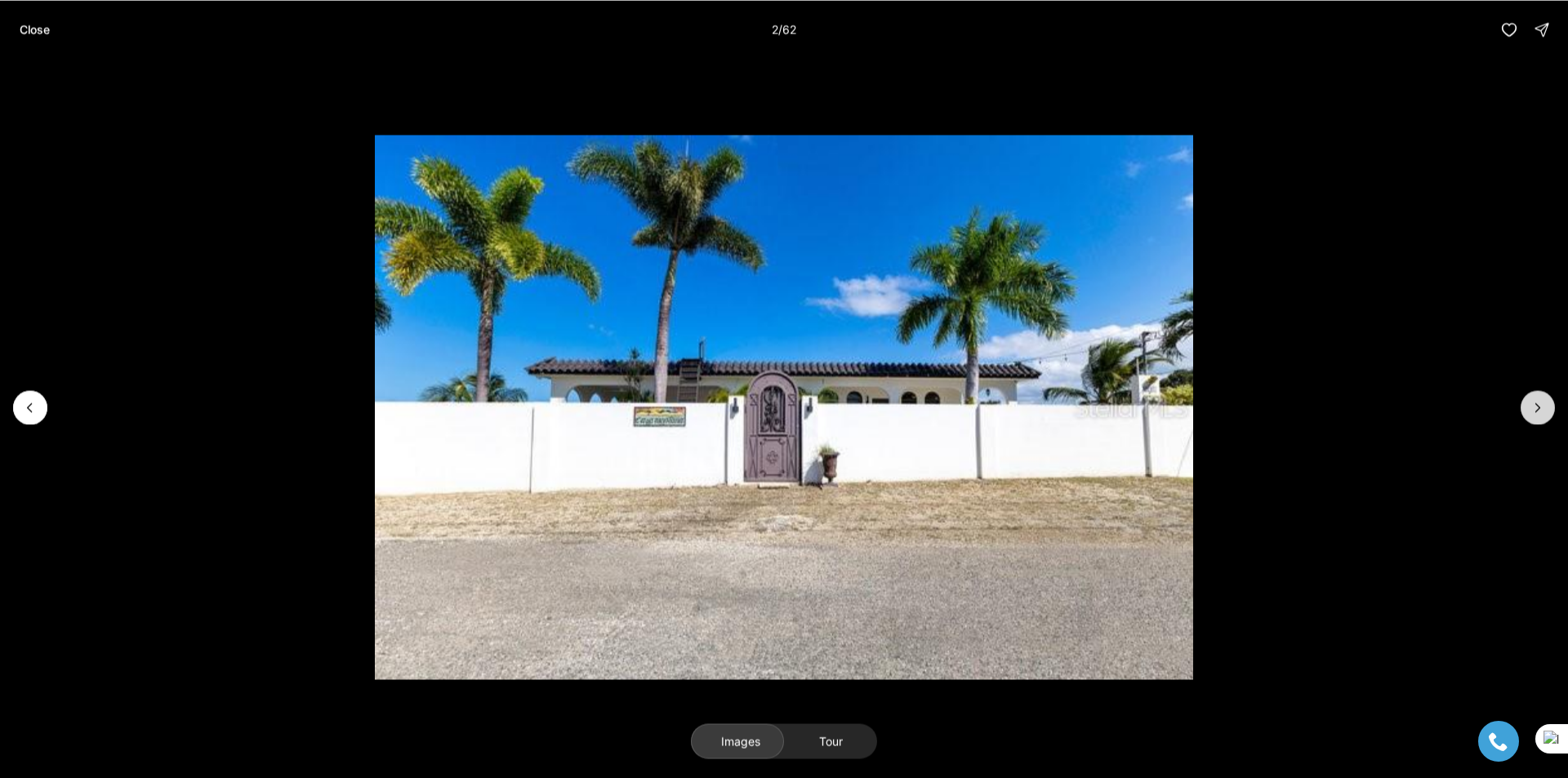
click at [1535, 414] on icon "Next slide" at bounding box center [1538, 407] width 16 height 16
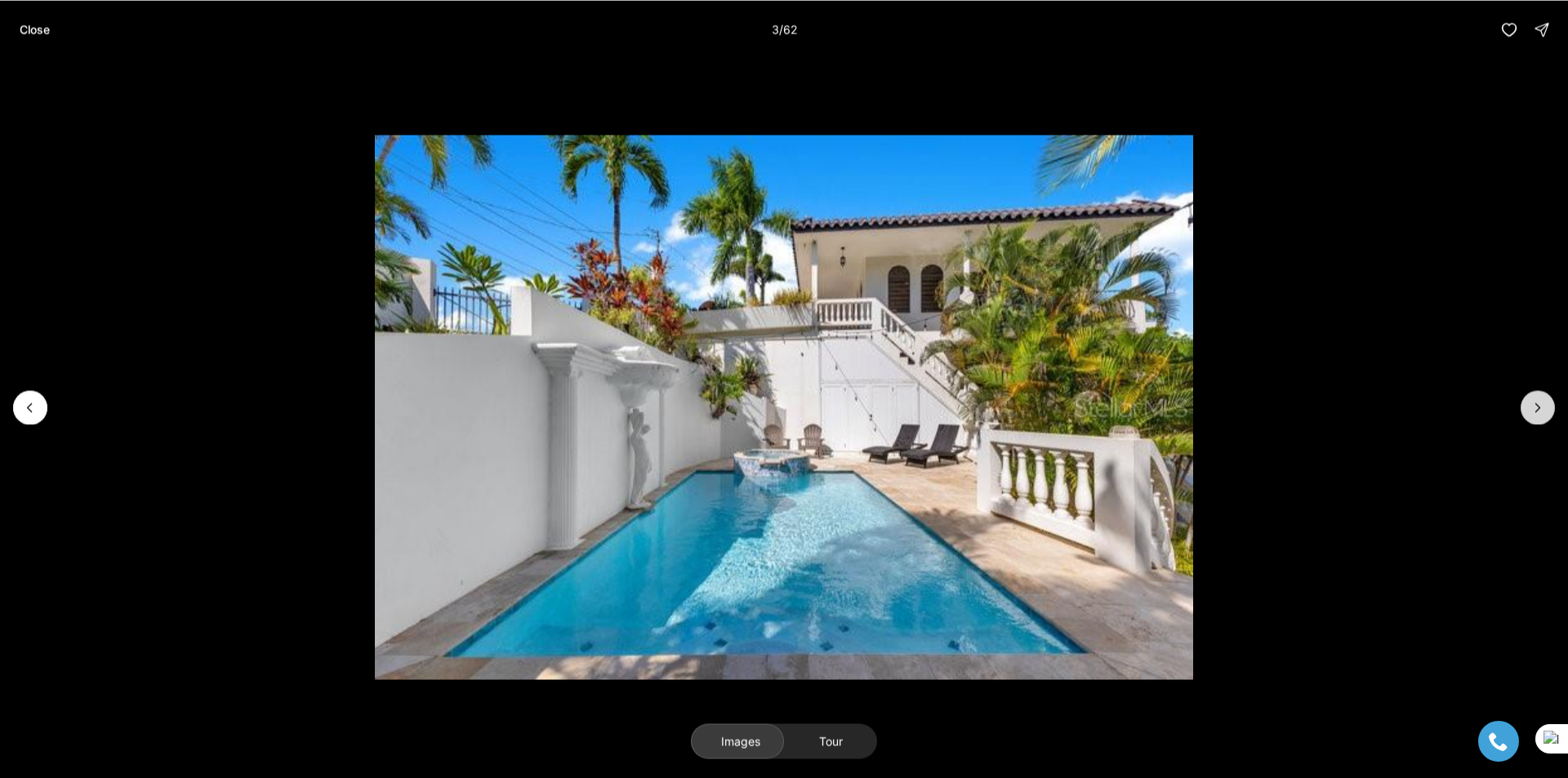
click at [1535, 414] on icon "Next slide" at bounding box center [1538, 407] width 16 height 16
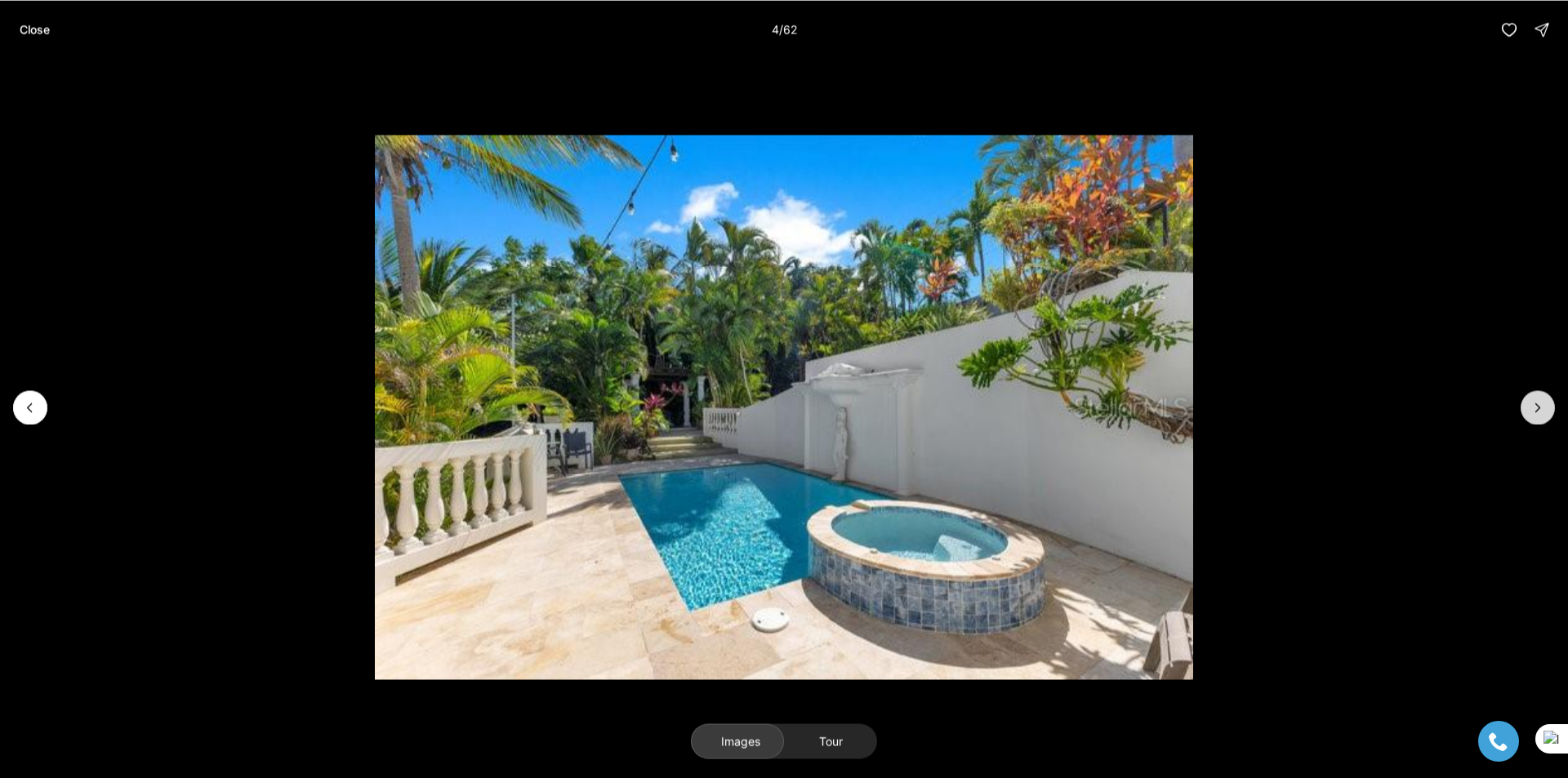
click at [1534, 414] on icon "Next slide" at bounding box center [1538, 407] width 16 height 16
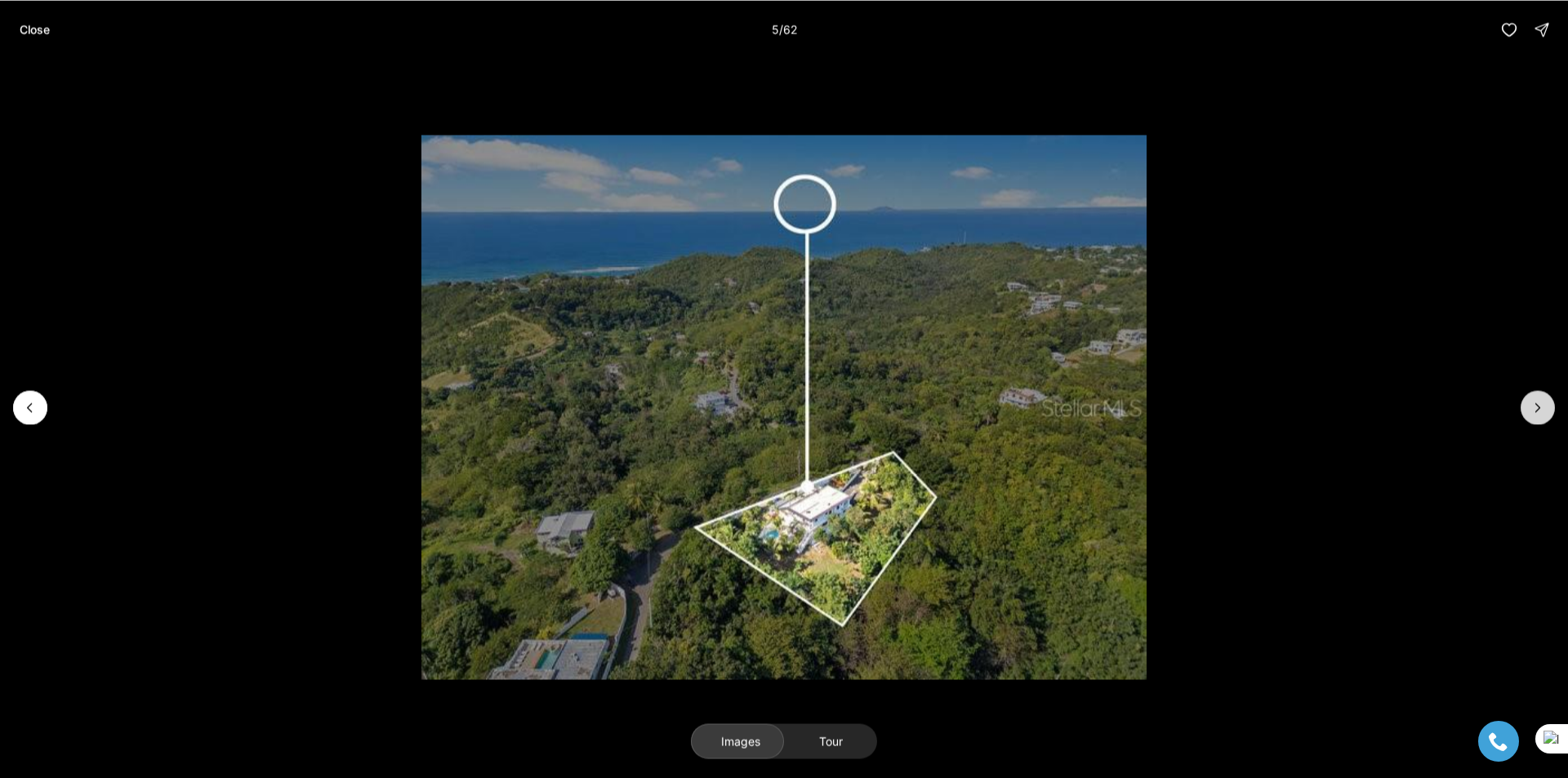
click at [1534, 414] on icon "Next slide" at bounding box center [1538, 407] width 16 height 16
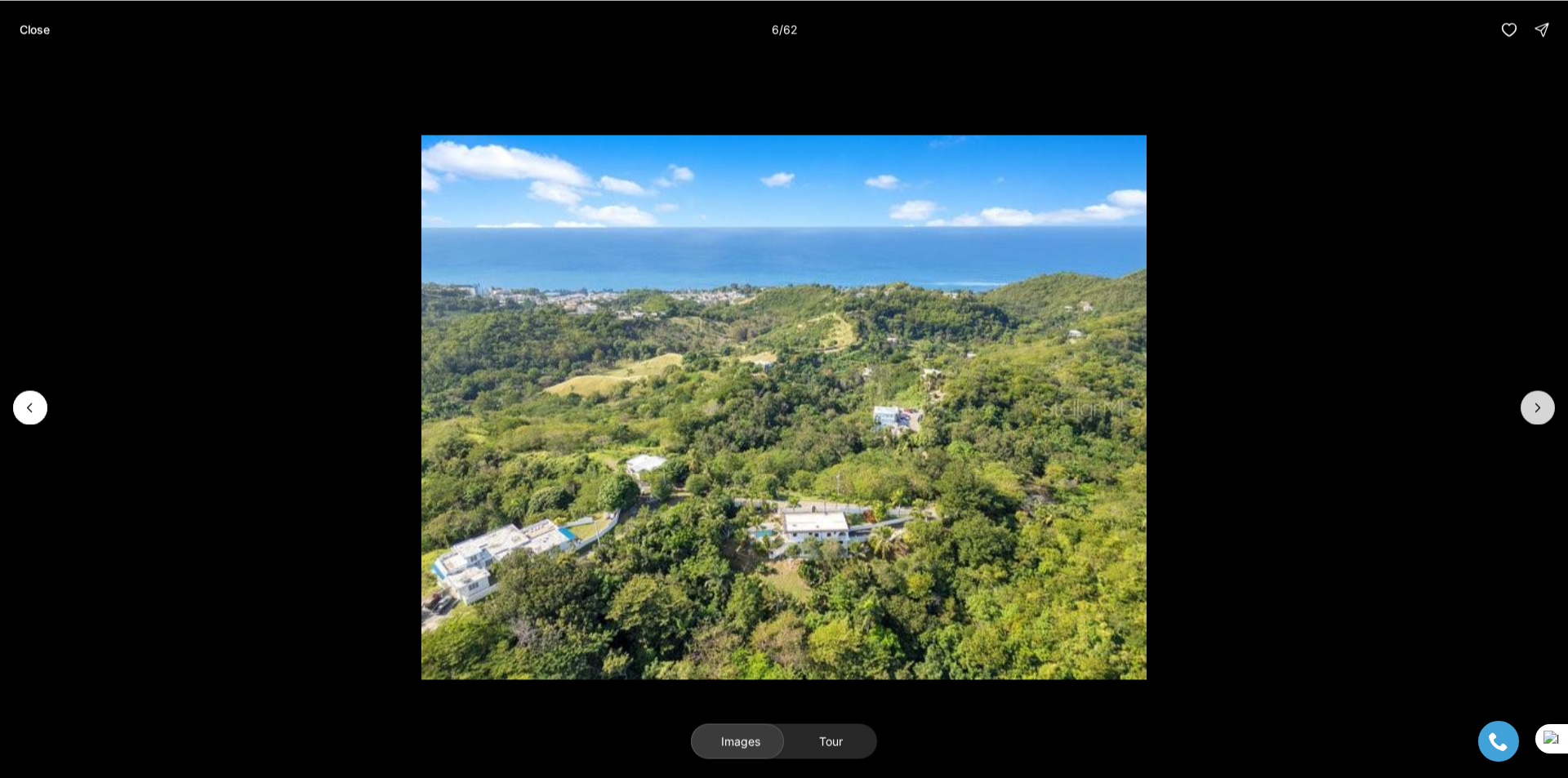
click at [1534, 414] on icon "Next slide" at bounding box center [1538, 407] width 16 height 16
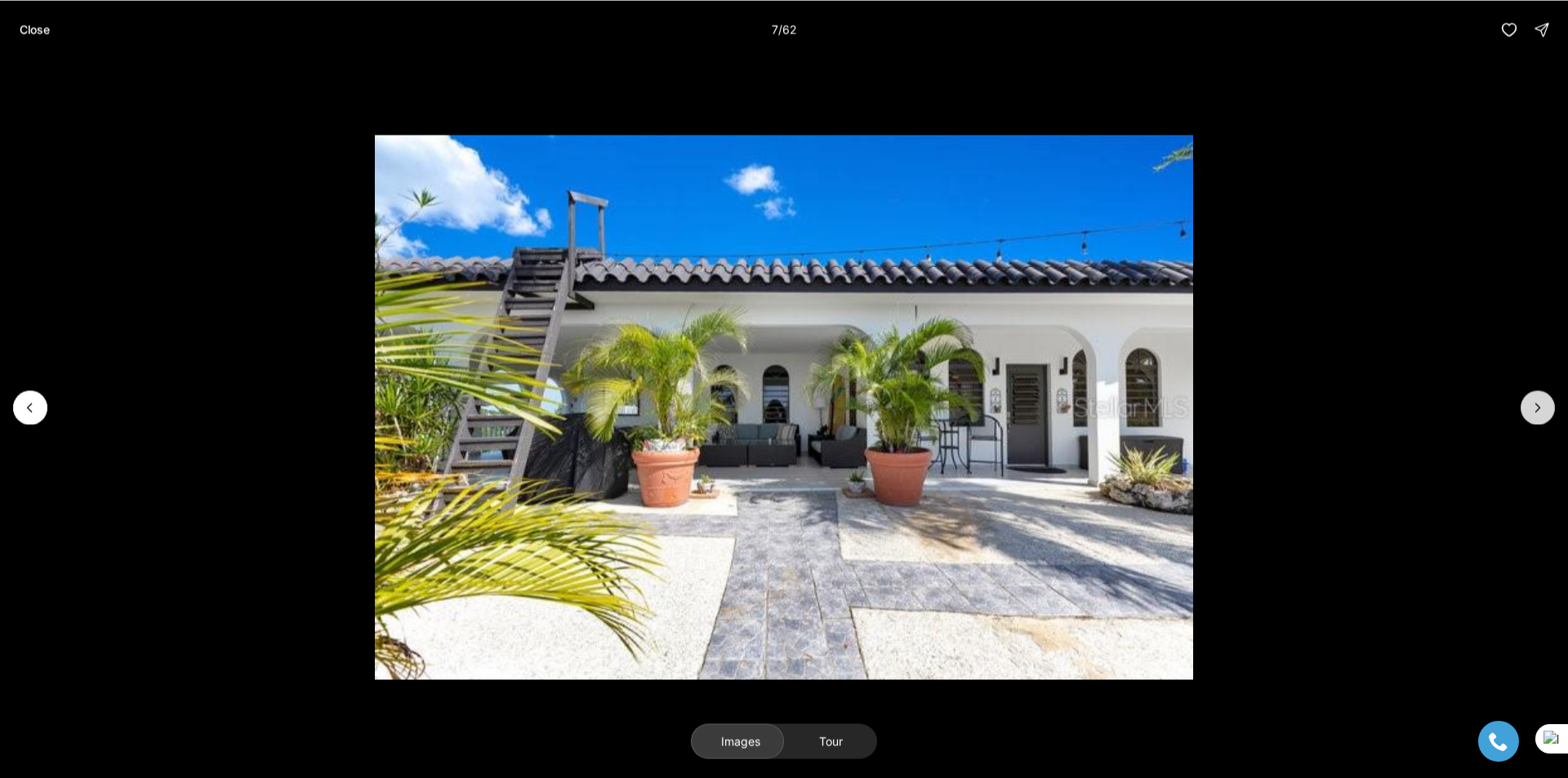
click at [1534, 414] on icon "Next slide" at bounding box center [1538, 407] width 16 height 16
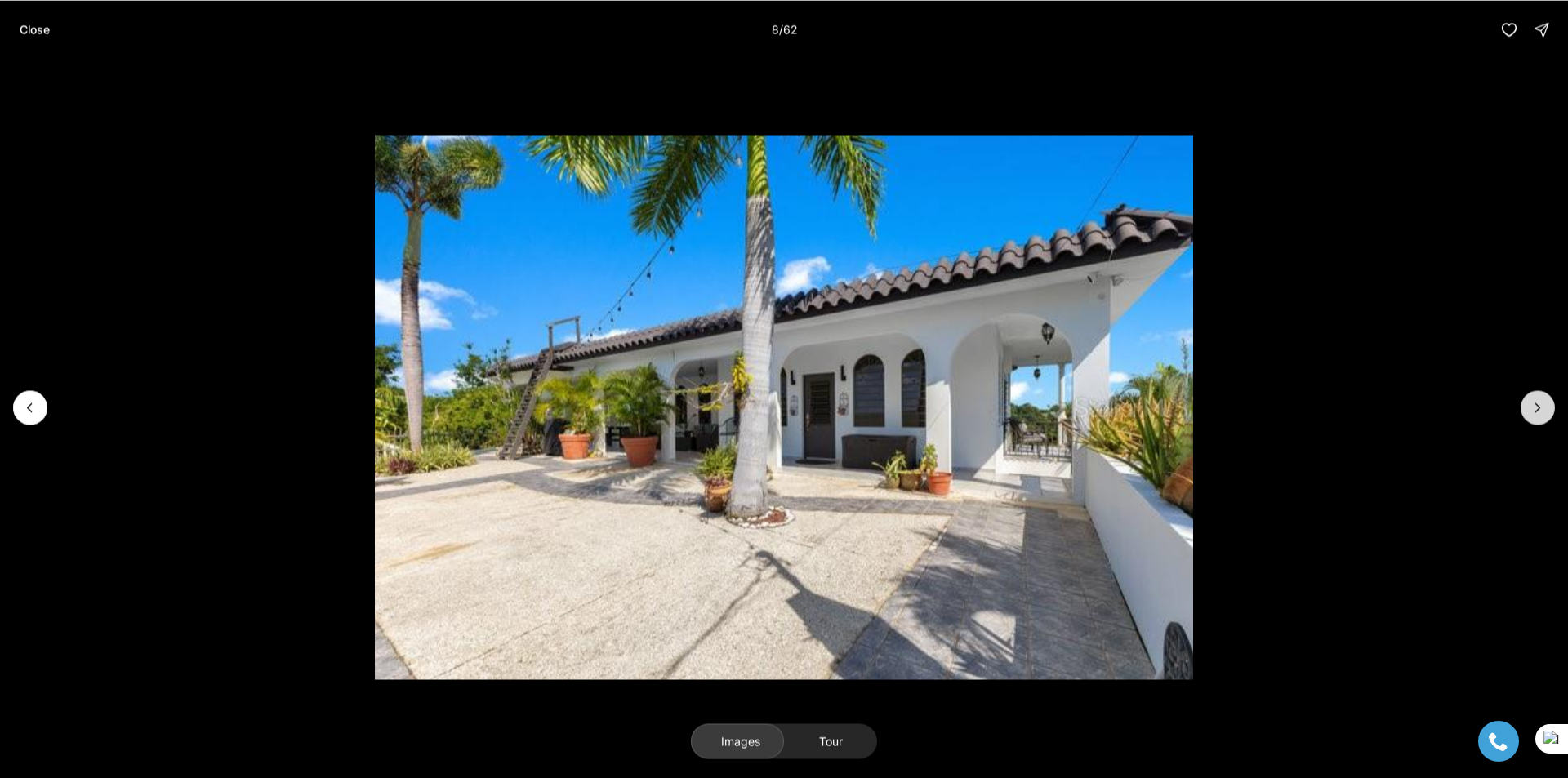
click at [1534, 414] on icon "Next slide" at bounding box center [1538, 407] width 16 height 16
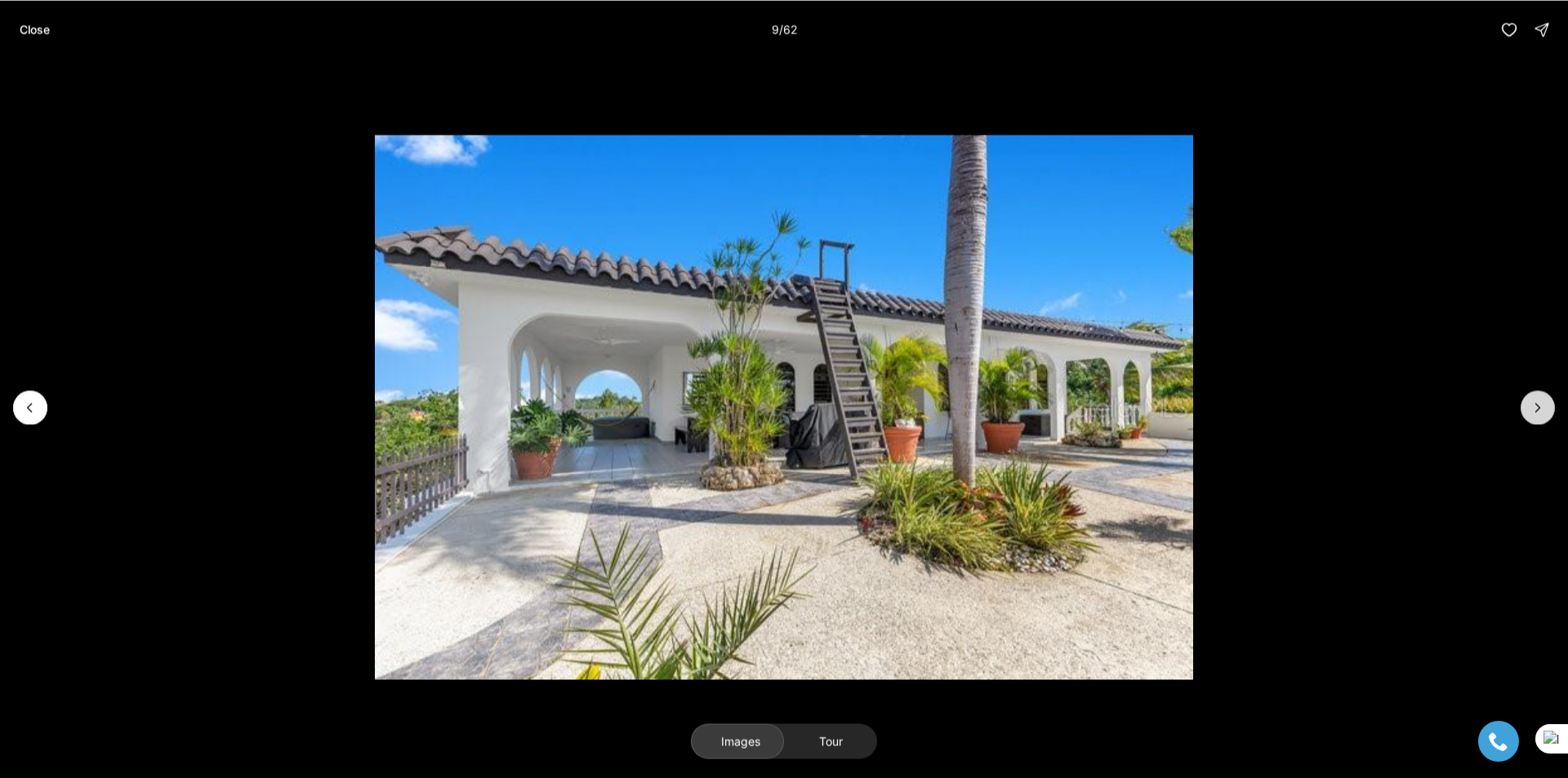
click at [1534, 414] on icon "Next slide" at bounding box center [1538, 407] width 16 height 16
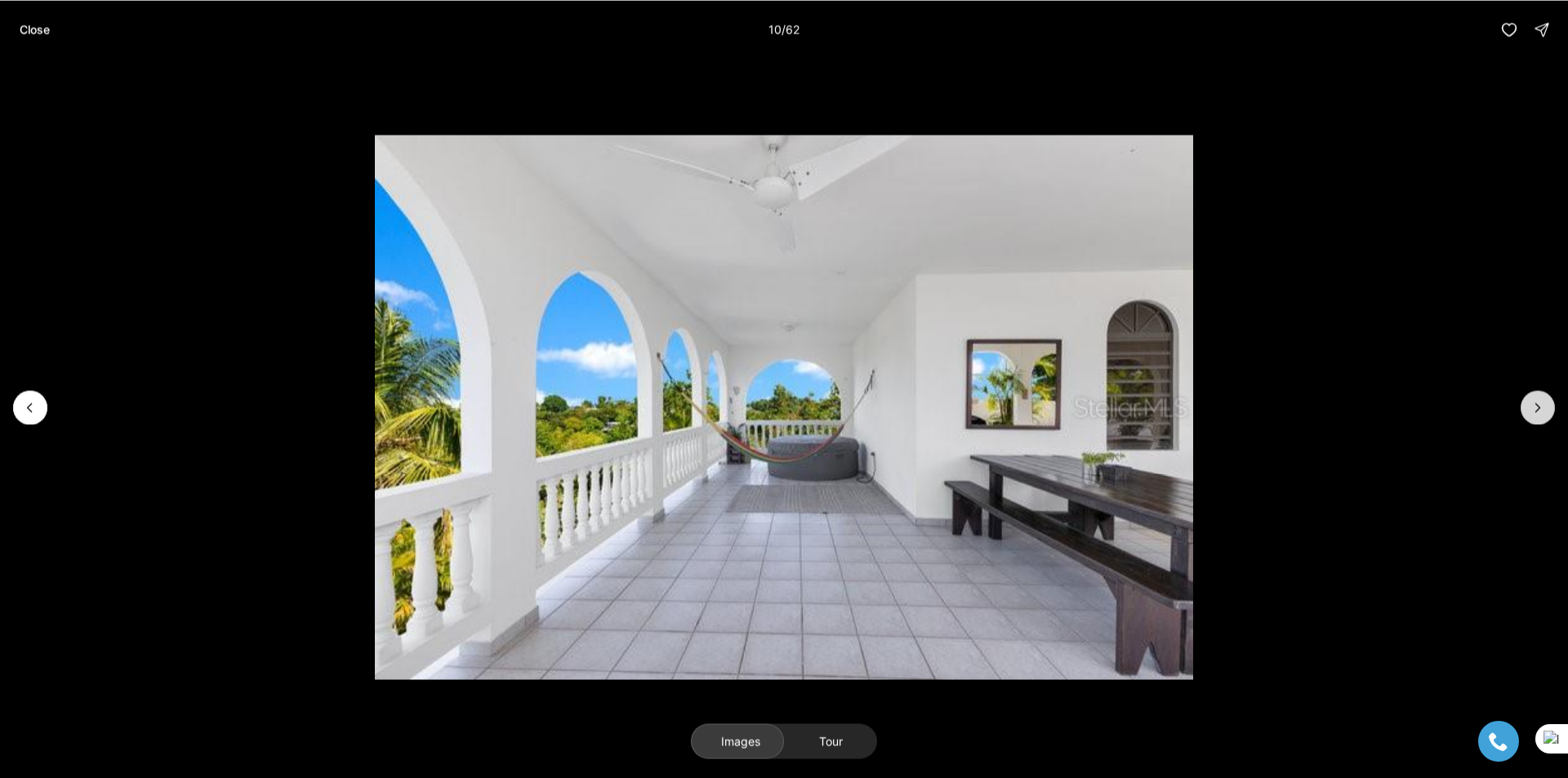
click at [1534, 414] on icon "Next slide" at bounding box center [1538, 407] width 16 height 16
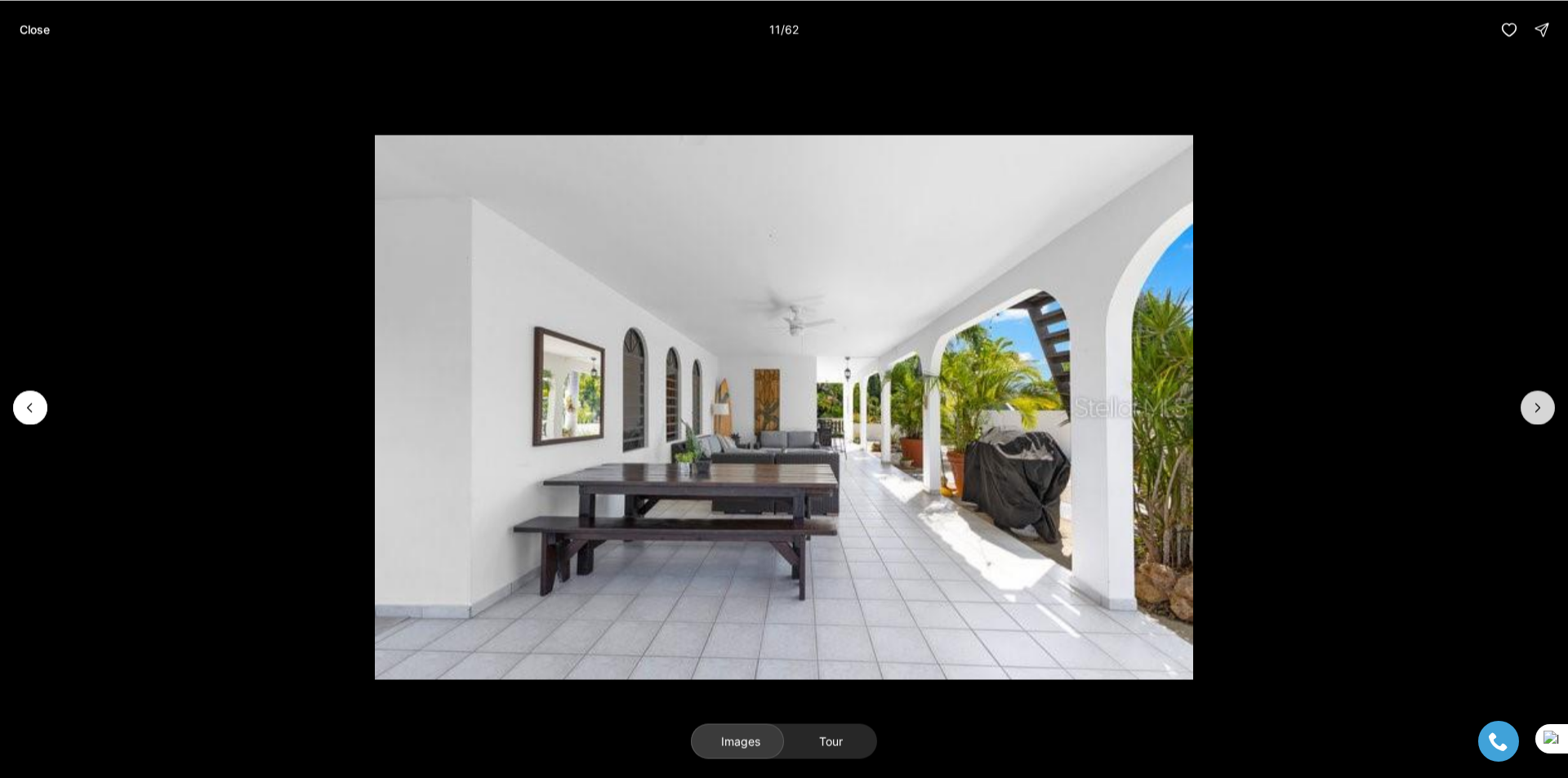
click at [1534, 414] on icon "Next slide" at bounding box center [1538, 407] width 16 height 16
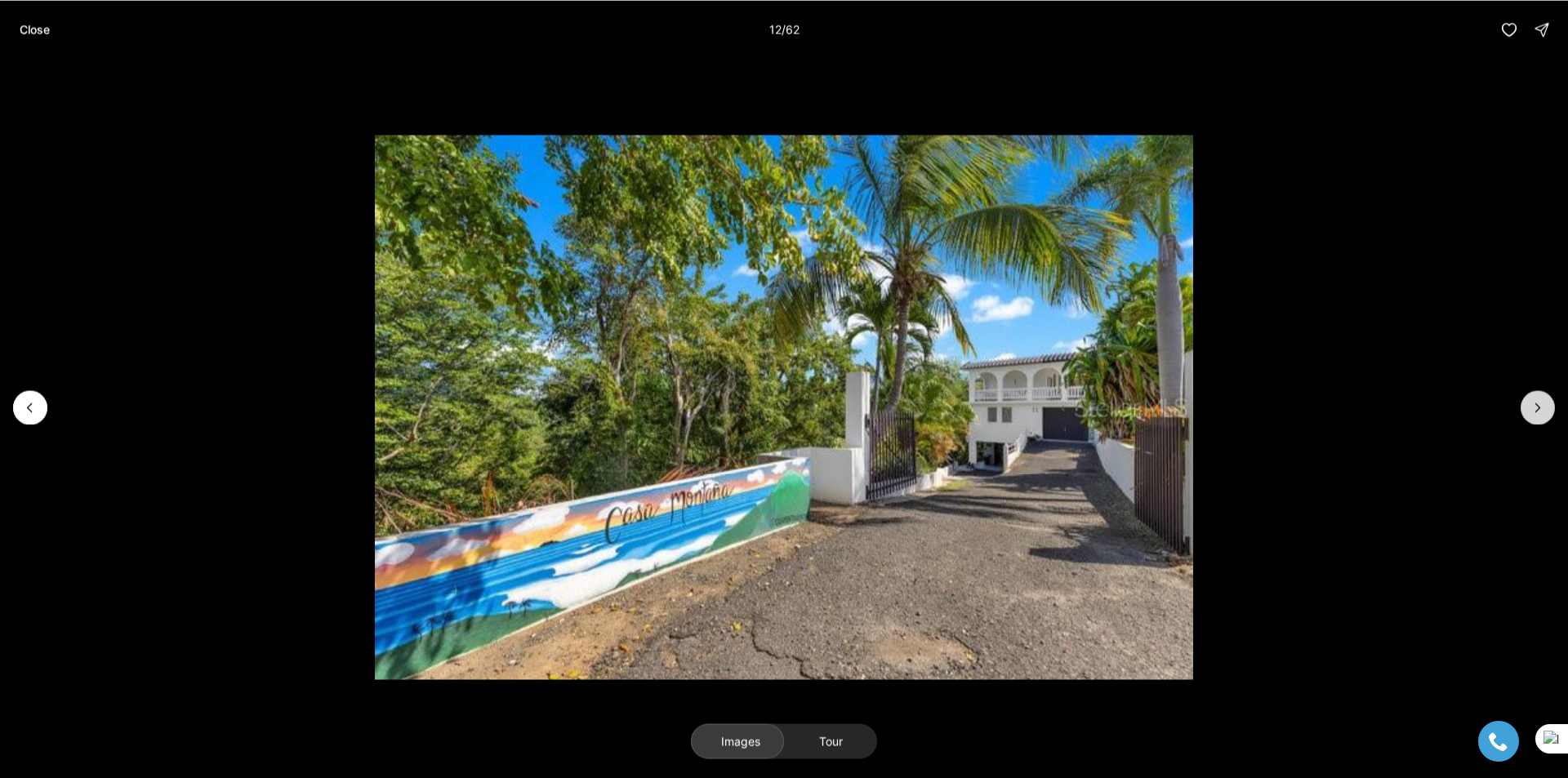
click at [1534, 414] on icon "Next slide" at bounding box center [1538, 407] width 16 height 16
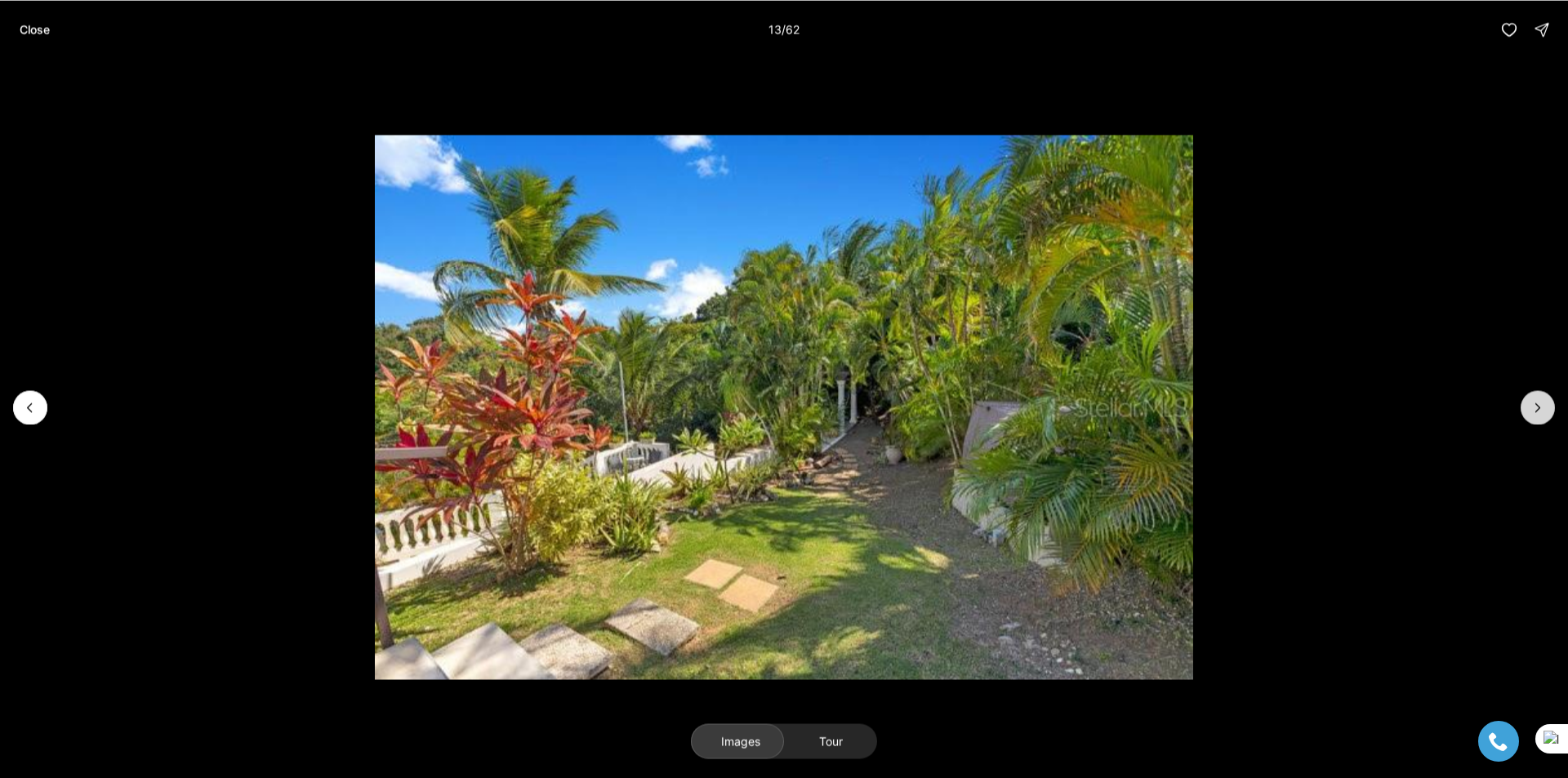
click at [1534, 414] on icon "Next slide" at bounding box center [1538, 407] width 16 height 16
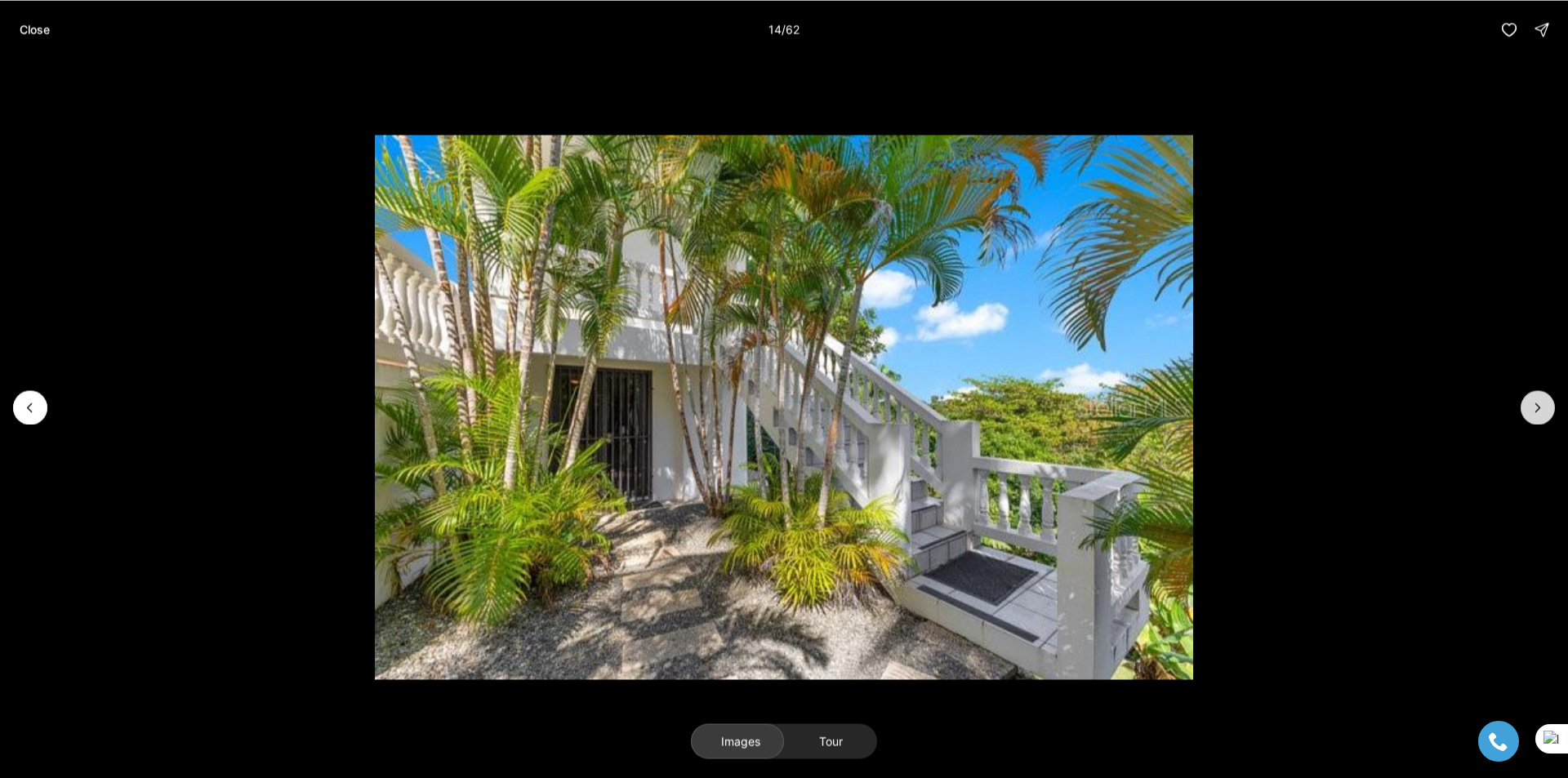
click at [1534, 414] on icon "Next slide" at bounding box center [1538, 407] width 16 height 16
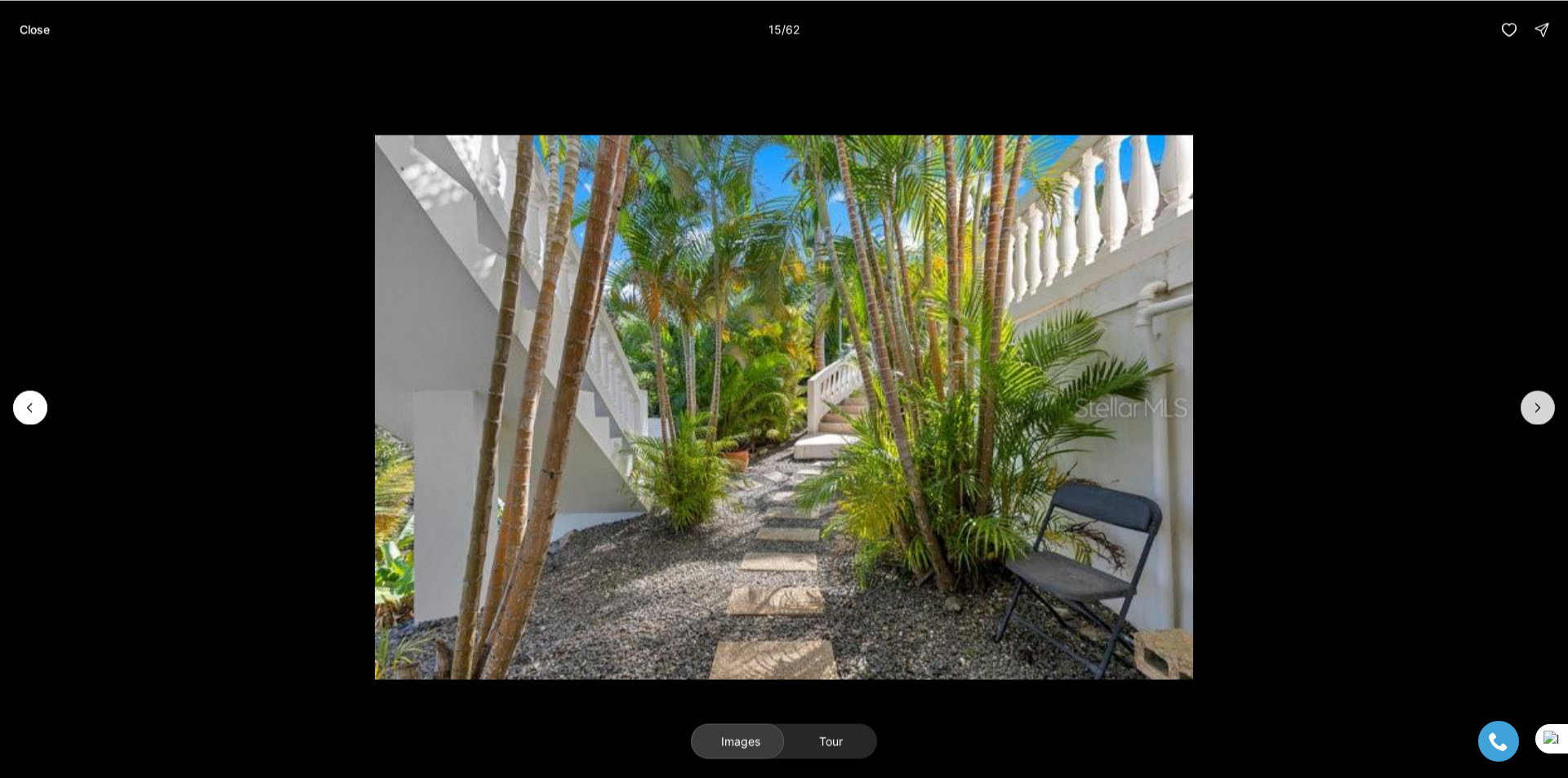
click at [1534, 414] on icon "Next slide" at bounding box center [1538, 407] width 16 height 16
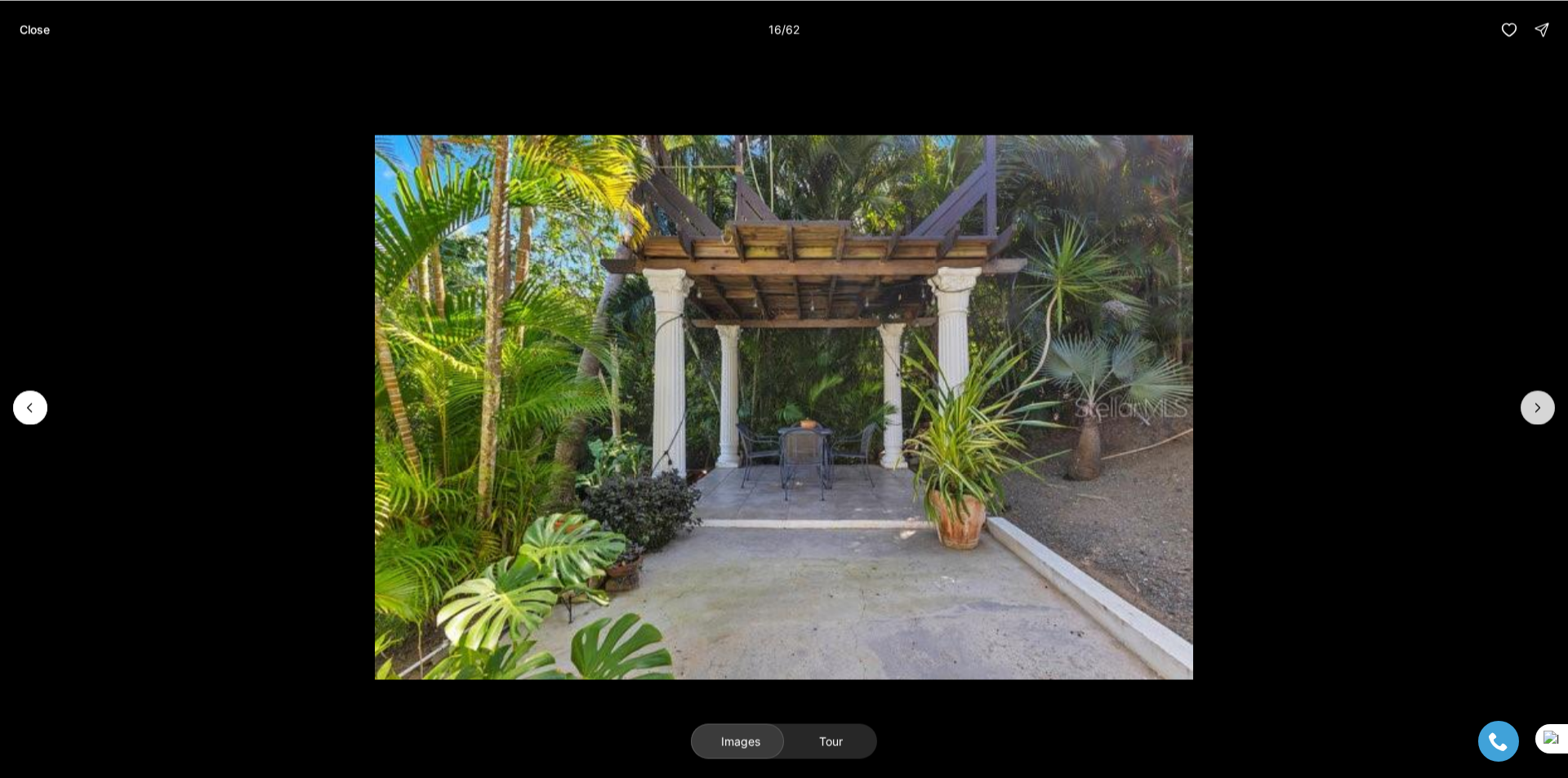
click at [1534, 414] on icon "Next slide" at bounding box center [1538, 407] width 16 height 16
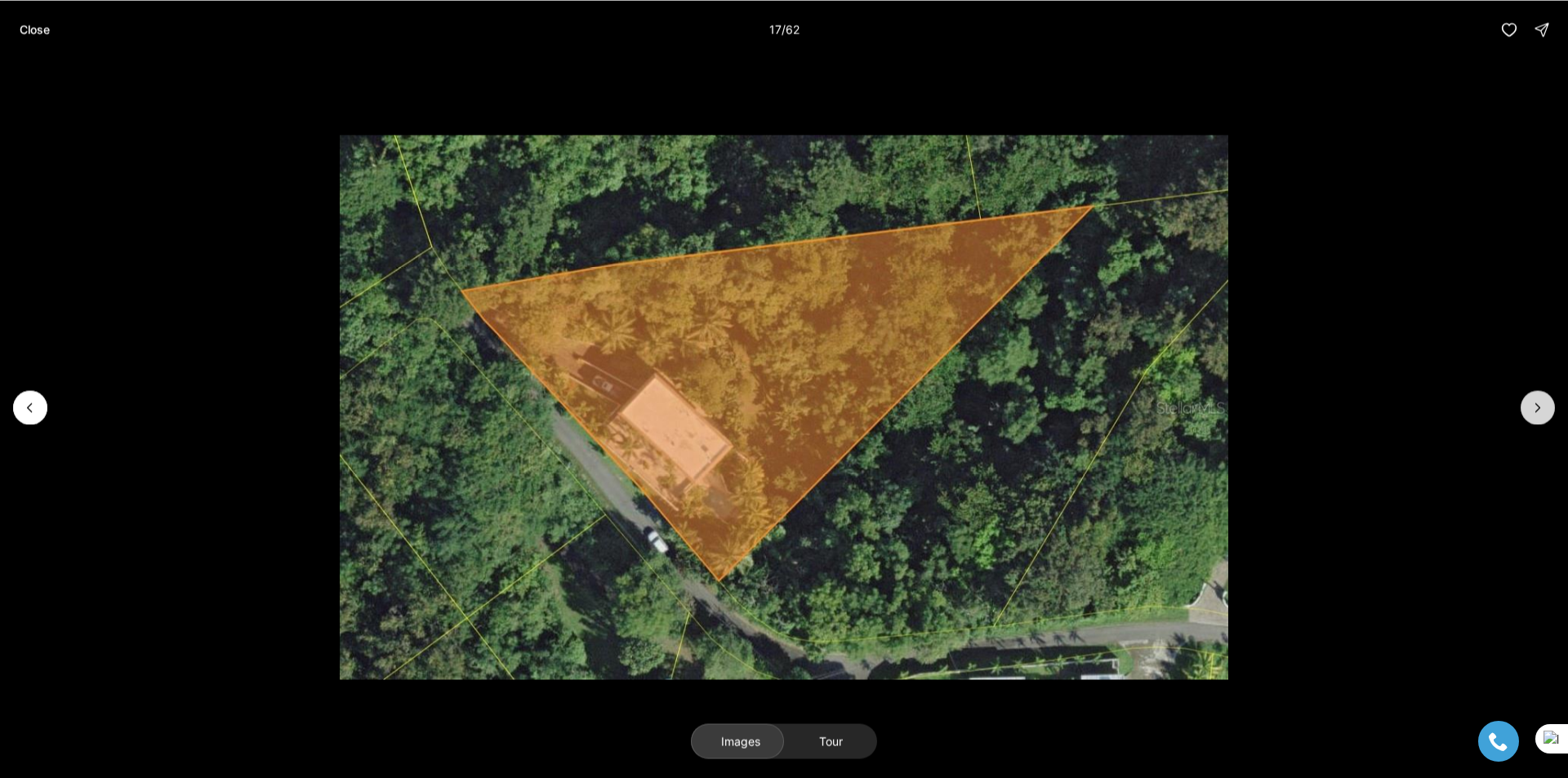
click at [1534, 414] on icon "Next slide" at bounding box center [1538, 407] width 16 height 16
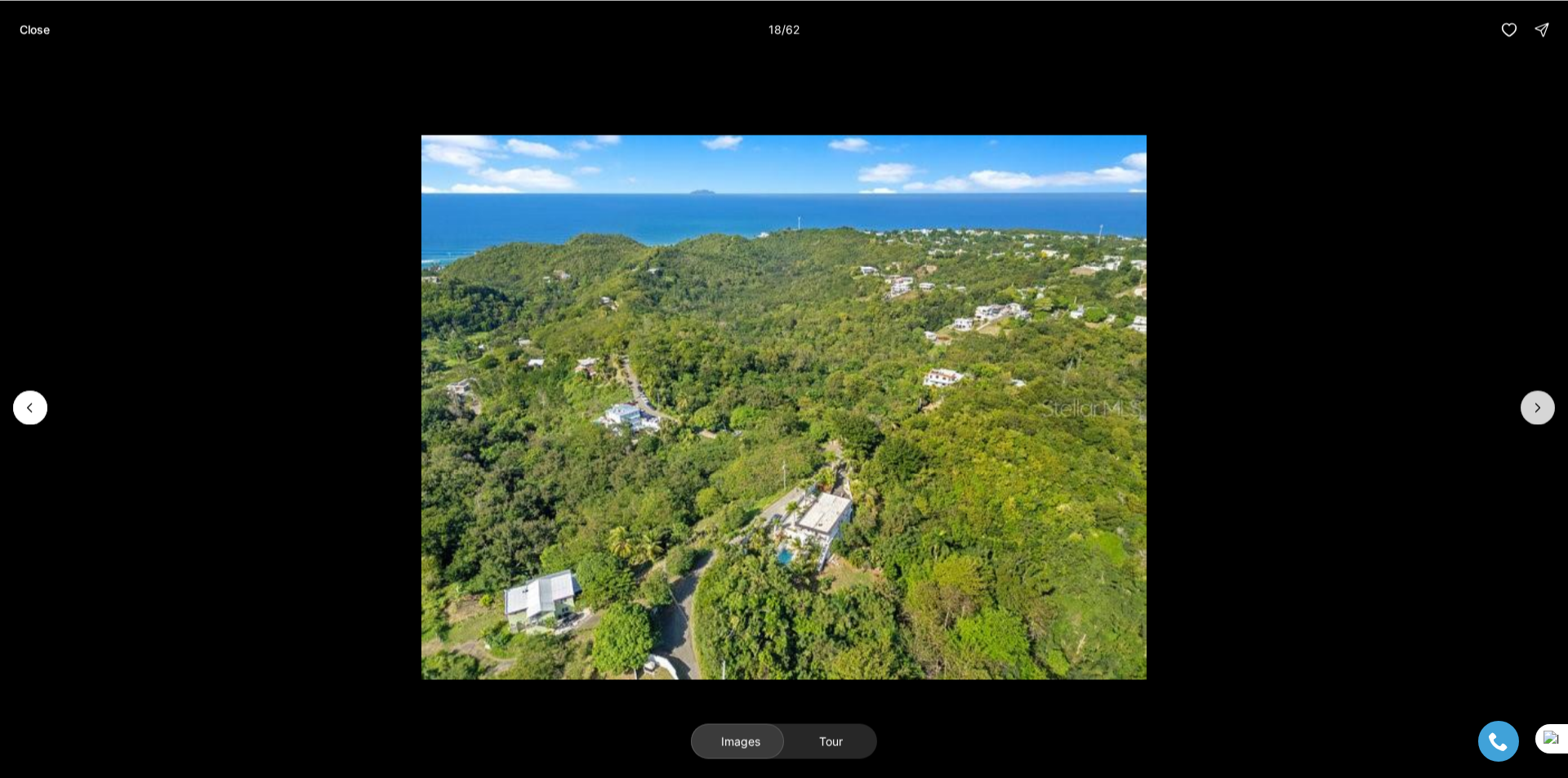
click at [1534, 414] on icon "Next slide" at bounding box center [1538, 407] width 16 height 16
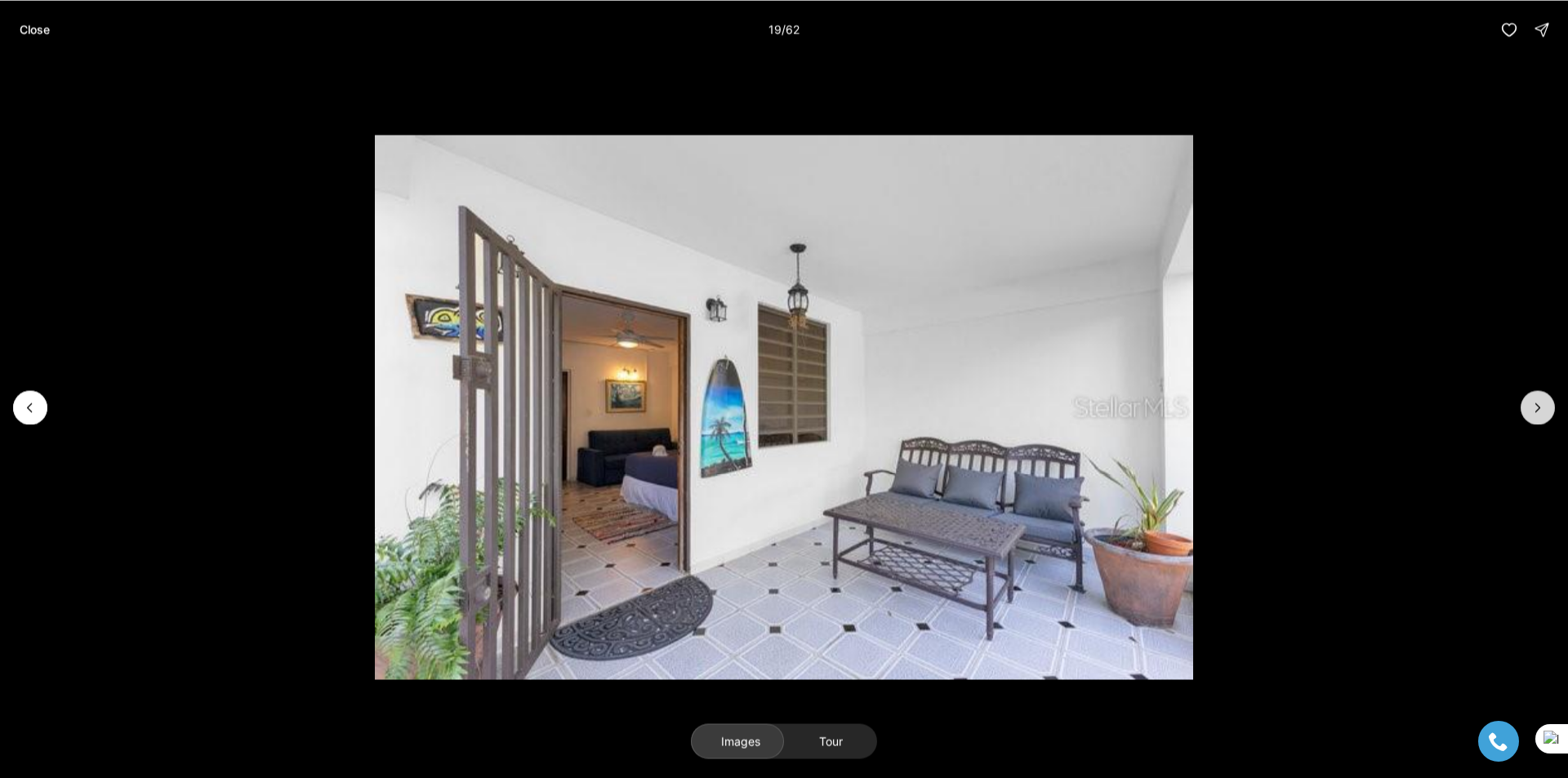
click at [1534, 414] on icon "Next slide" at bounding box center [1538, 407] width 16 height 16
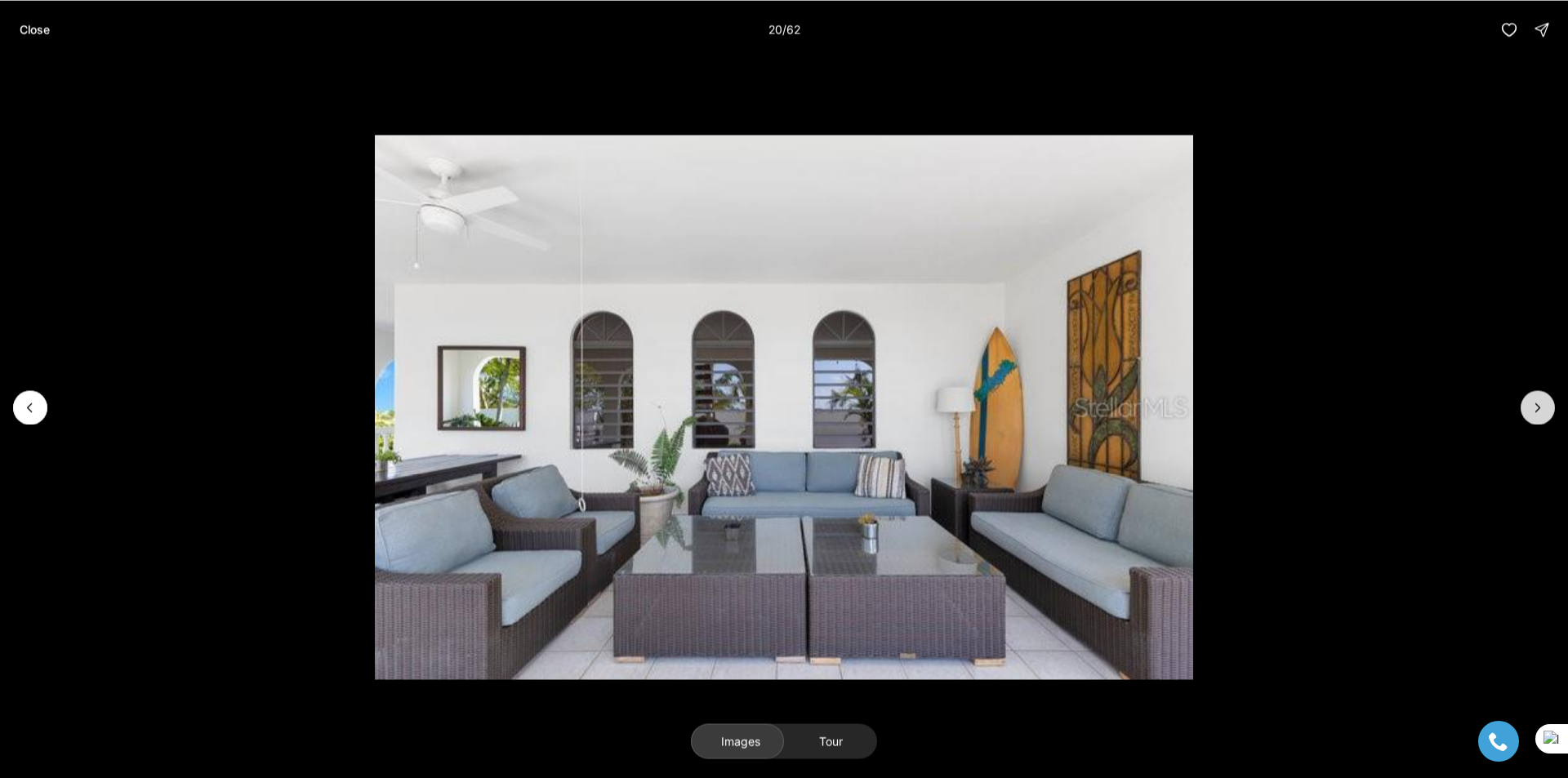
click at [1534, 414] on icon "Next slide" at bounding box center [1538, 407] width 16 height 16
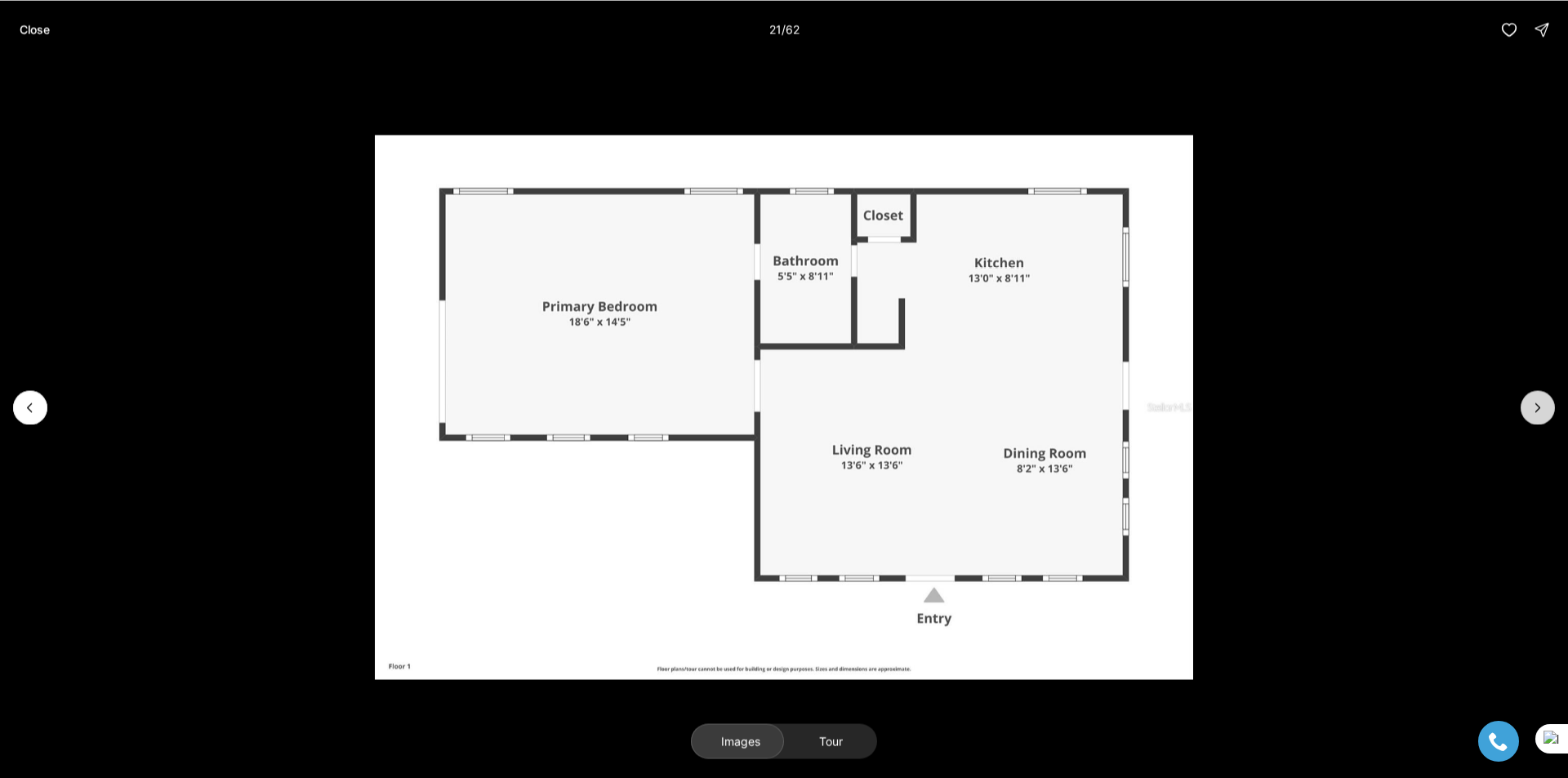
click at [1534, 414] on icon "Next slide" at bounding box center [1538, 407] width 16 height 16
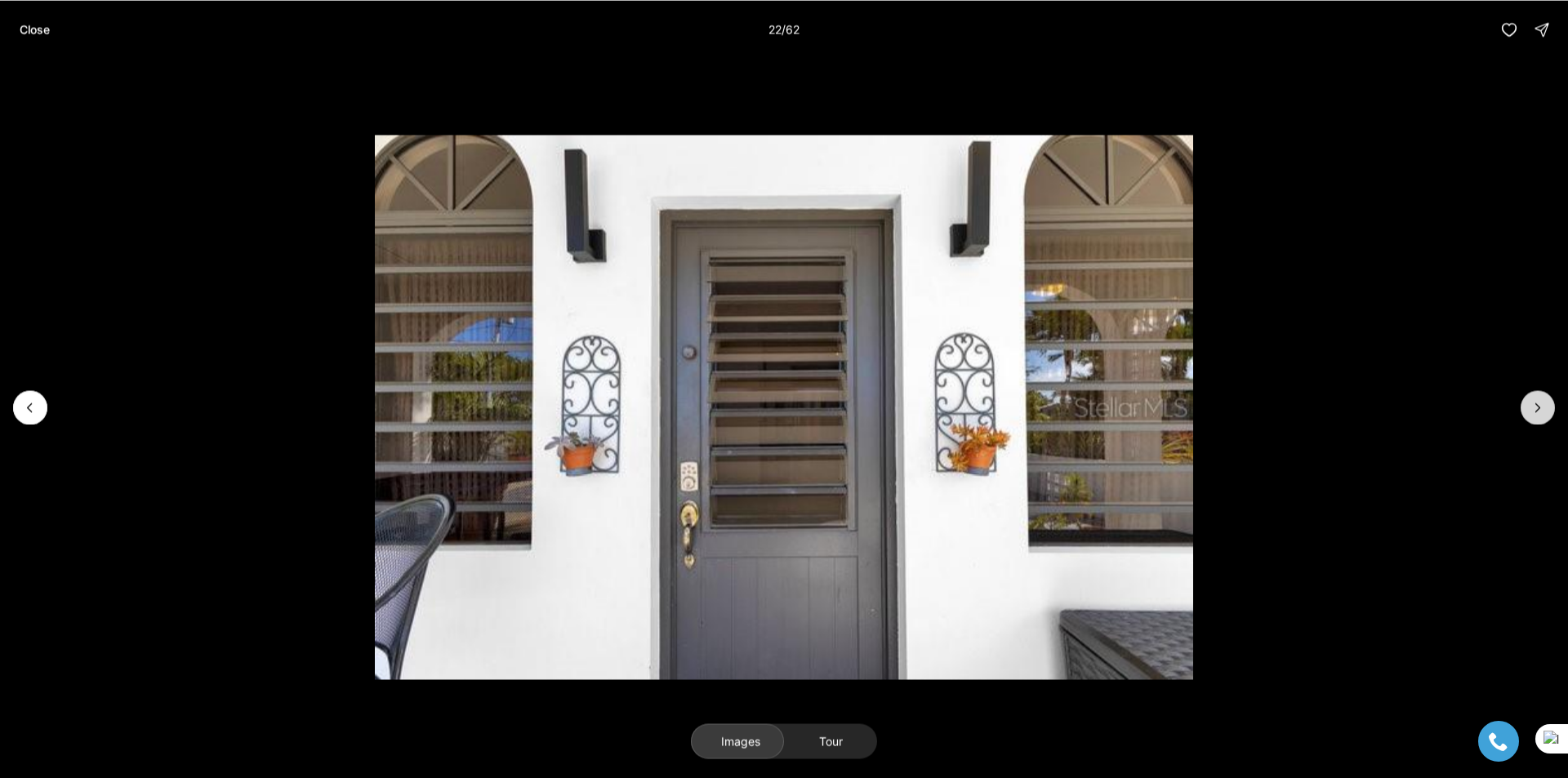
click at [1534, 414] on icon "Next slide" at bounding box center [1538, 407] width 16 height 16
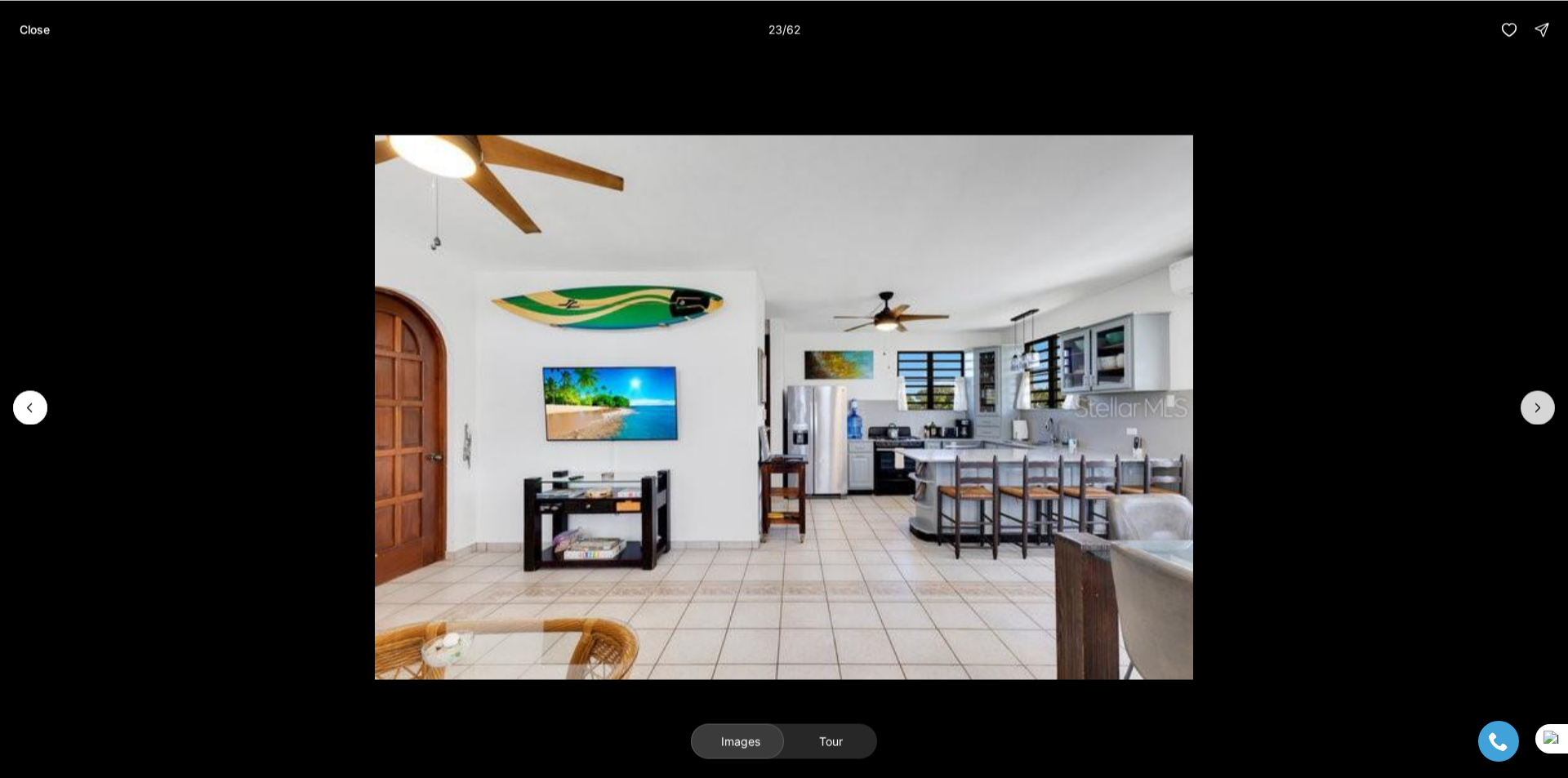
click at [1534, 414] on icon "Next slide" at bounding box center [1538, 407] width 16 height 16
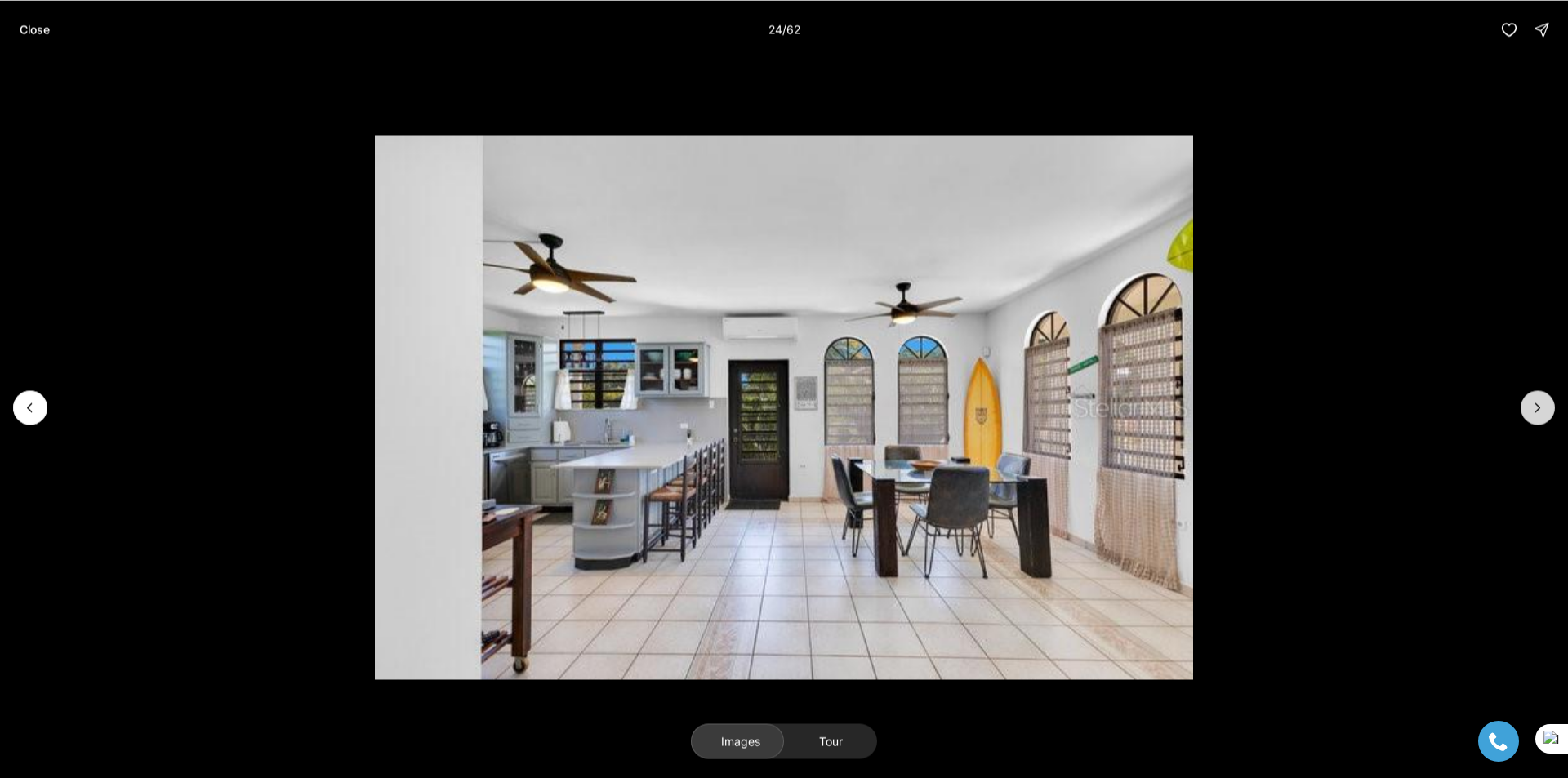
click at [1534, 414] on icon "Next slide" at bounding box center [1538, 407] width 16 height 16
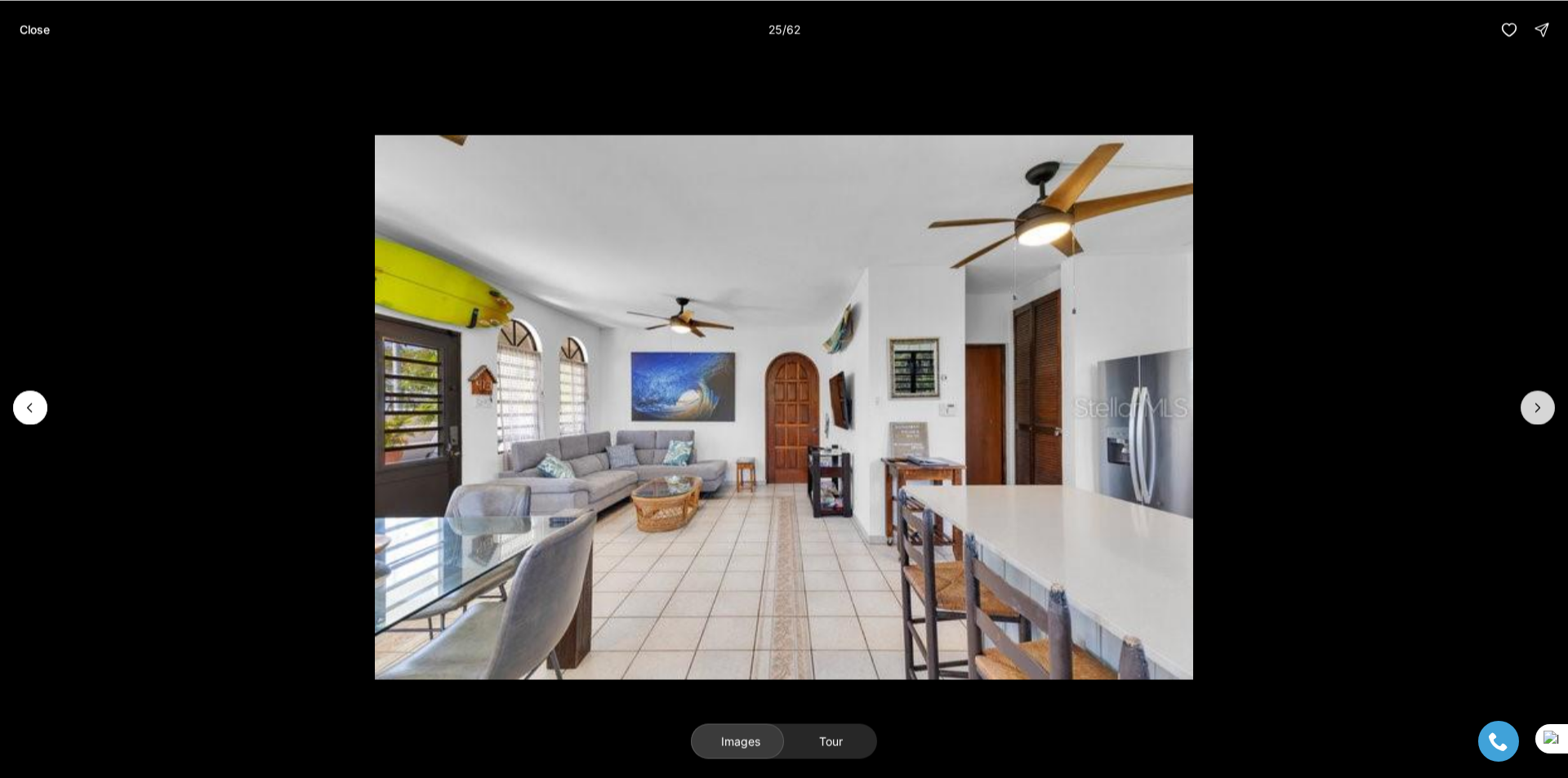
click at [1534, 414] on icon "Next slide" at bounding box center [1538, 407] width 16 height 16
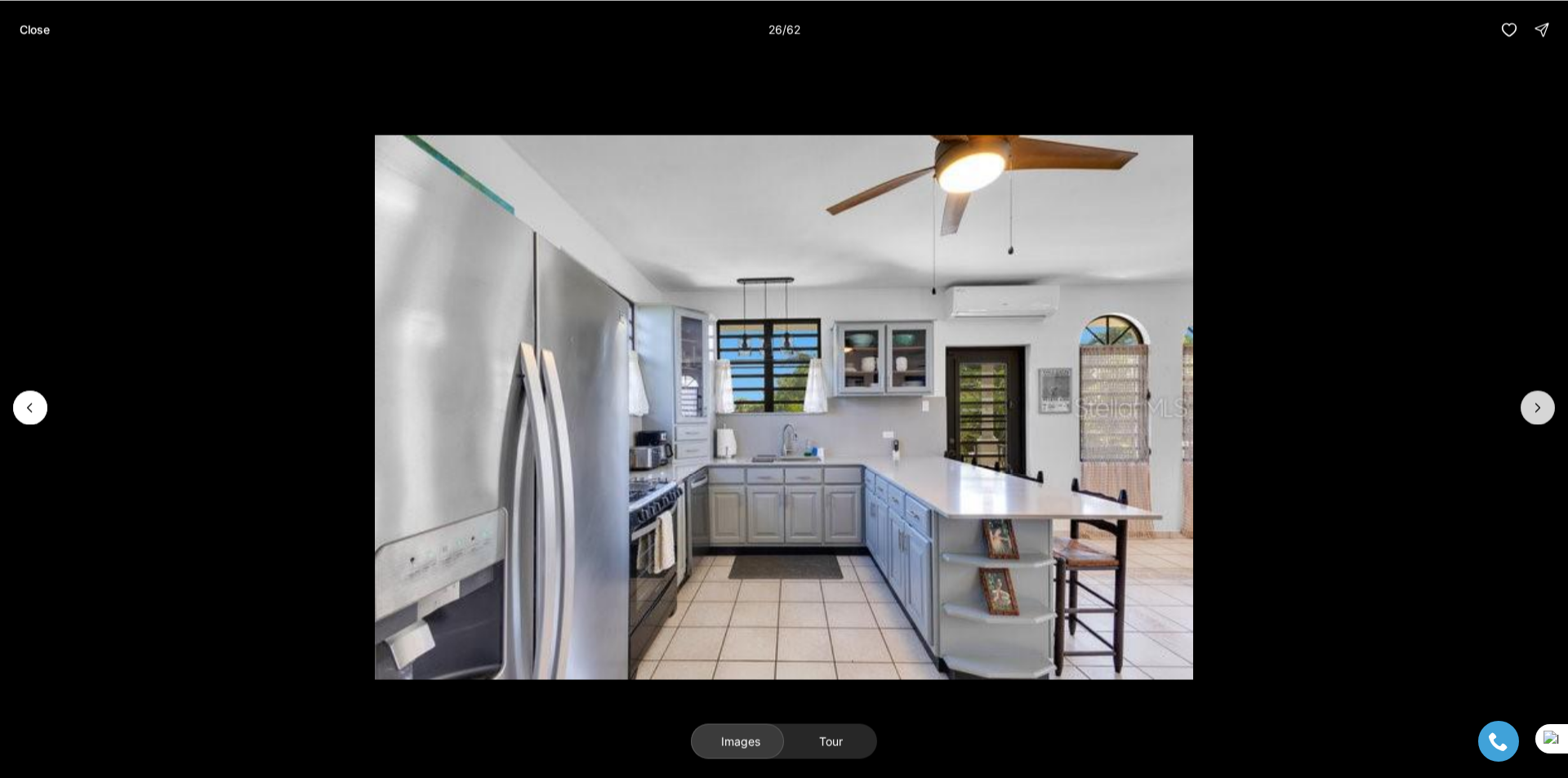
click at [1534, 414] on icon "Next slide" at bounding box center [1538, 407] width 16 height 16
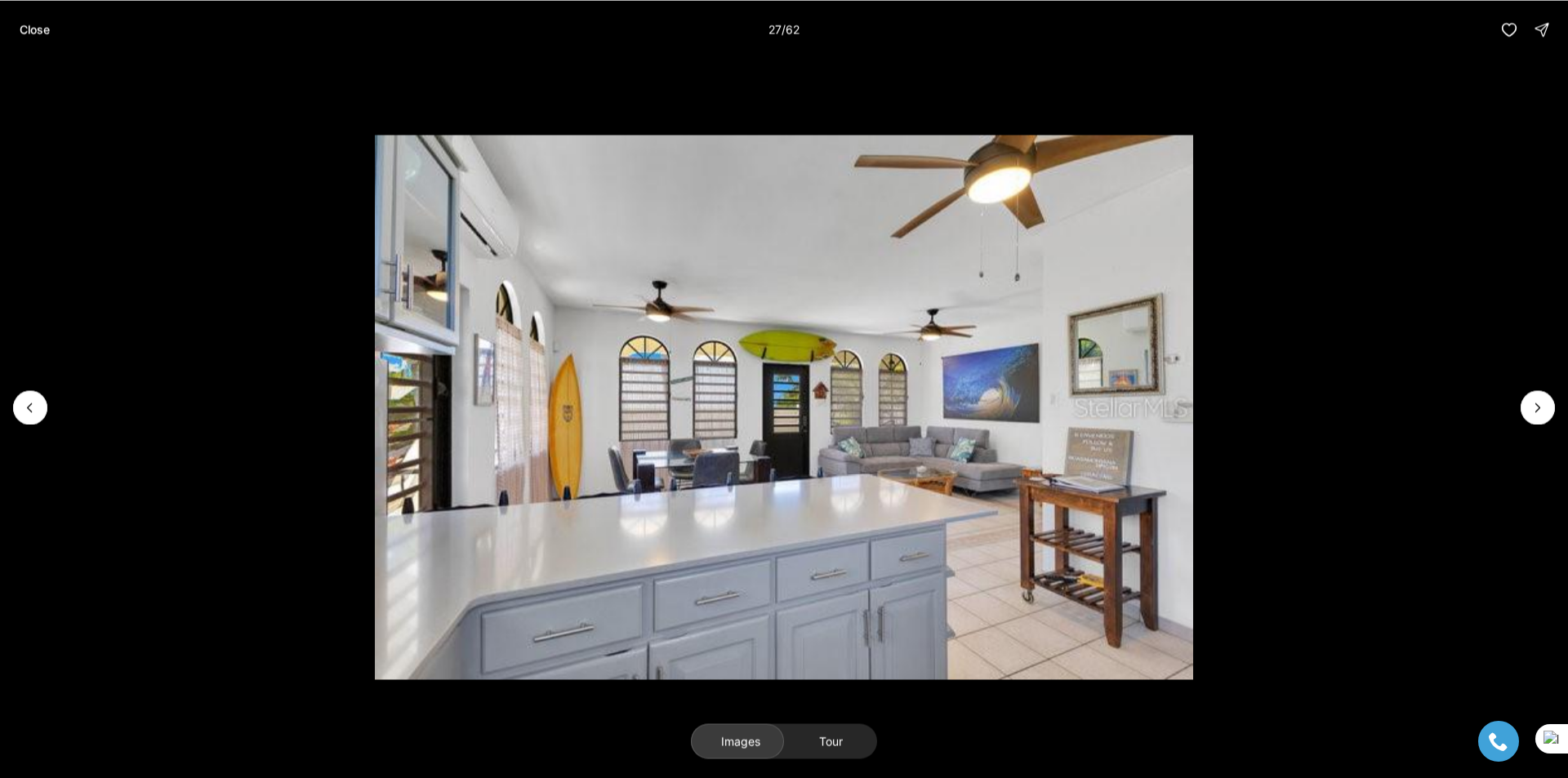
click at [2, 44] on div "Close 27 / 62" at bounding box center [784, 29] width 1568 height 59
click at [18, 33] on button "Close" at bounding box center [35, 29] width 50 height 33
